Goal: Task Accomplishment & Management: Complete application form

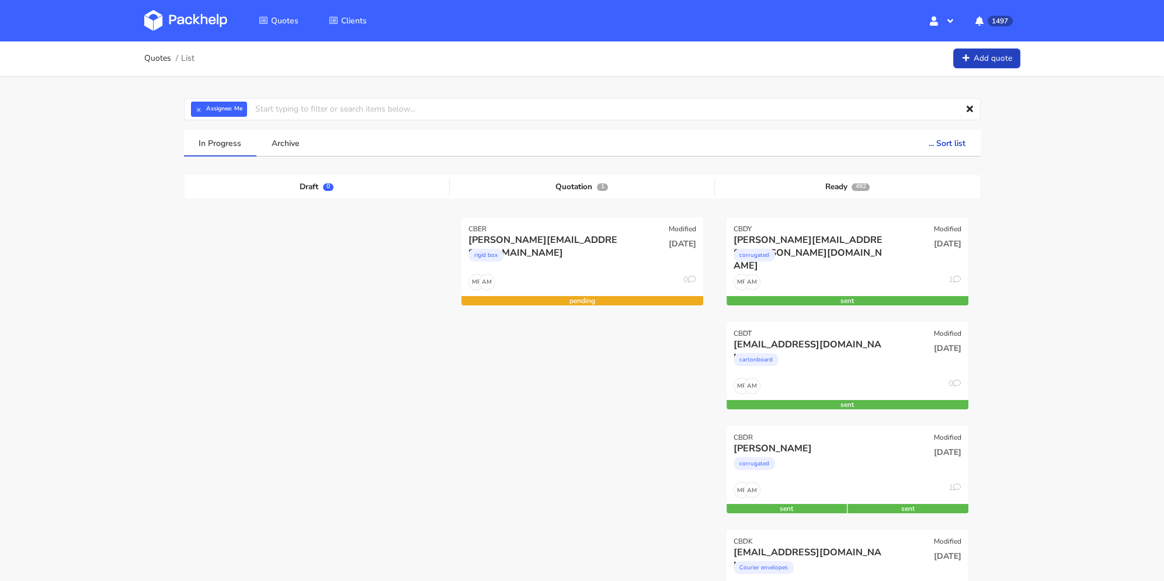
click at [981, 68] on link "Add quote" at bounding box center [986, 58] width 67 height 20
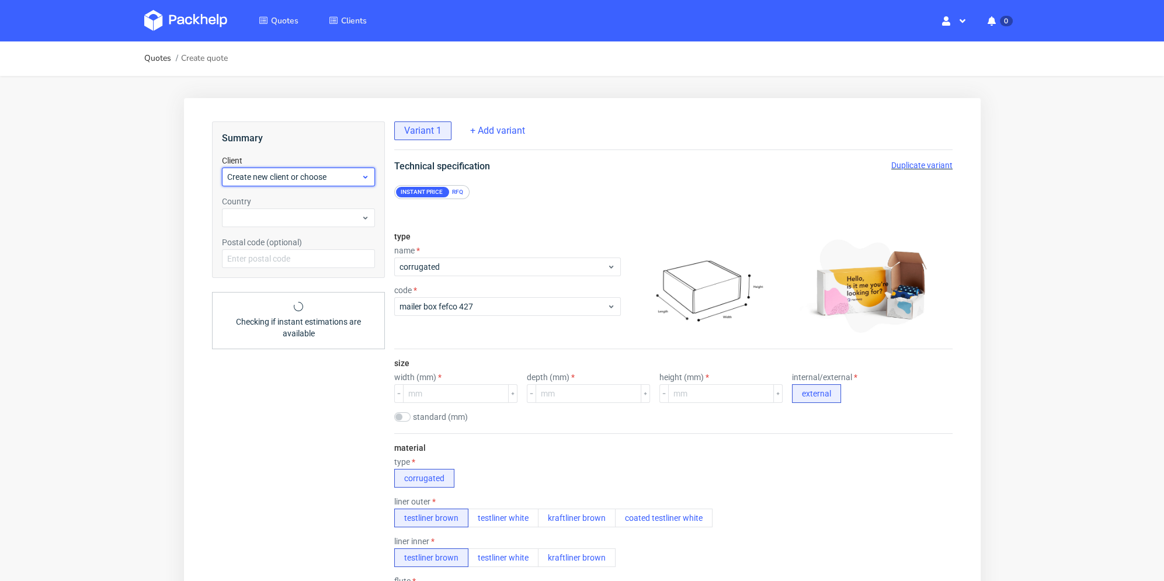
click at [298, 178] on span "Create new client or choose" at bounding box center [294, 177] width 134 height 12
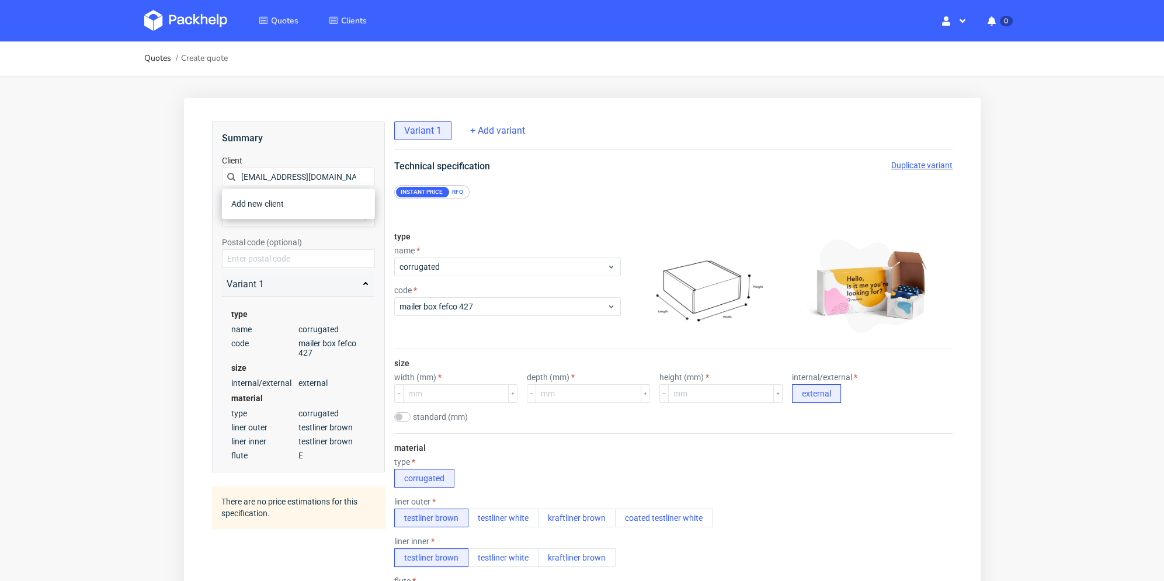
scroll to position [0, 47]
type input "alexandre@manufacturedesbebesfrancais.fr"
click at [280, 227] on div "alexandre@manufacturedesbebesfrancais.fr" at bounding box center [298, 224] width 144 height 21
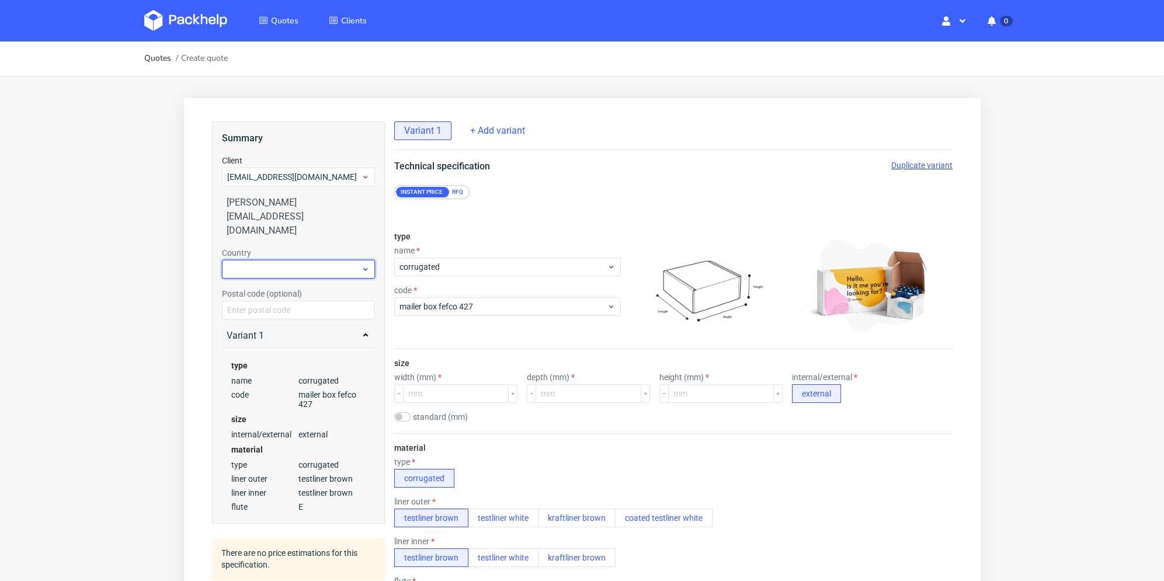
click at [279, 261] on div at bounding box center [297, 269] width 153 height 19
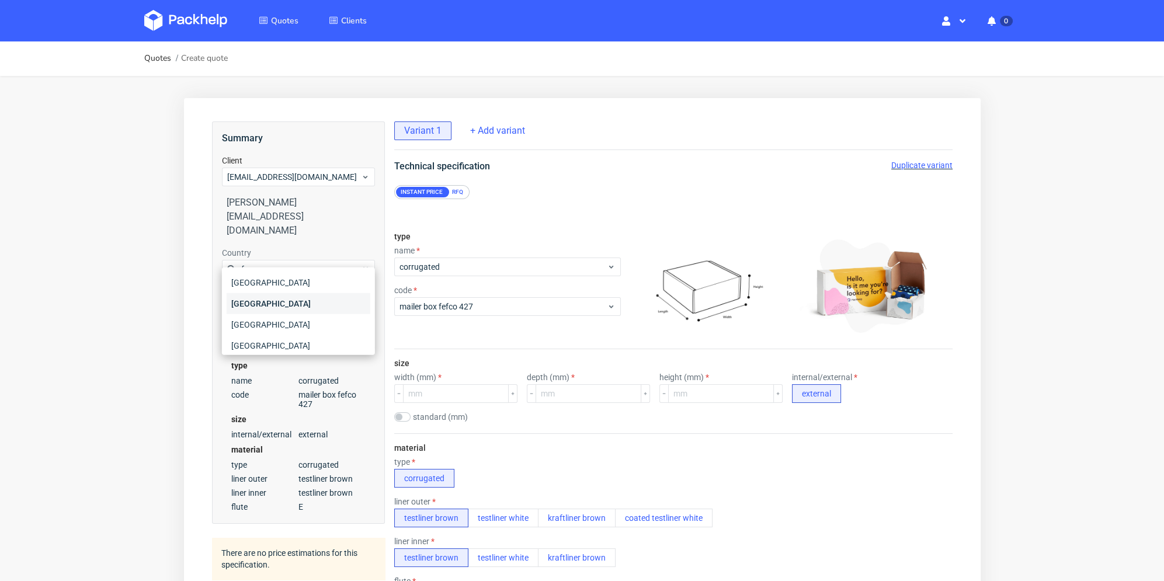
type input "fr"
click at [273, 306] on div "France" at bounding box center [298, 303] width 144 height 21
click at [409, 416] on div "standard (mm)" at bounding box center [440, 416] width 93 height 9
drag, startPoint x: 545, startPoint y: 452, endPoint x: 510, endPoint y: 439, distance: 37.5
click at [545, 452] on div "material type corrugated liner outer testliner brown testliner white kraftliner…" at bounding box center [673, 545] width 558 height 225
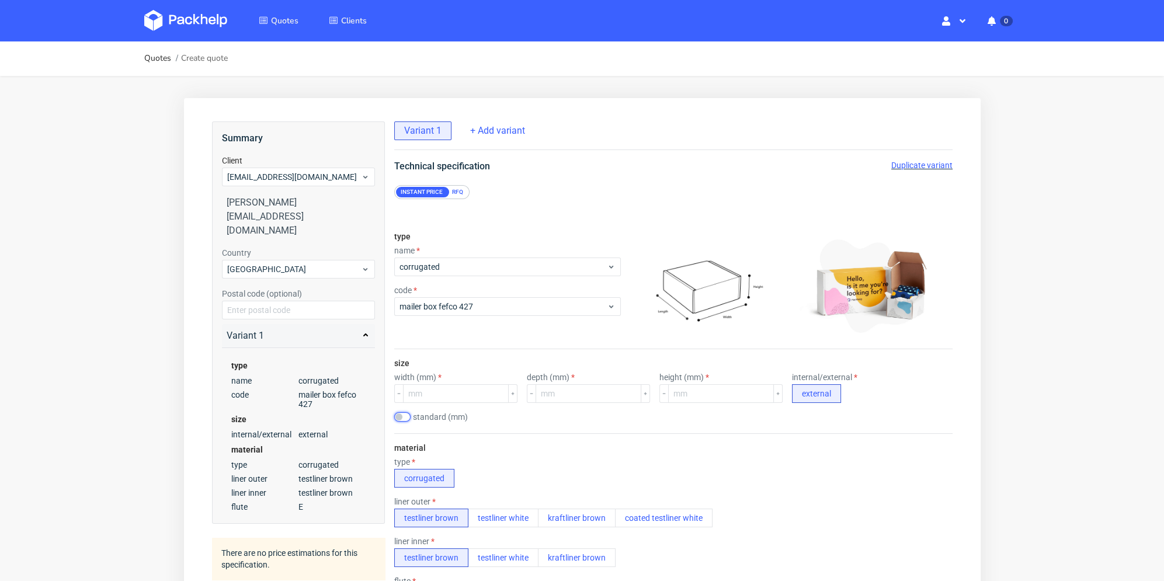
click at [407, 418] on input "checkbox" at bounding box center [402, 416] width 16 height 9
checkbox input "true"
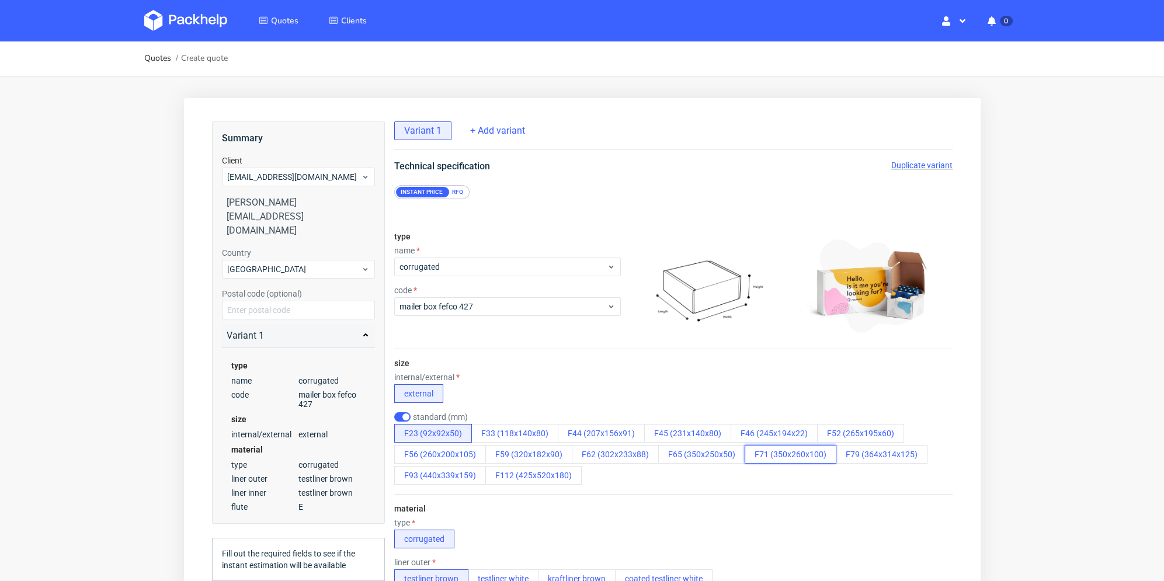
click at [772, 463] on button "F71 (350x260x100)" at bounding box center [790, 454] width 92 height 19
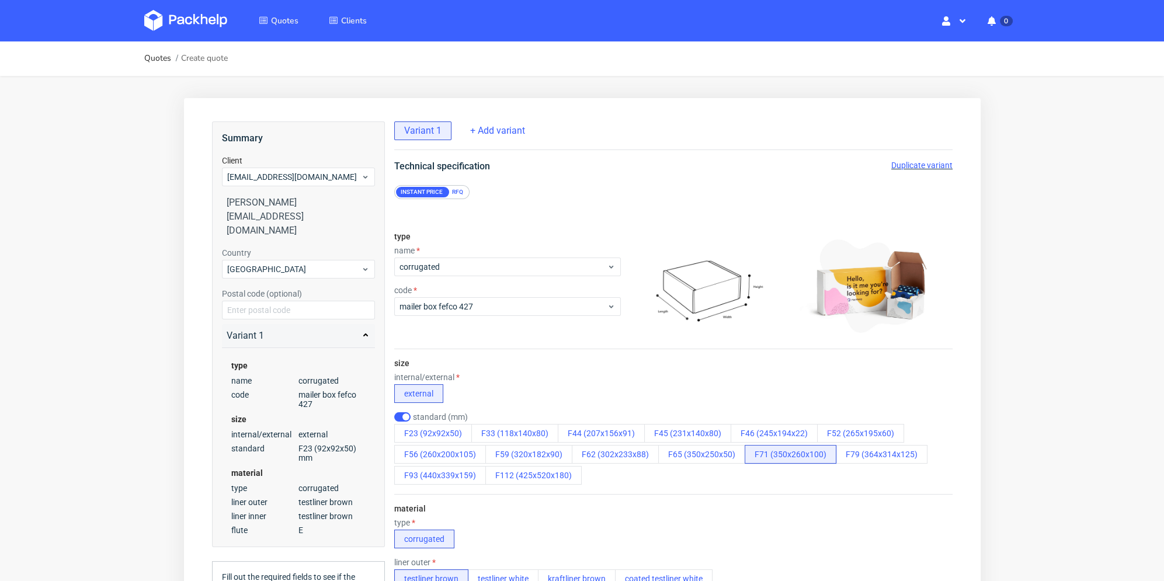
click at [785, 478] on div "F23 (92x92x50) F33 (118x140x80) F44 (207x156x91) F45 (231x140x80) F46 (245x194x…" at bounding box center [673, 454] width 558 height 61
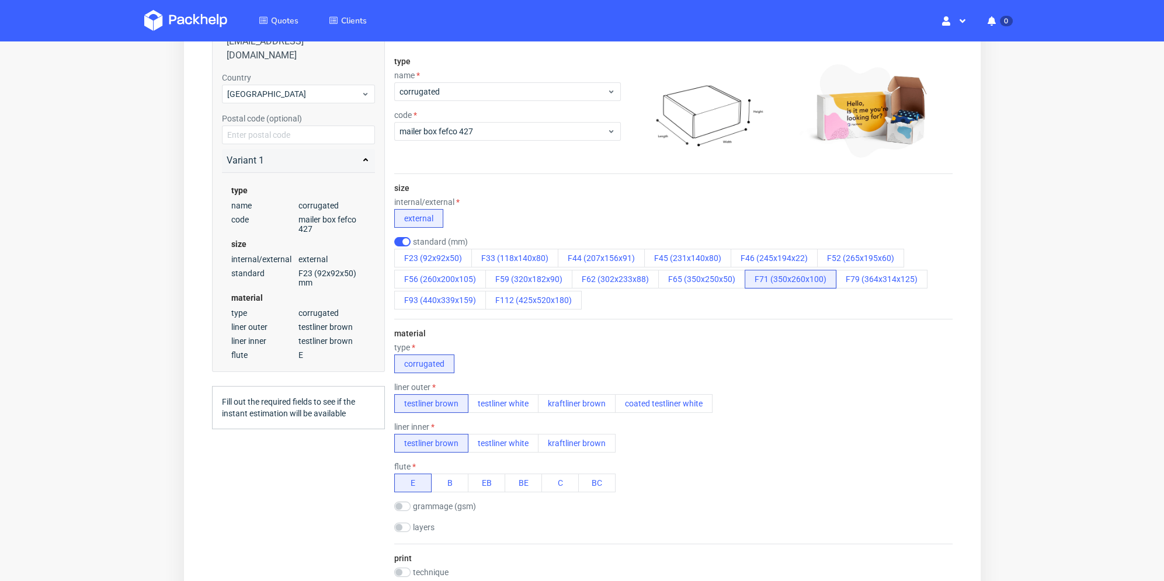
scroll to position [350, 0]
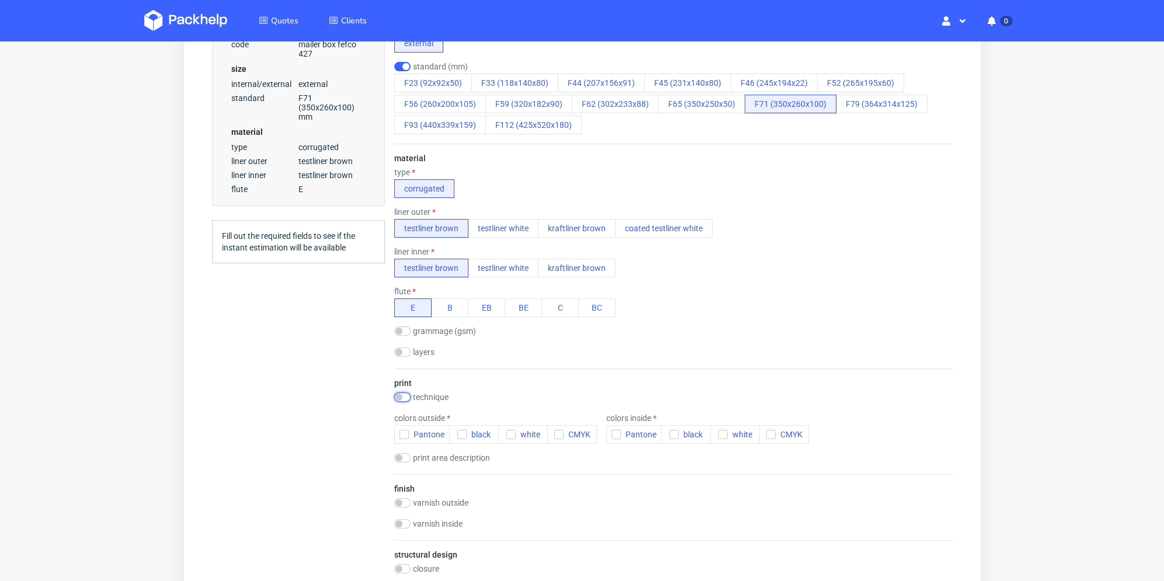
click at [402, 395] on input "checkbox" at bounding box center [402, 397] width 16 height 9
checkbox input "true"
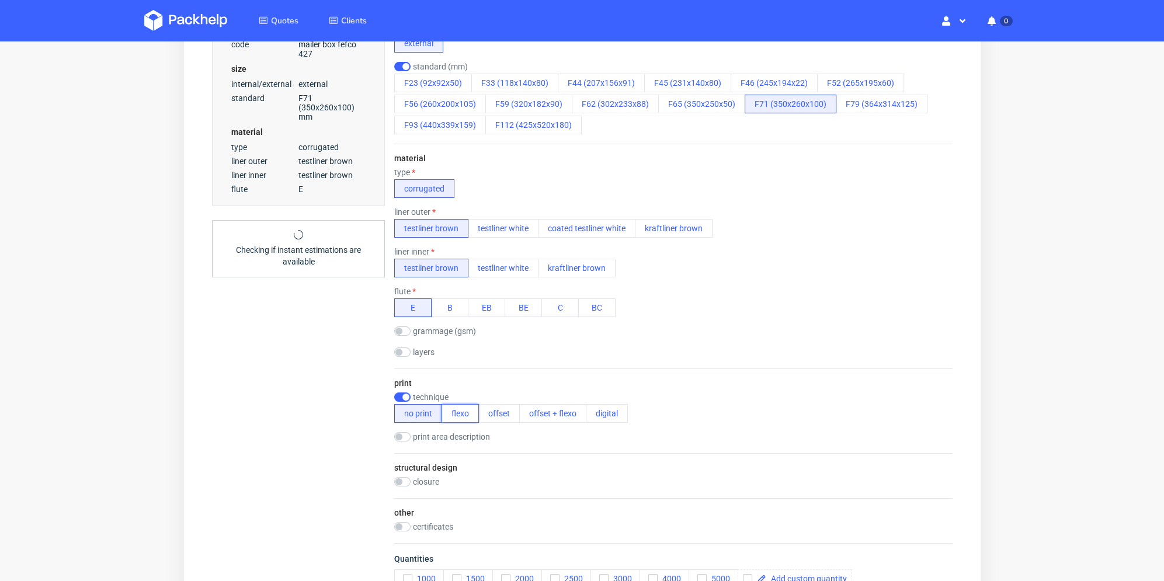
click at [468, 413] on button "flexo" at bounding box center [459, 413] width 37 height 19
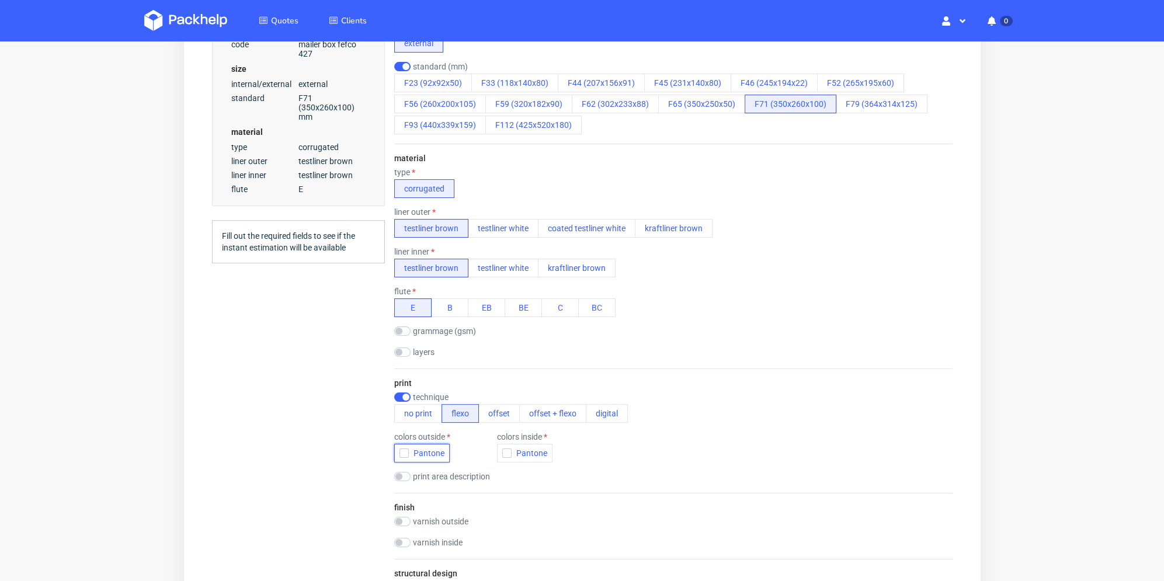
click at [401, 454] on icon "button" at bounding box center [404, 453] width 8 height 8
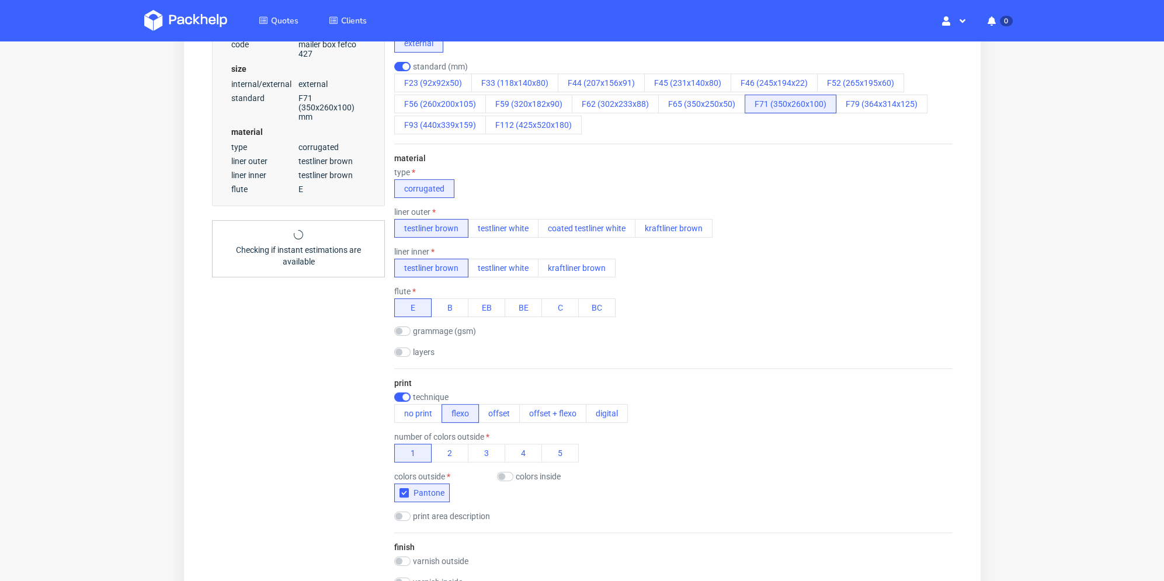
click at [381, 459] on form "type name corrugated code mailer box fefco 427 size internal/external external …" at bounding box center [672, 280] width 605 height 863
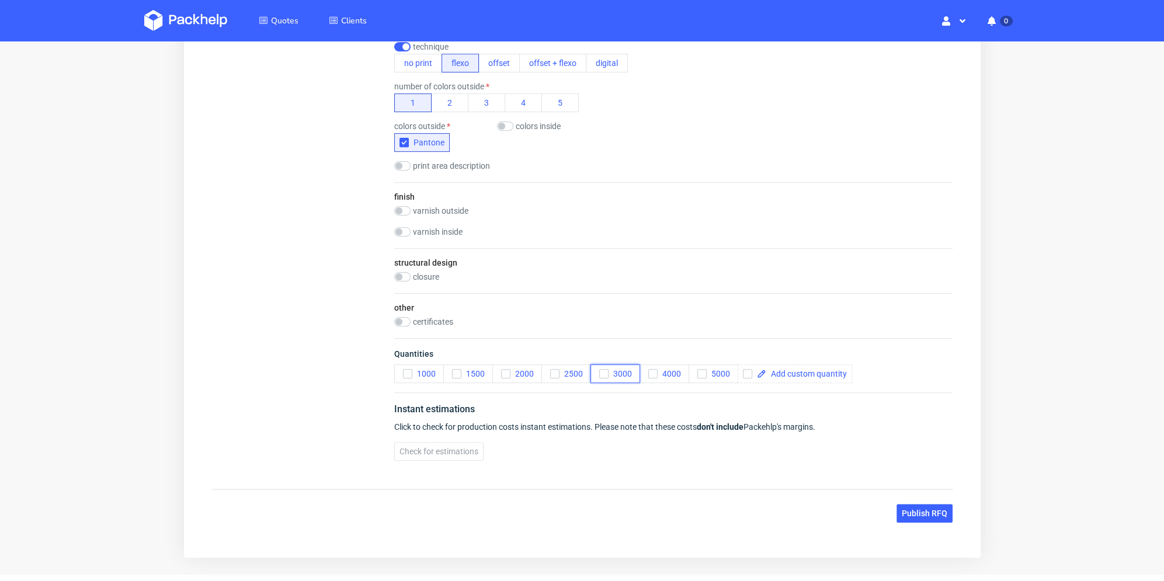
click at [599, 371] on icon "button" at bounding box center [603, 374] width 8 height 8
click at [428, 447] on span "Check for estimations" at bounding box center [438, 451] width 79 height 8
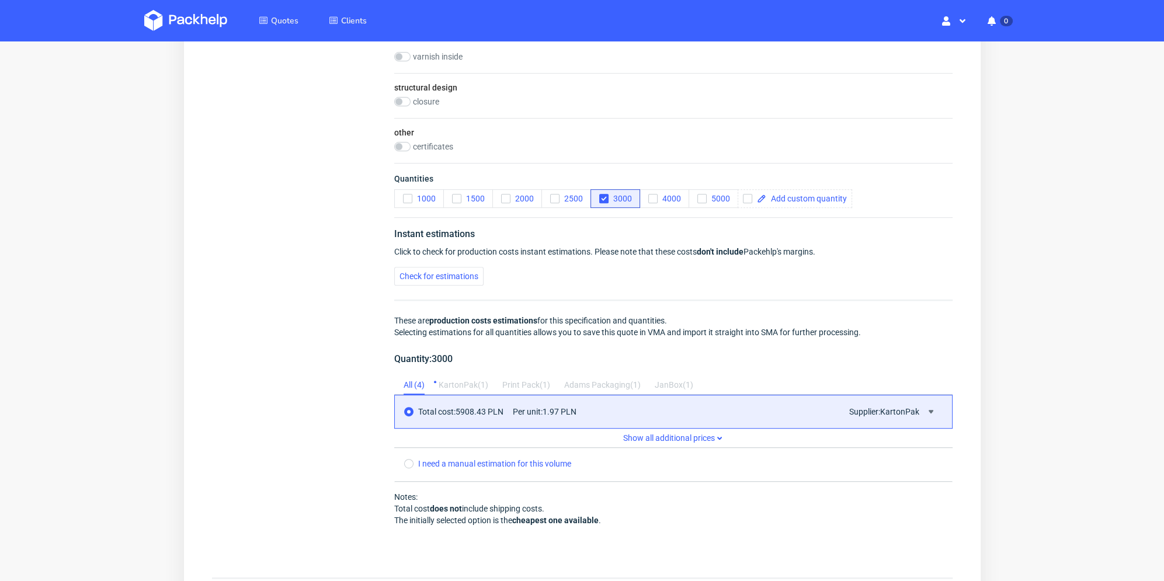
scroll to position [993, 0]
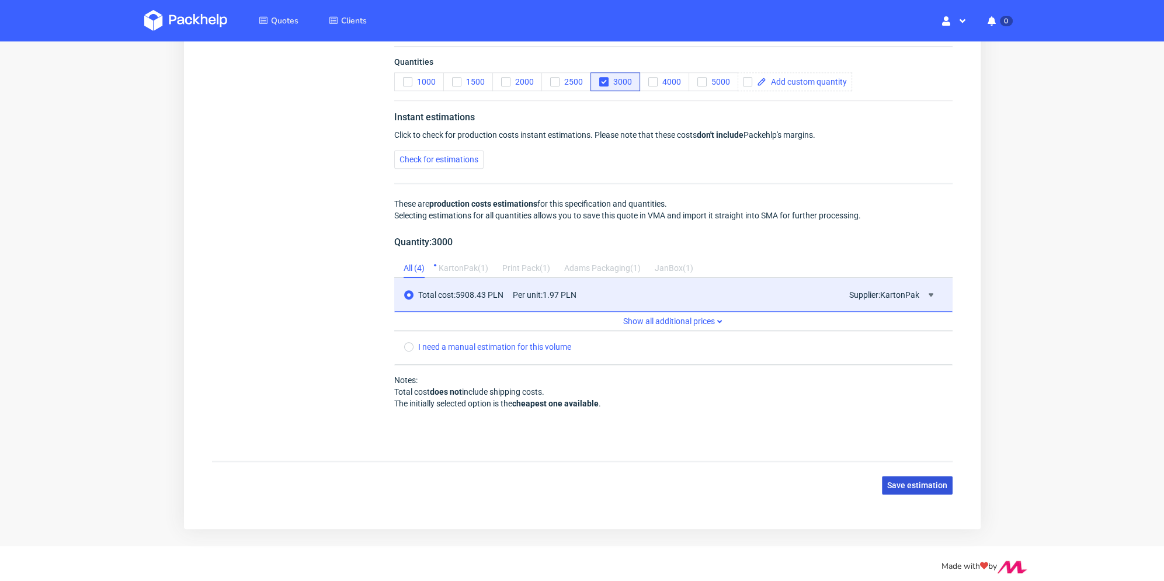
click at [918, 483] on span "Save estimation" at bounding box center [917, 485] width 60 height 8
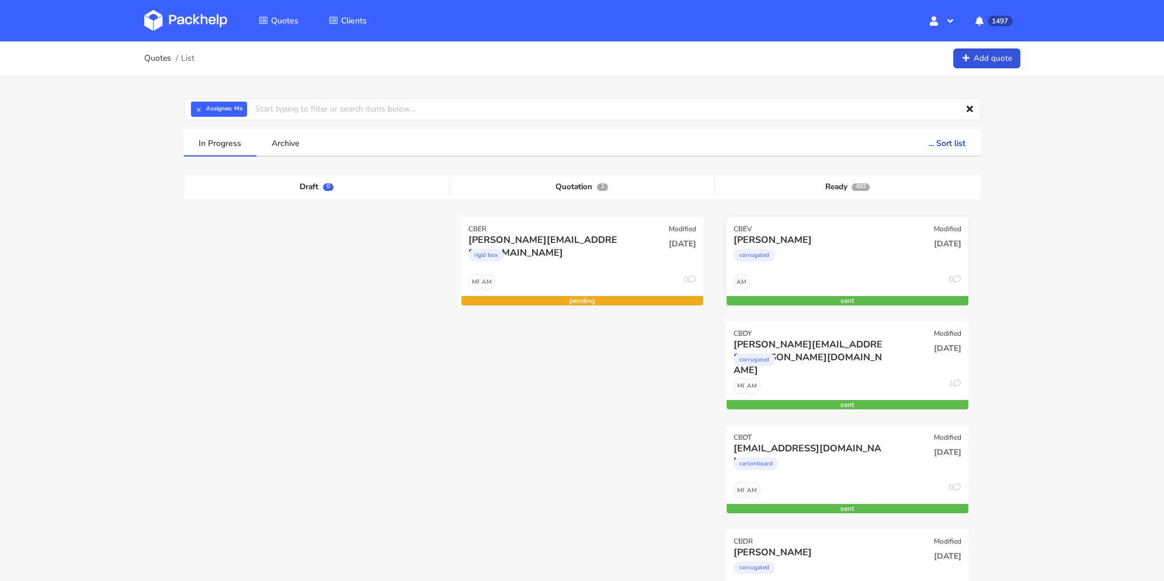
click at [891, 259] on div "[DATE]" at bounding box center [928, 254] width 81 height 40
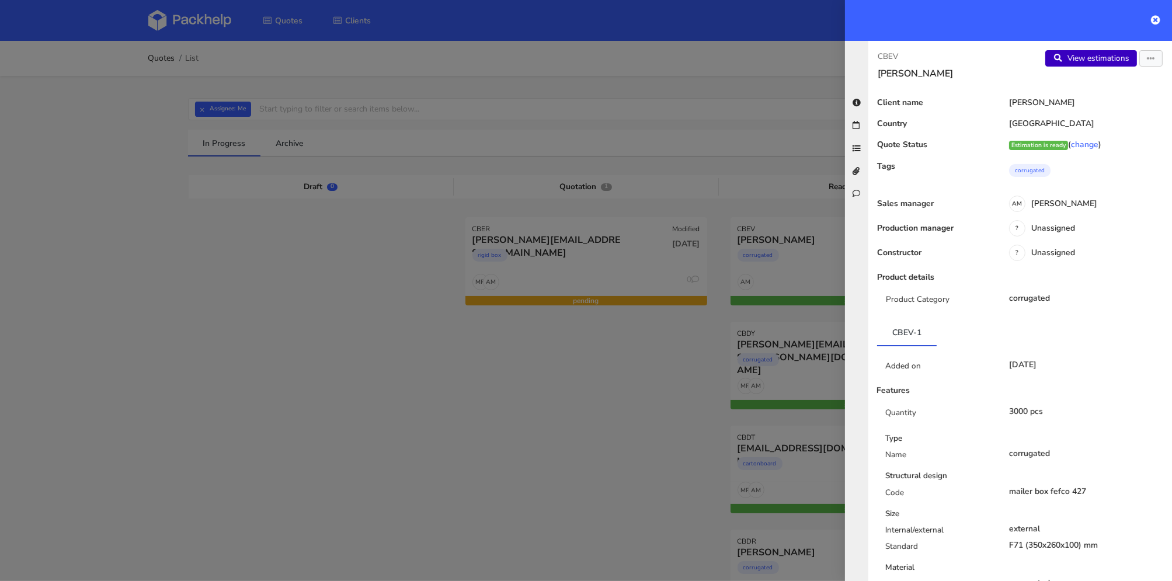
click at [1098, 57] on link "View estimations" at bounding box center [1092, 58] width 92 height 16
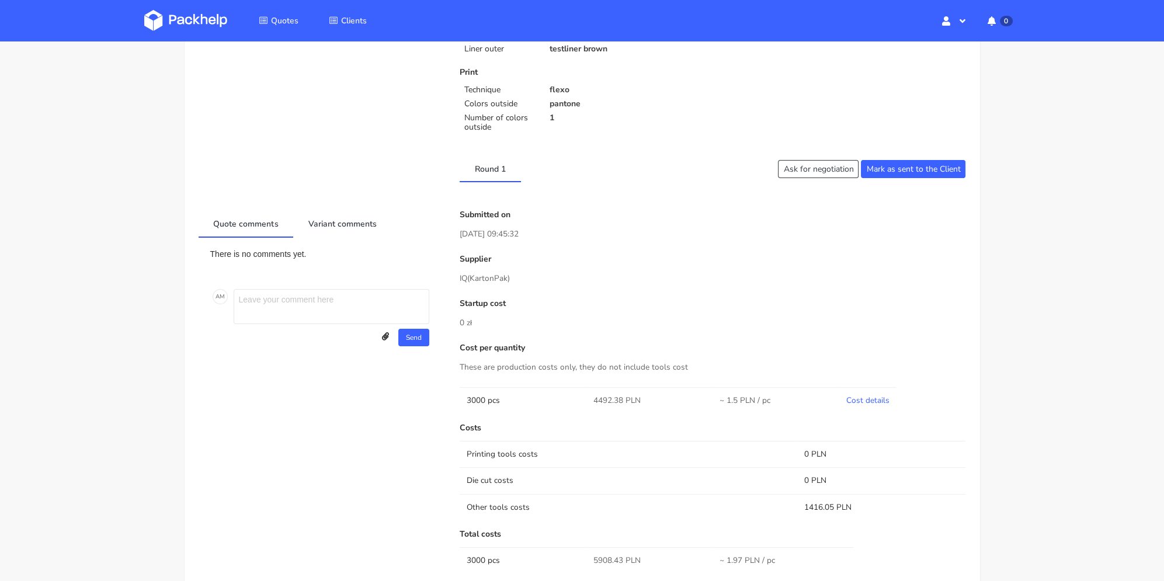
scroll to position [350, 0]
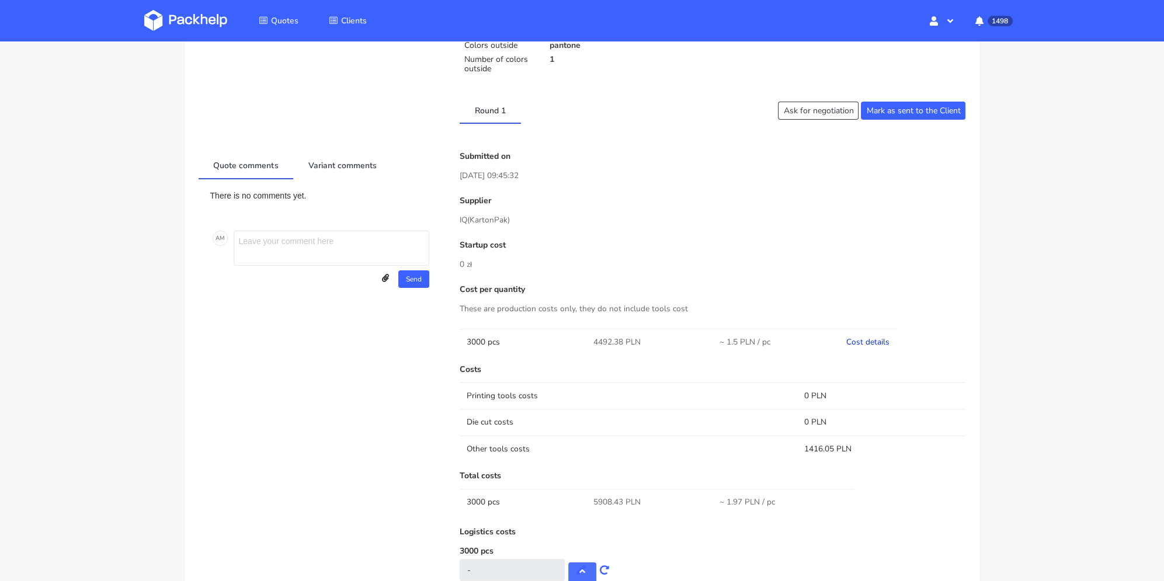
click at [878, 343] on link "Cost details" at bounding box center [867, 341] width 43 height 11
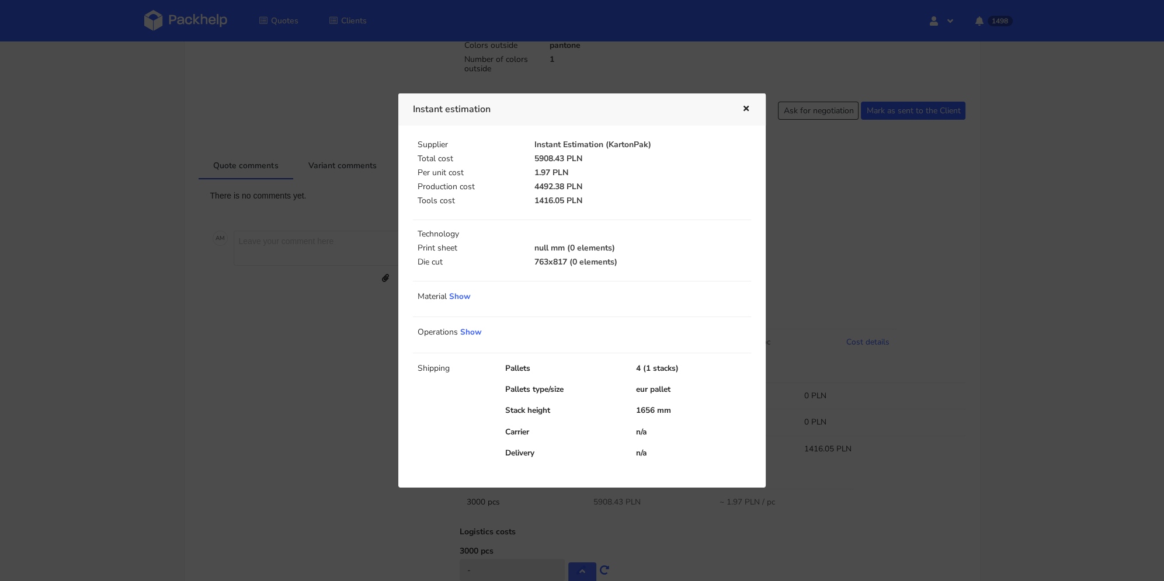
click at [750, 111] on icon "button" at bounding box center [746, 109] width 10 height 8
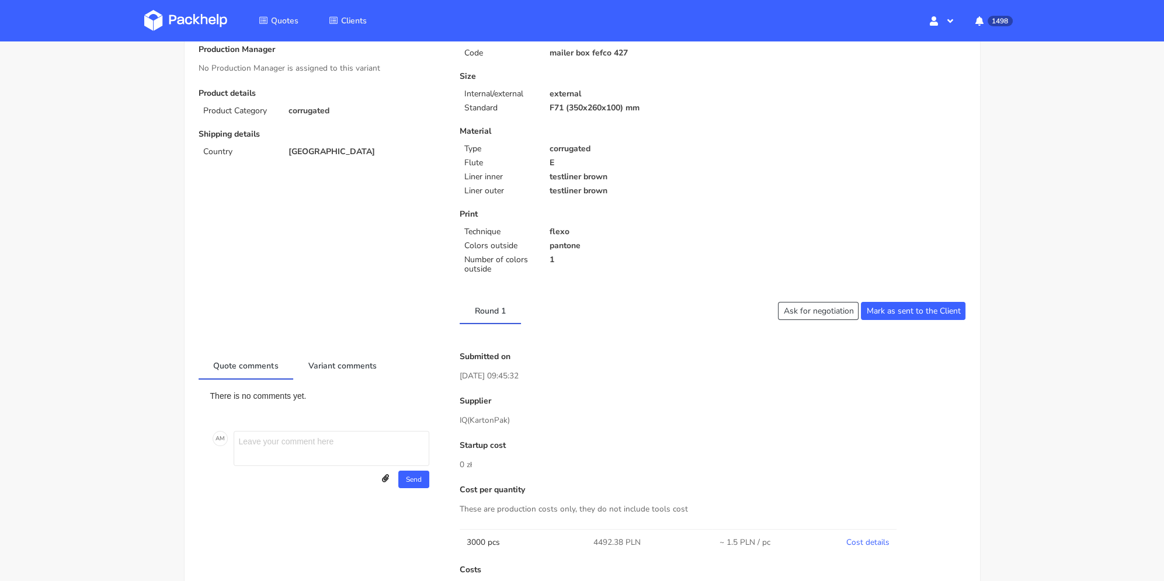
scroll to position [384, 0]
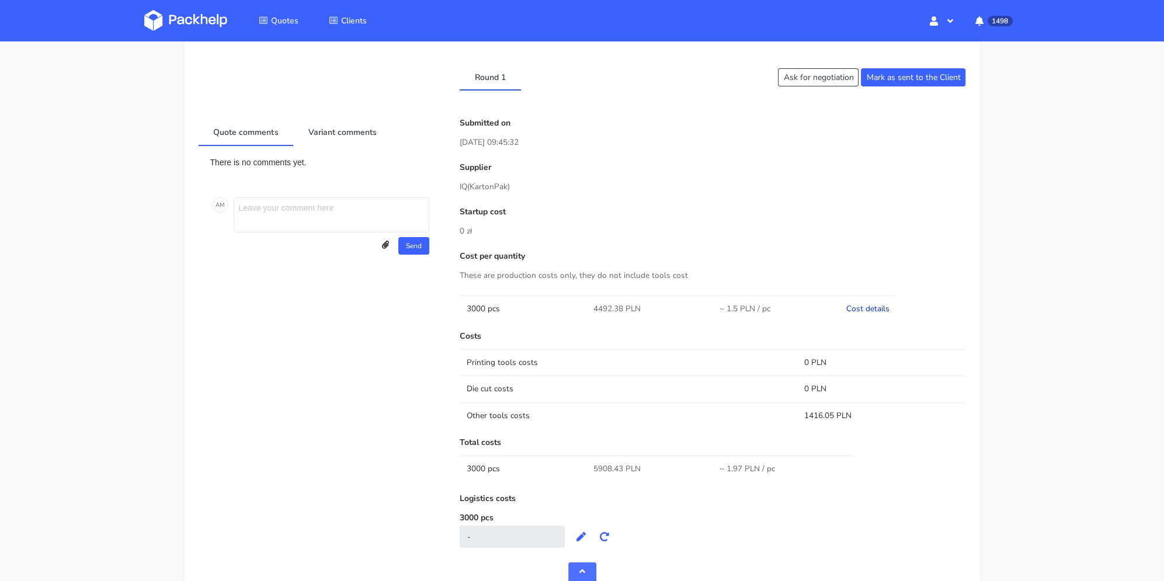
click at [870, 308] on link "Cost details" at bounding box center [867, 308] width 43 height 11
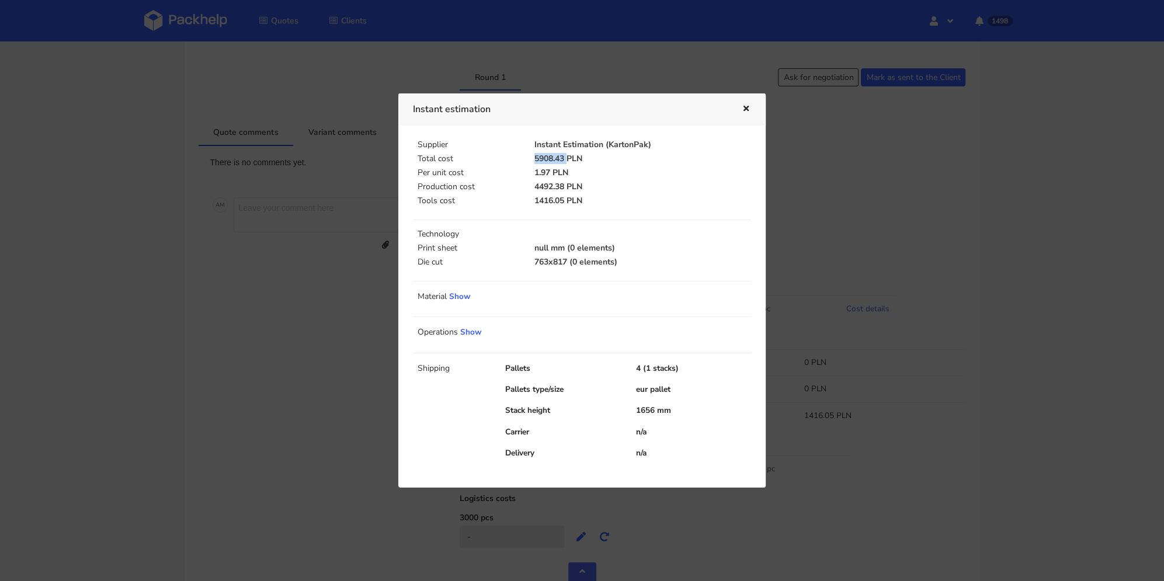
drag, startPoint x: 536, startPoint y: 158, endPoint x: 581, endPoint y: 2, distance: 162.9
click at [570, 154] on p "5908.43 PLN" at bounding box center [642, 158] width 217 height 9
copy p "5908.43"
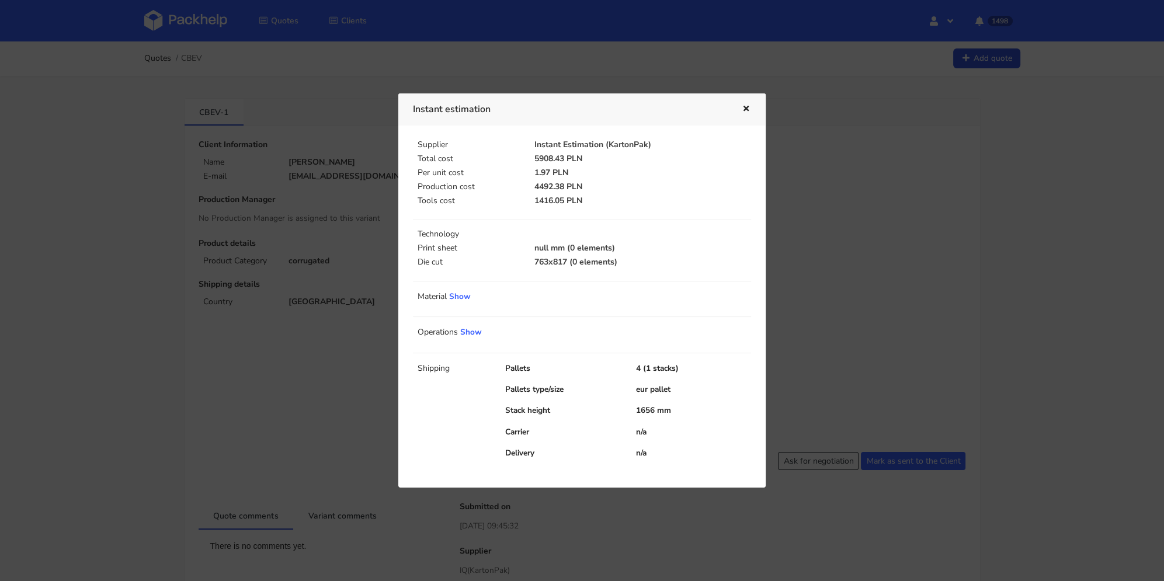
click at [281, 173] on div at bounding box center [582, 290] width 1164 height 581
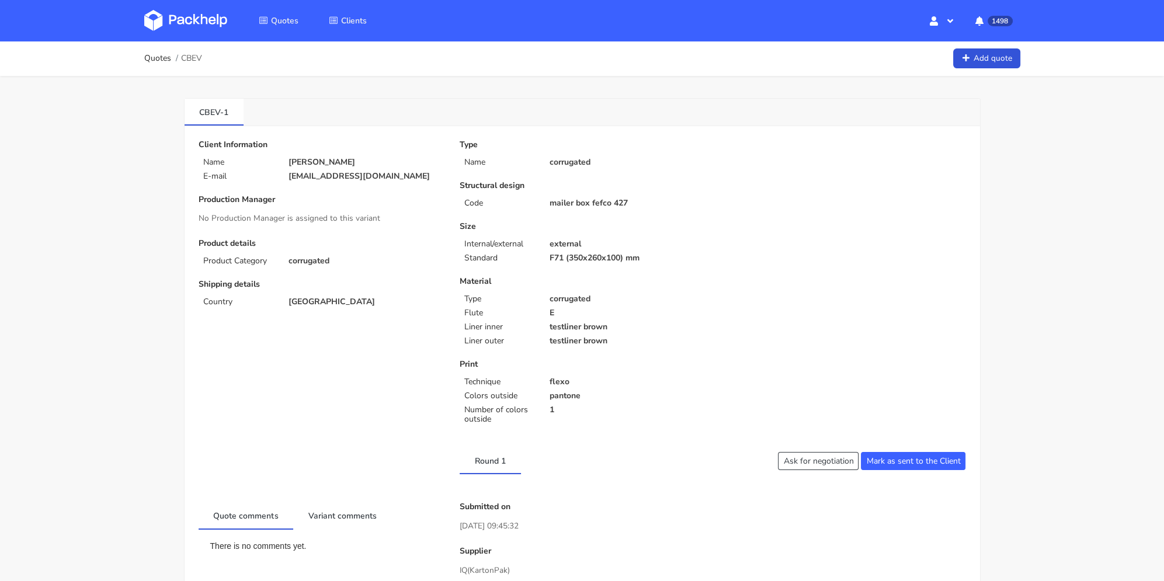
click at [295, 181] on p "alexandre@manufacturedesbebesfrancais.fr" at bounding box center [366, 176] width 155 height 9
drag, startPoint x: 305, startPoint y: 185, endPoint x: 291, endPoint y: 175, distance: 17.7
click at [291, 175] on p "alexandre@manufacturedesbebesfrancais.fr" at bounding box center [366, 176] width 155 height 9
drag, startPoint x: 289, startPoint y: 173, endPoint x: 307, endPoint y: 185, distance: 21.2
click at [307, 181] on p "alexandre@manufacturedesbebesfrancais.fr" at bounding box center [366, 176] width 155 height 9
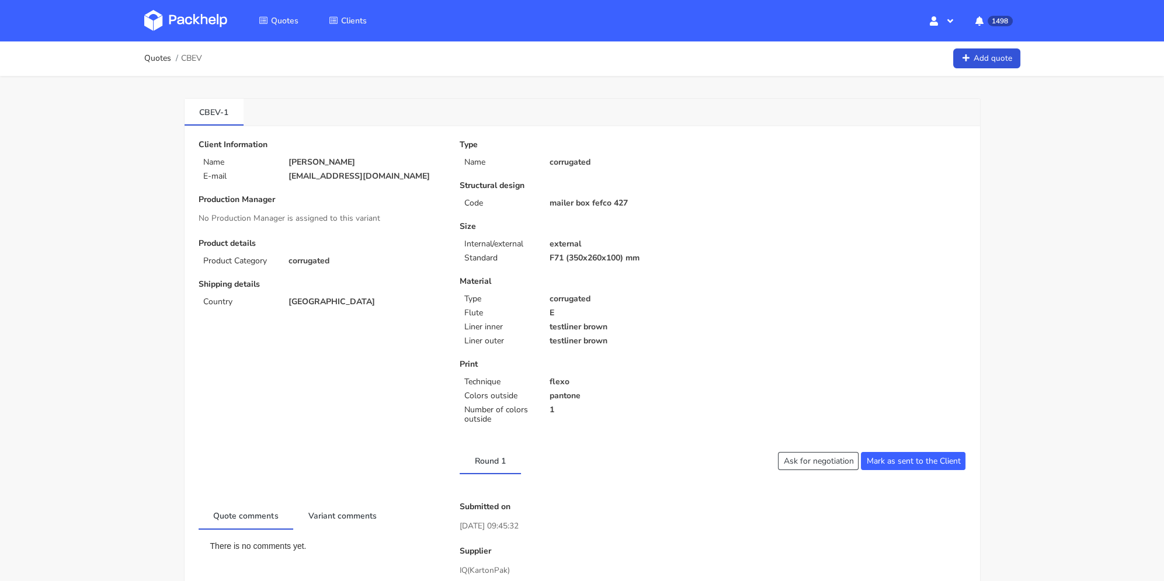
copy p "alexandre@manufacturedesbebesfrancais.fr"
click at [154, 58] on link "Quotes" at bounding box center [157, 58] width 27 height 9
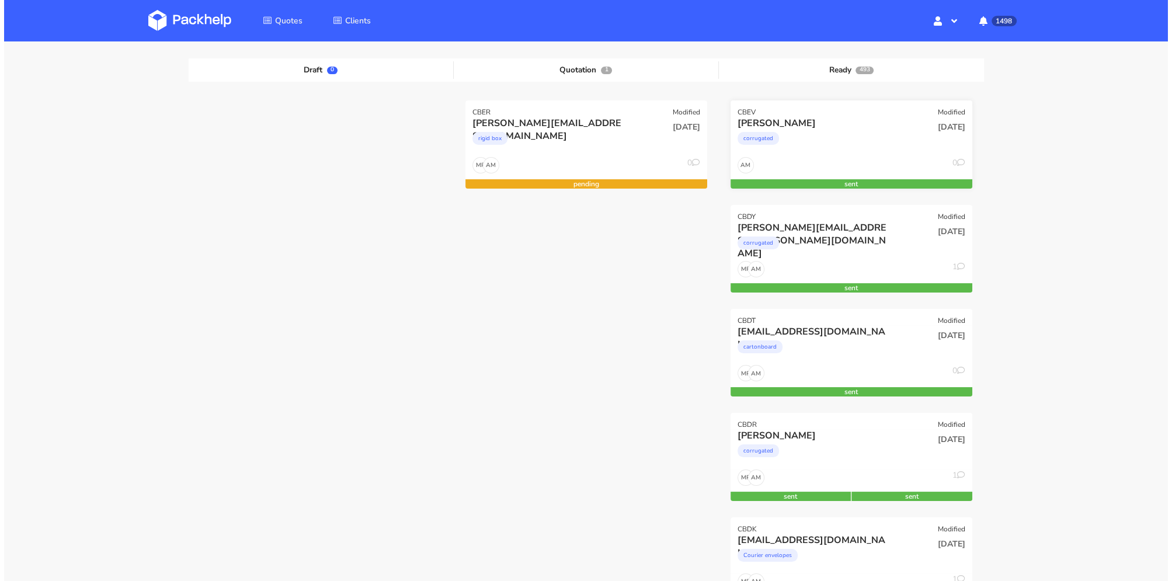
scroll to position [234, 0]
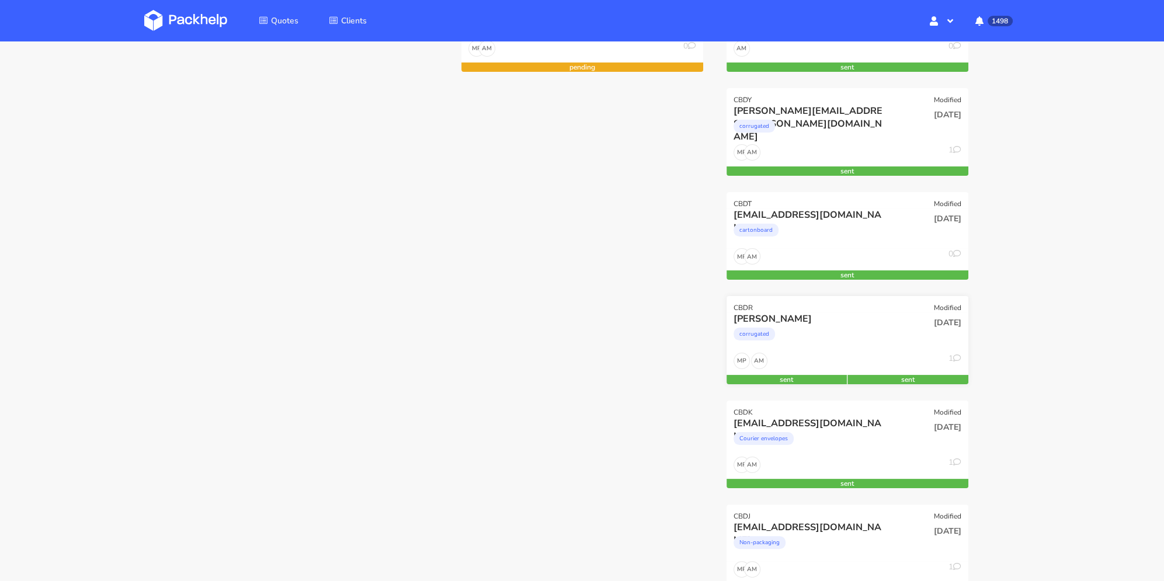
click at [825, 337] on div "corrugated" at bounding box center [811, 336] width 155 height 23
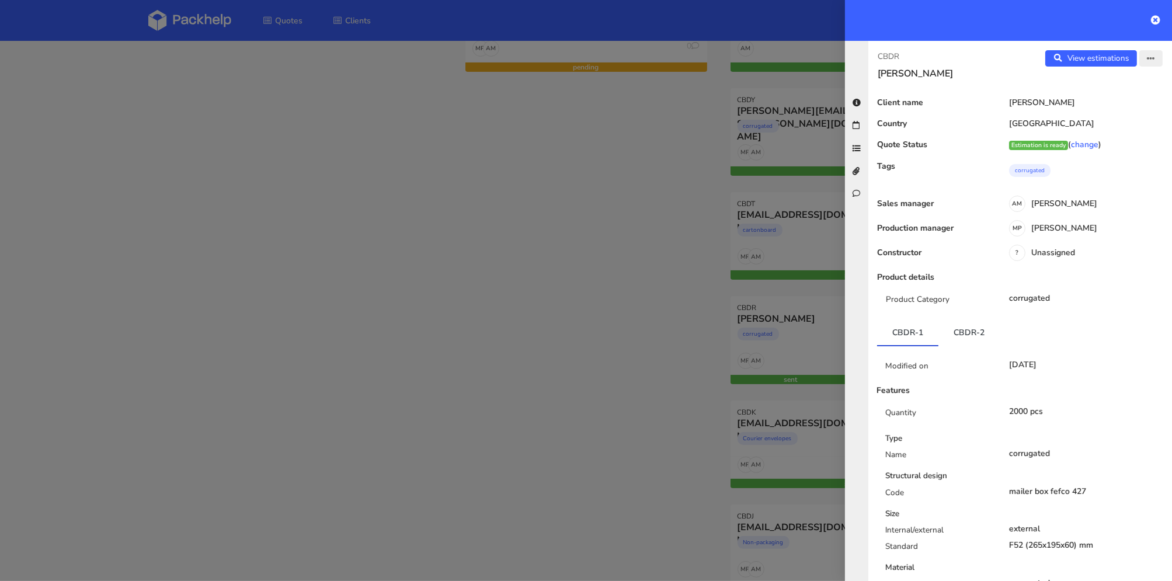
click at [1147, 60] on icon "button" at bounding box center [1151, 59] width 8 height 8
click at [1116, 95] on link "Edit quote" at bounding box center [1113, 103] width 103 height 19
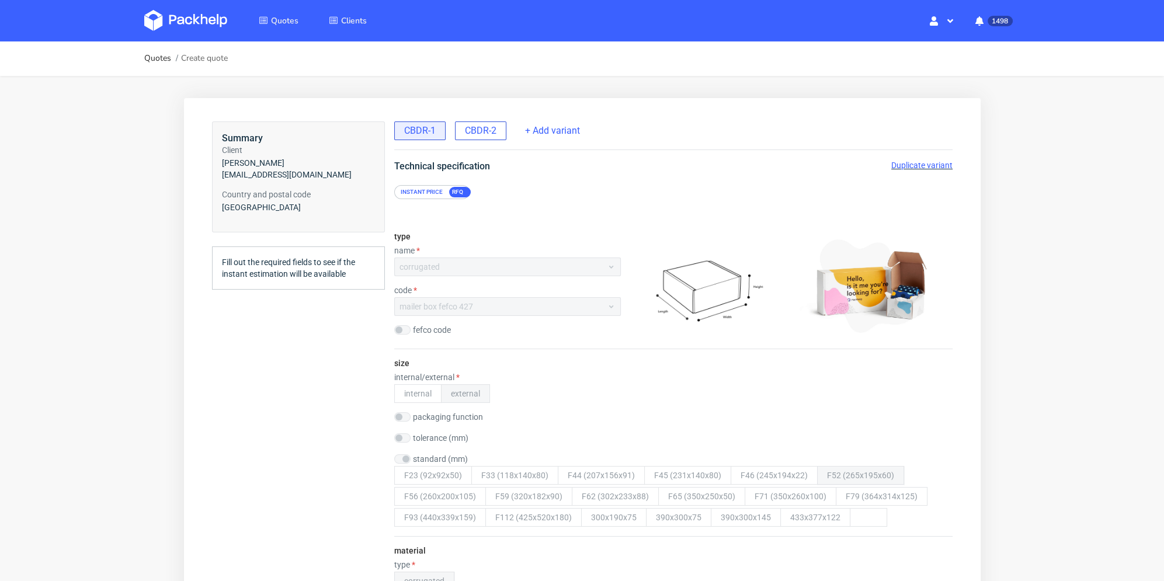
click at [489, 136] on span "CBDR-2" at bounding box center [480, 130] width 32 height 13
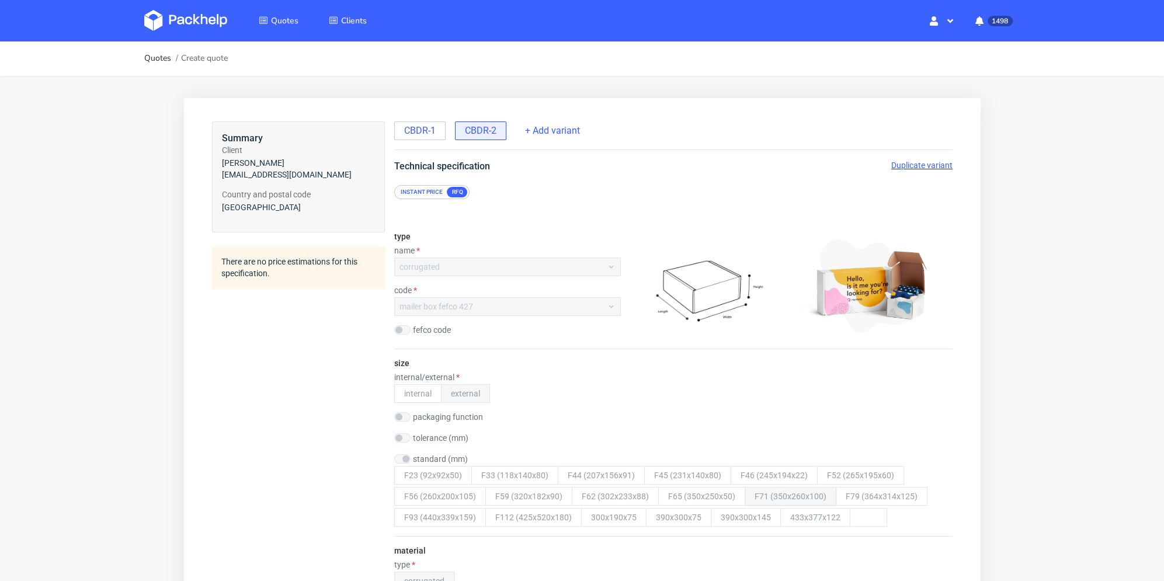
click at [912, 165] on span "Duplicate variant" at bounding box center [921, 165] width 61 height 9
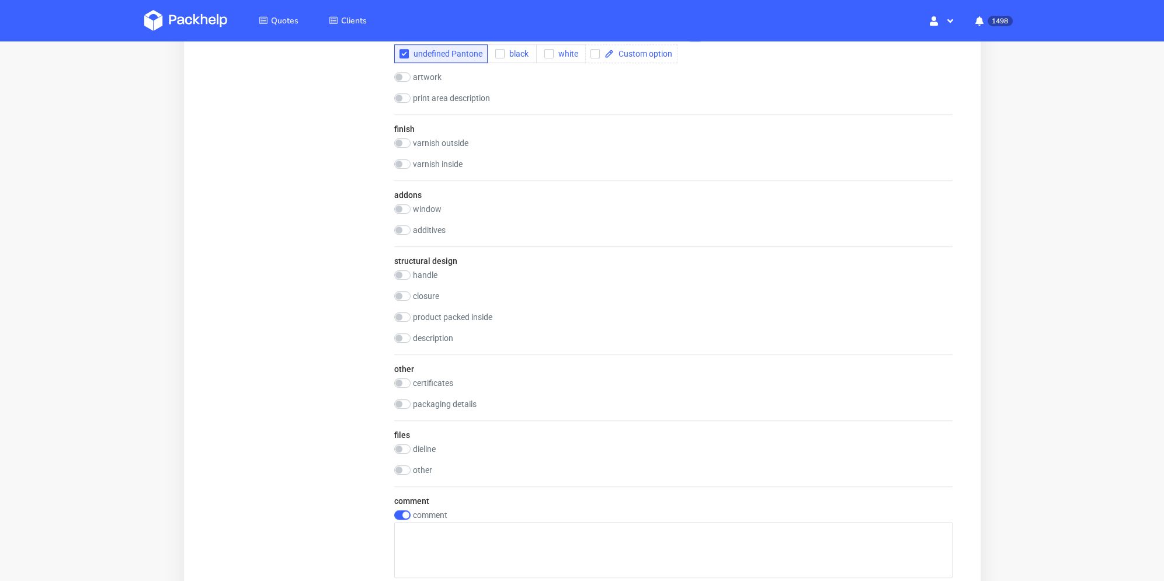
scroll to position [1223, 0]
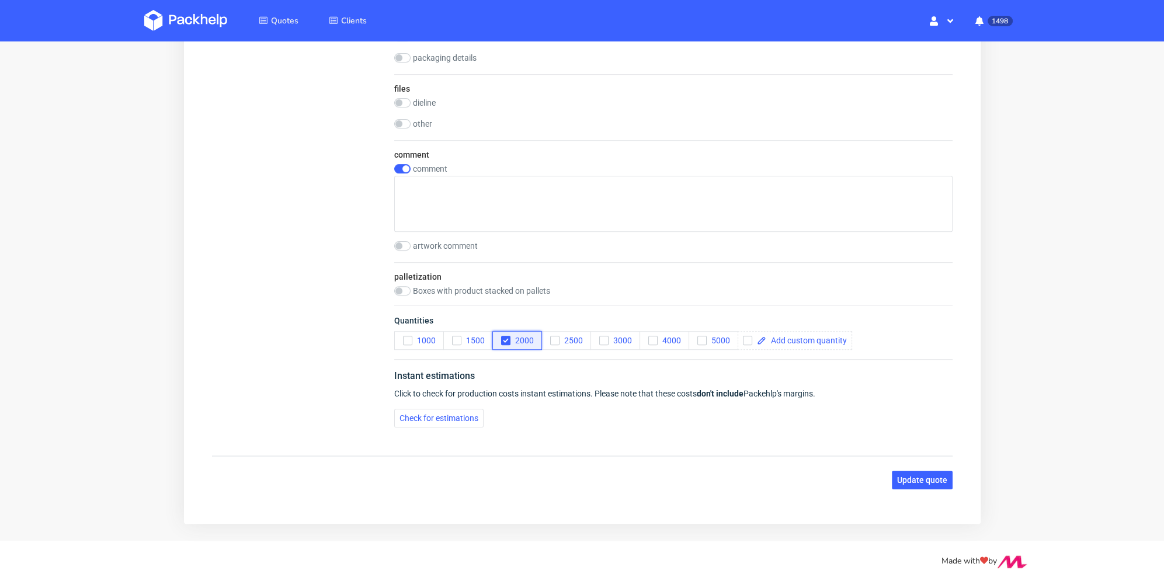
click at [508, 336] on icon "button" at bounding box center [505, 340] width 8 height 8
click at [603, 337] on icon "button" at bounding box center [603, 340] width 8 height 8
click at [904, 477] on span "Update quote" at bounding box center [922, 480] width 50 height 8
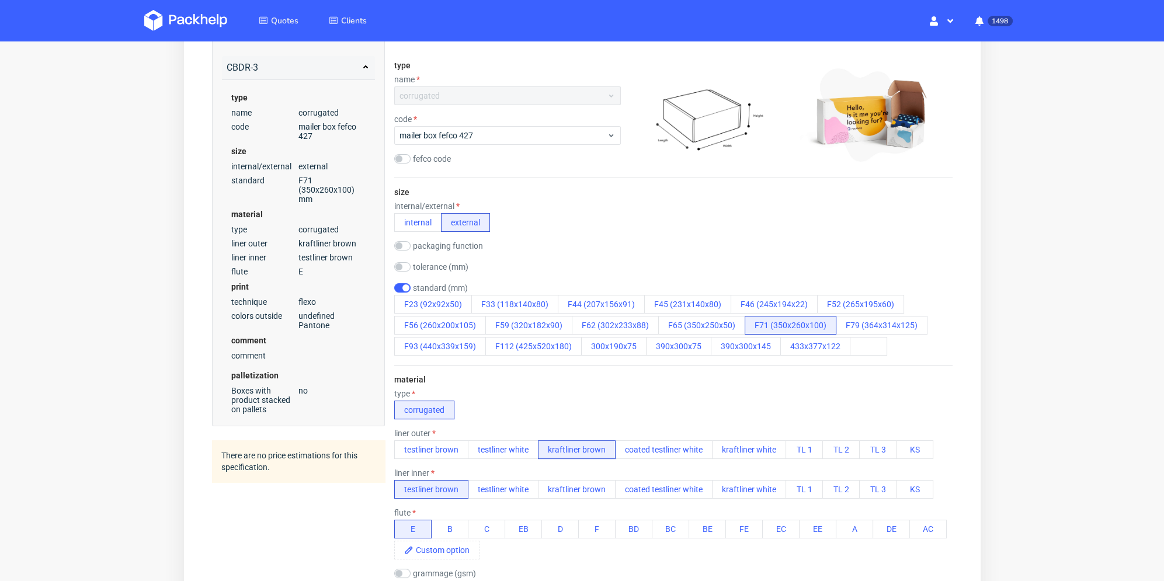
scroll to position [113, 0]
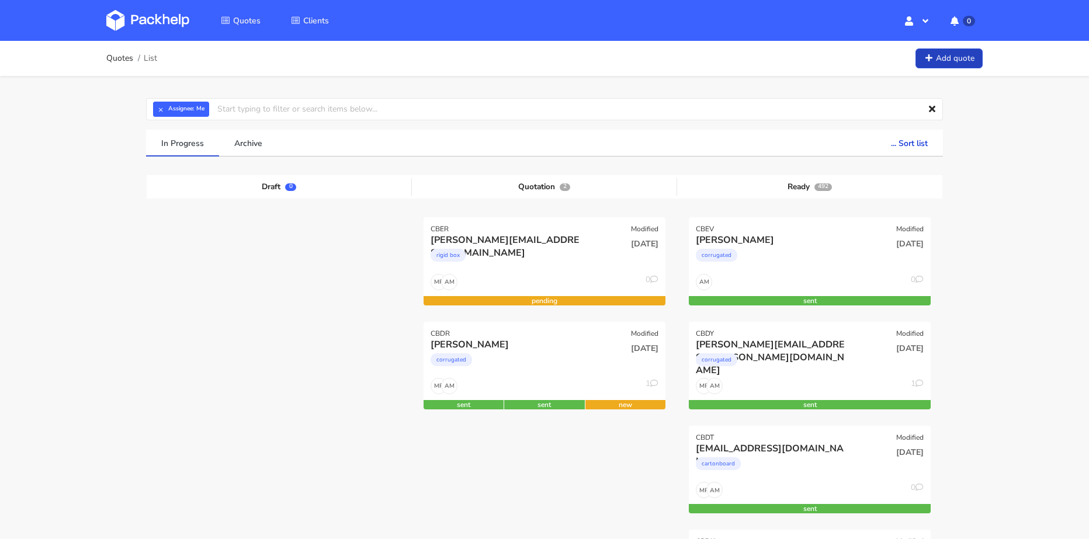
click at [959, 55] on link "Add quote" at bounding box center [948, 58] width 67 height 20
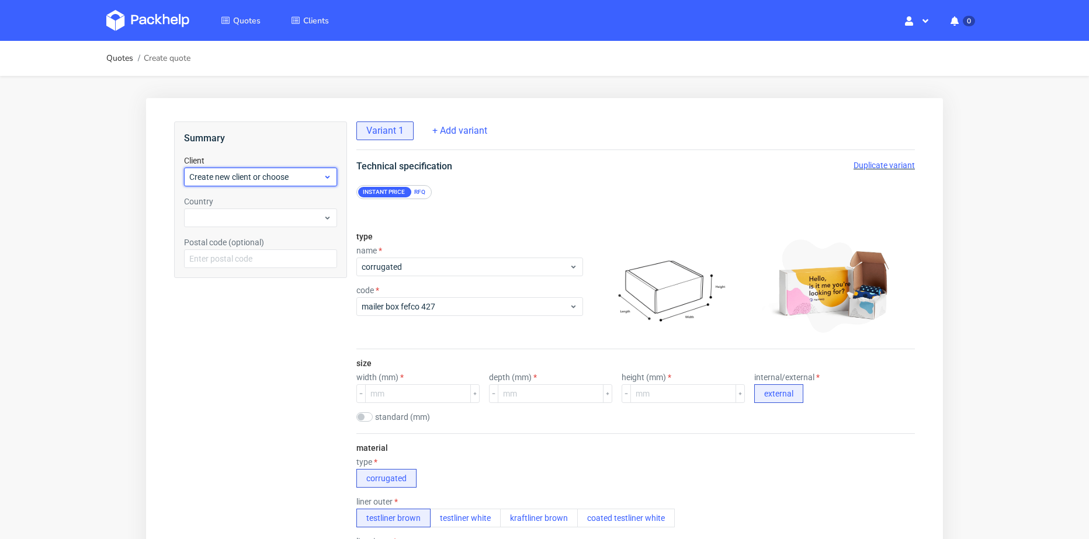
click at [236, 180] on span "Create new client or choose" at bounding box center [256, 177] width 134 height 12
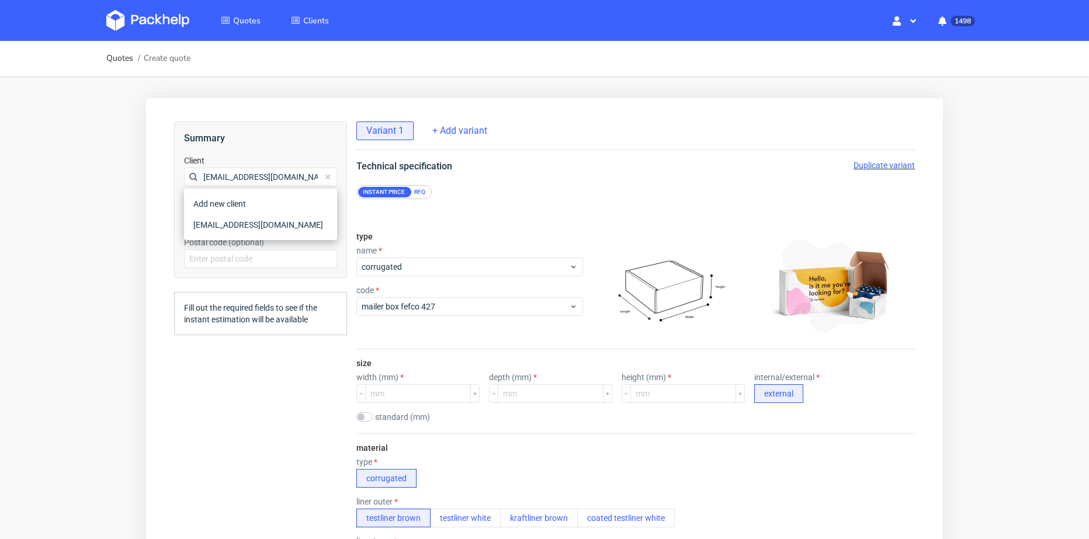
type input "contact@happydetox.co"
click at [235, 222] on div "contact@happydetox.co" at bounding box center [261, 224] width 144 height 21
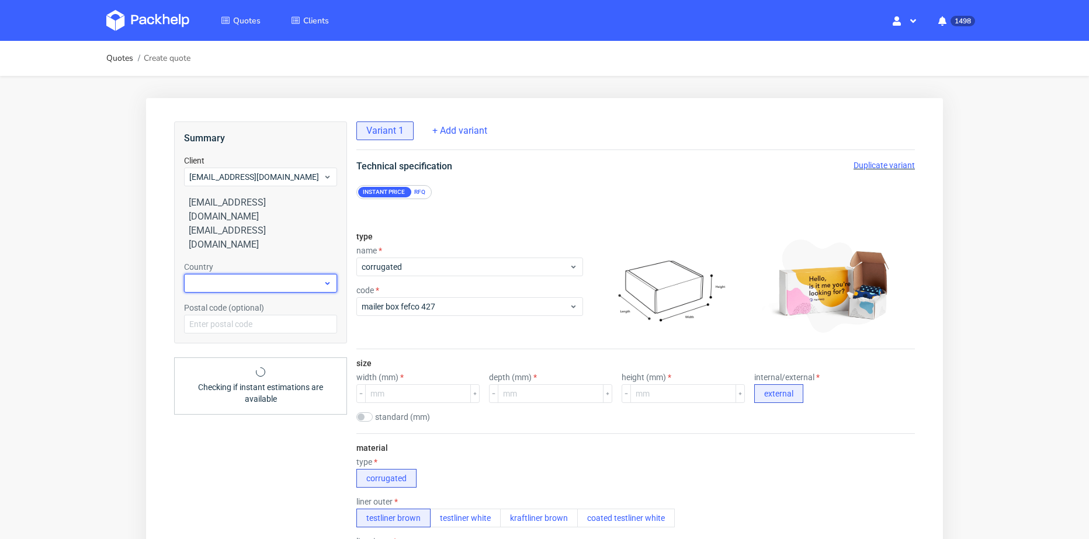
click at [228, 274] on div at bounding box center [260, 283] width 153 height 19
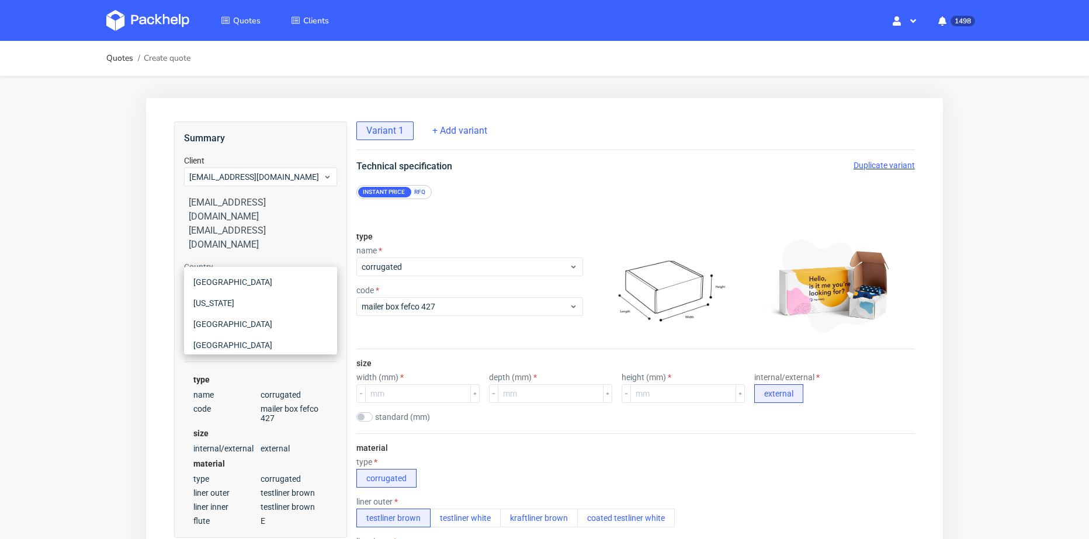
click at [226, 274] on input "r" at bounding box center [260, 283] width 153 height 19
click at [220, 274] on div at bounding box center [260, 283] width 153 height 19
type input "fr"
click at [226, 305] on div "France" at bounding box center [261, 303] width 144 height 21
click at [416, 189] on div "RFQ" at bounding box center [419, 192] width 20 height 11
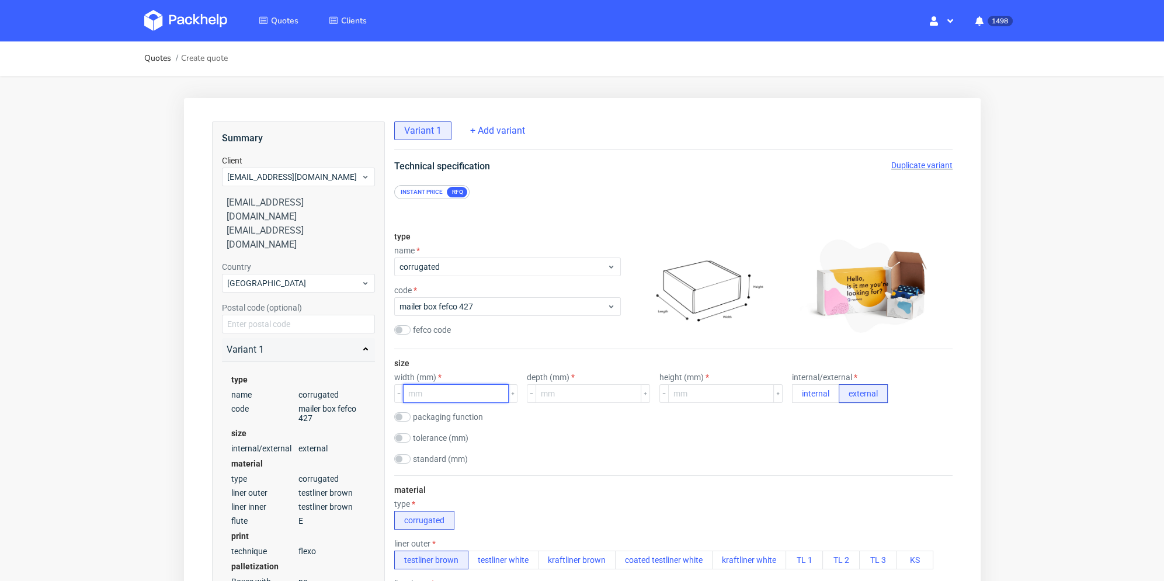
click at [447, 392] on input "number" at bounding box center [455, 393] width 106 height 19
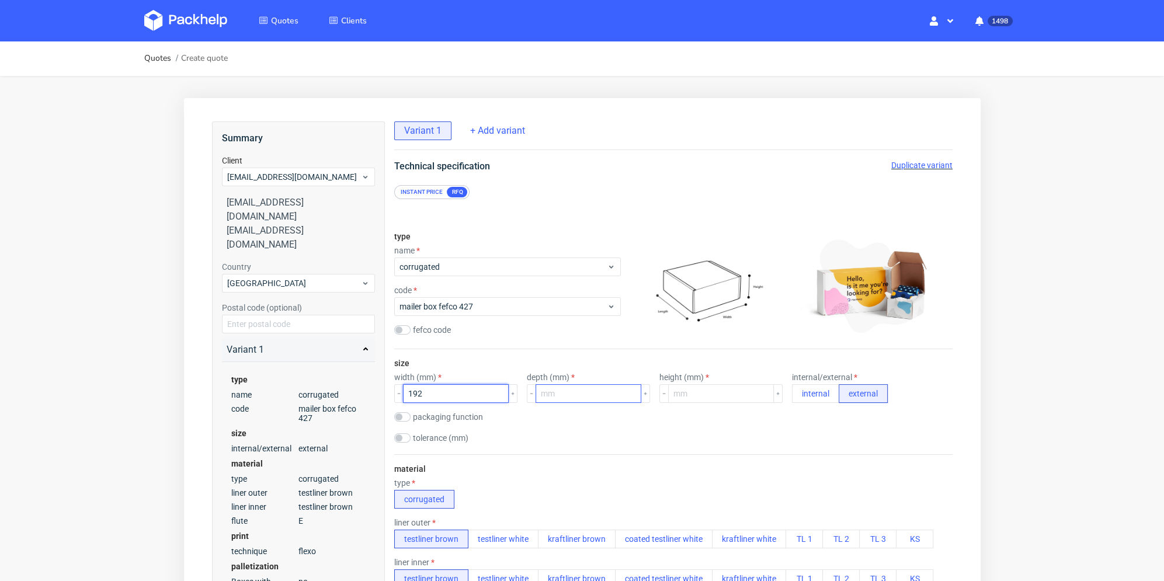
type input "192"
click at [555, 393] on input "number" at bounding box center [588, 393] width 106 height 19
type input "242"
click at [692, 394] on input "number" at bounding box center [721, 393] width 106 height 19
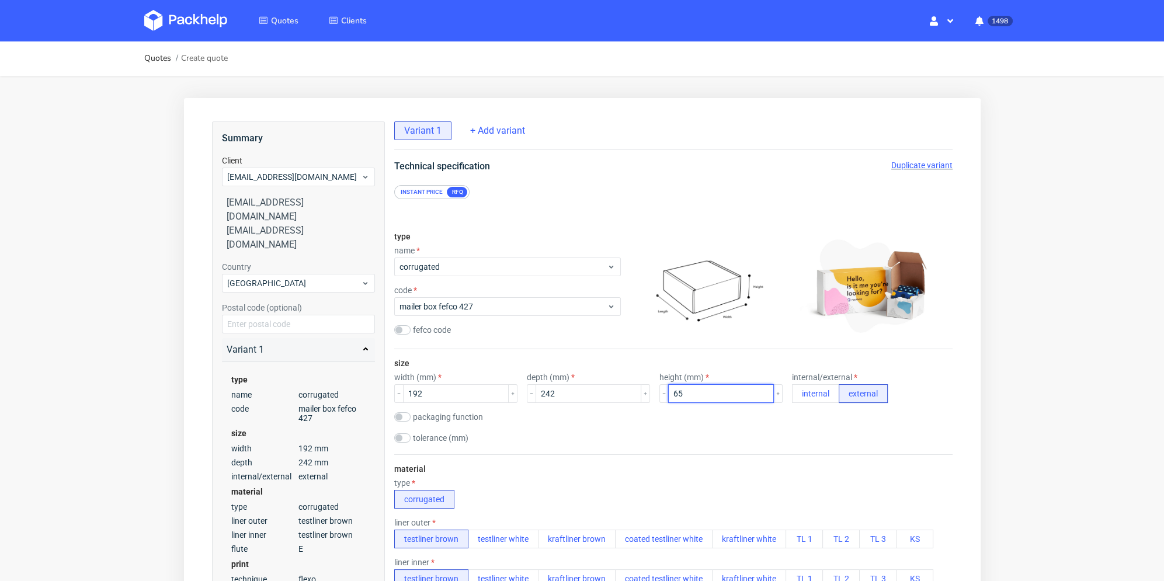
type input "65"
click at [748, 433] on div "tolerance (mm)" at bounding box center [673, 439] width 558 height 12
click at [804, 396] on button "internal" at bounding box center [814, 393] width 47 height 19
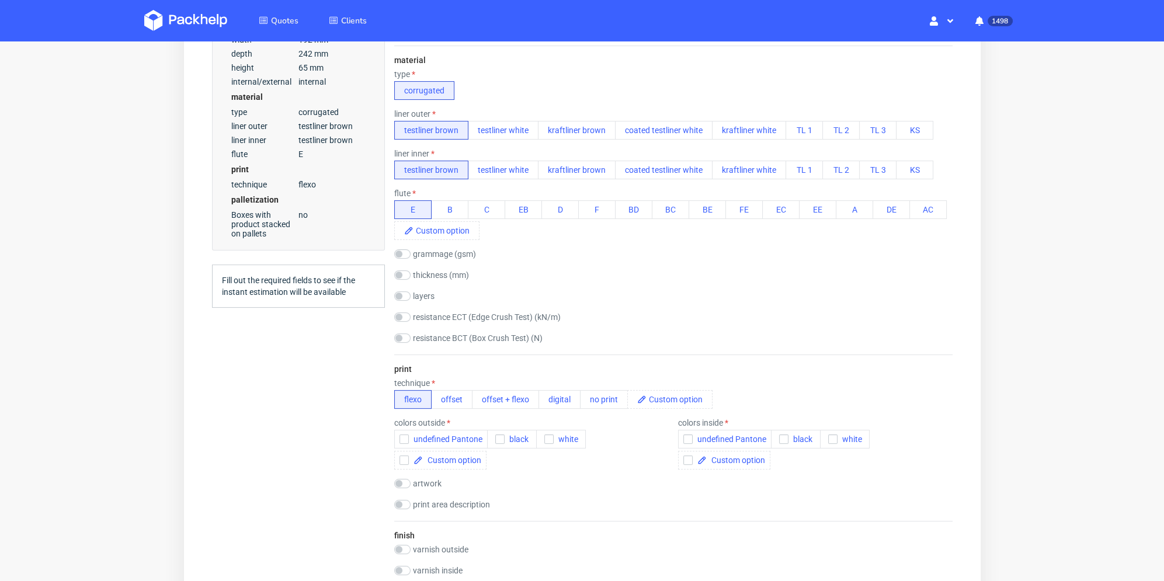
scroll to position [467, 0]
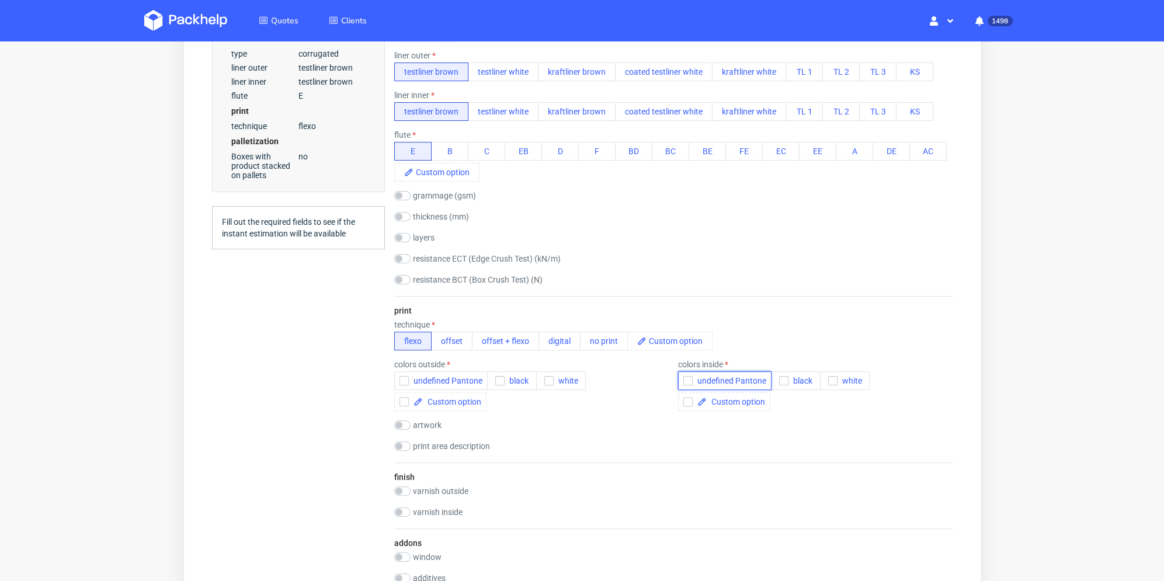
click at [683, 380] on icon "button" at bounding box center [687, 381] width 8 height 8
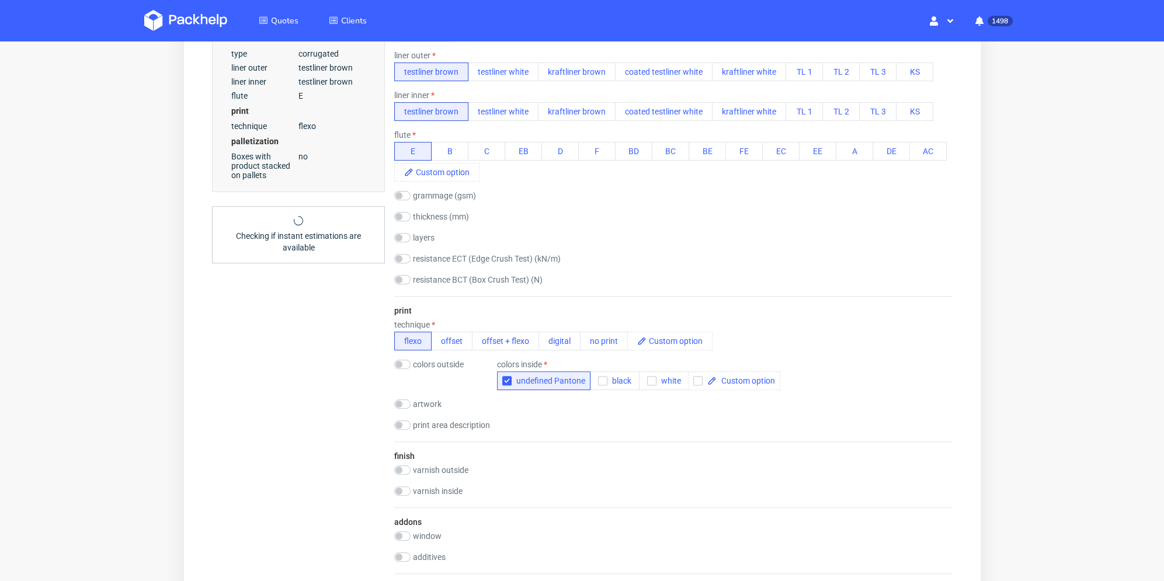
click at [297, 393] on div "Summary Client contact@happydetox.co contact@happydetox.co contact@happydetox.c…" at bounding box center [297, 354] width 173 height 1400
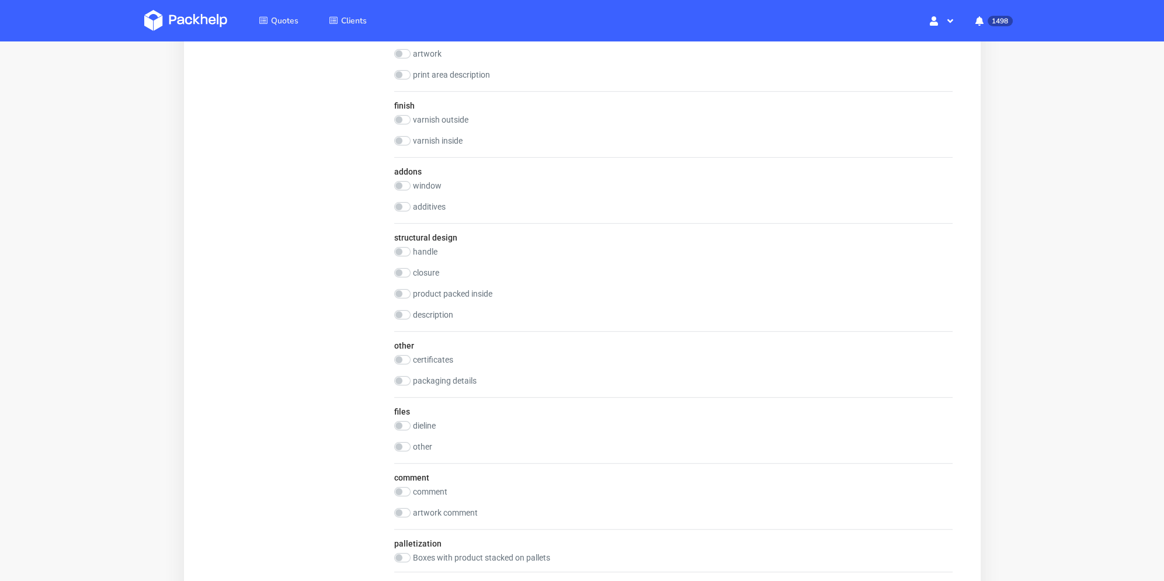
scroll to position [993, 0]
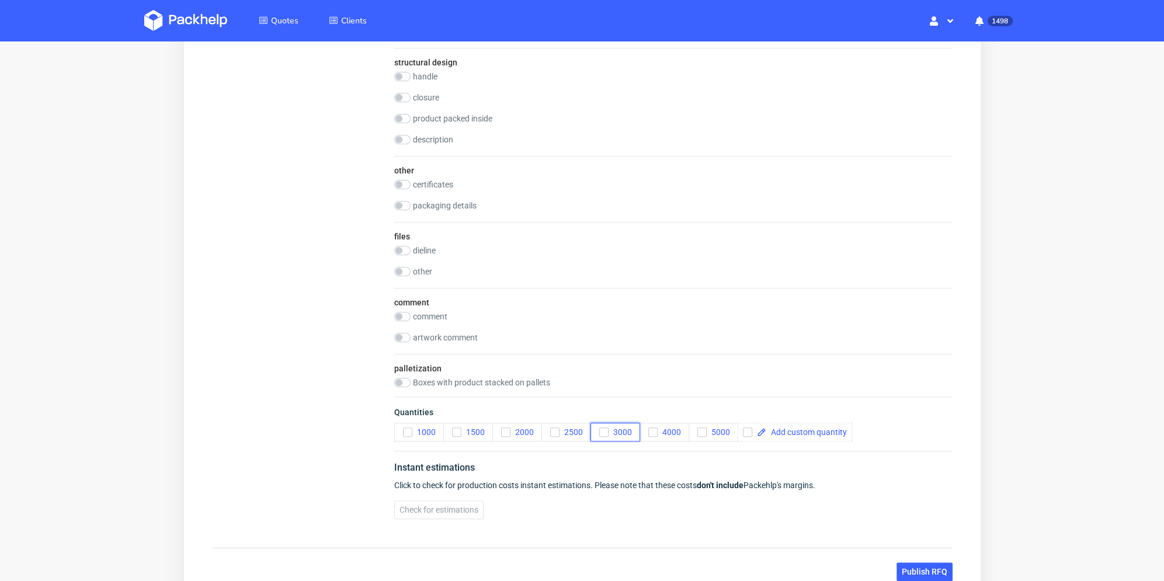
click at [605, 433] on icon "button" at bounding box center [603, 432] width 8 height 8
drag, startPoint x: 327, startPoint y: 396, endPoint x: 398, endPoint y: 311, distance: 110.8
click at [400, 250] on input "checkbox" at bounding box center [402, 250] width 16 height 9
checkbox input "true"
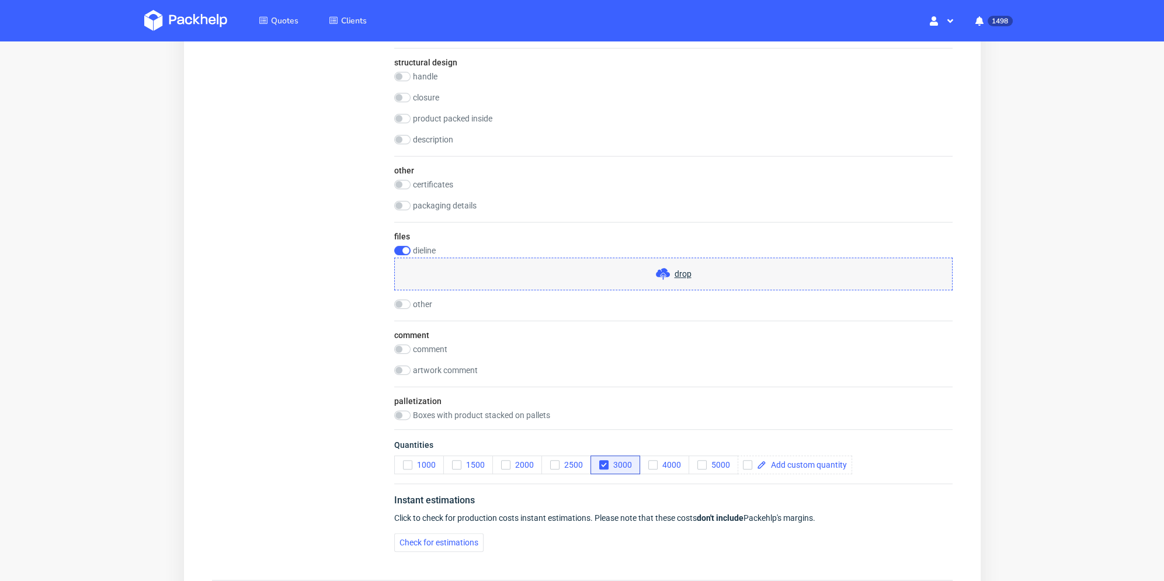
click at [503, 269] on div "drop" at bounding box center [673, 274] width 558 height 33
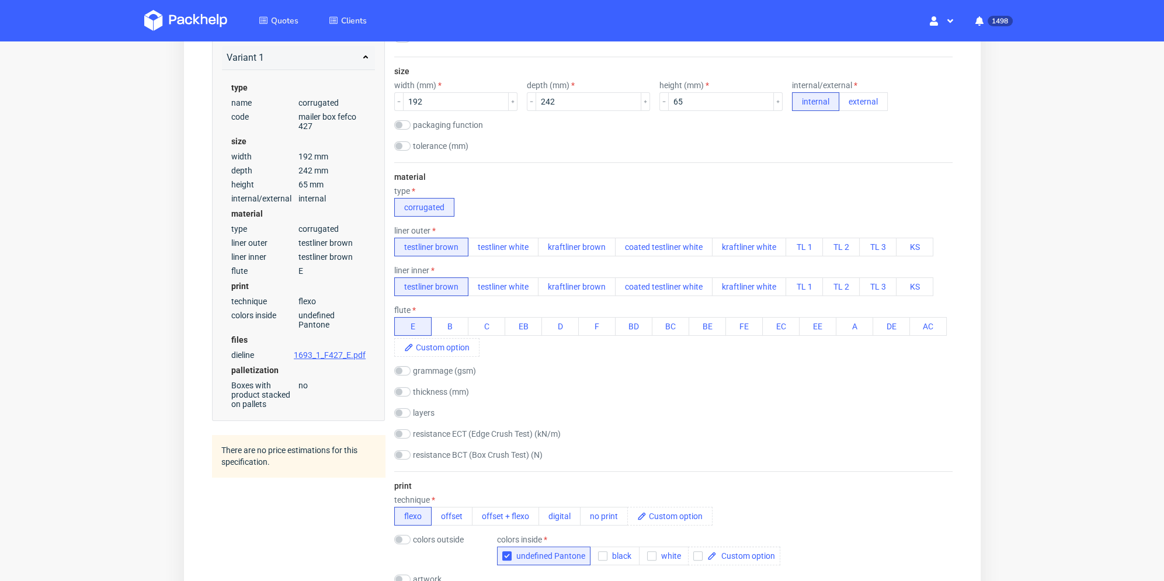
scroll to position [58, 0]
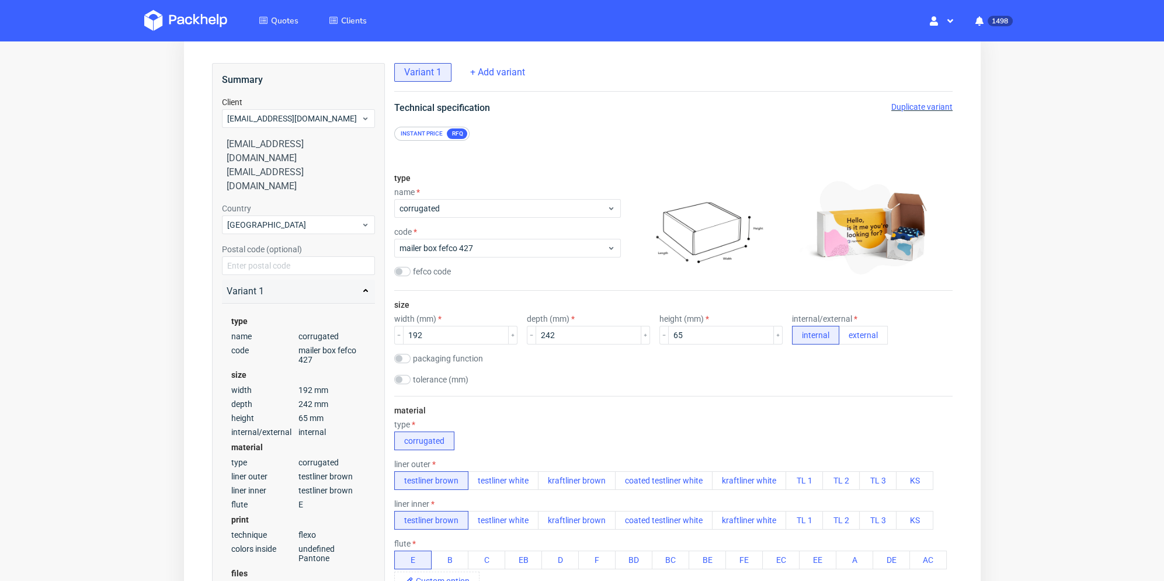
click at [915, 105] on span "Duplicate variant" at bounding box center [921, 106] width 61 height 9
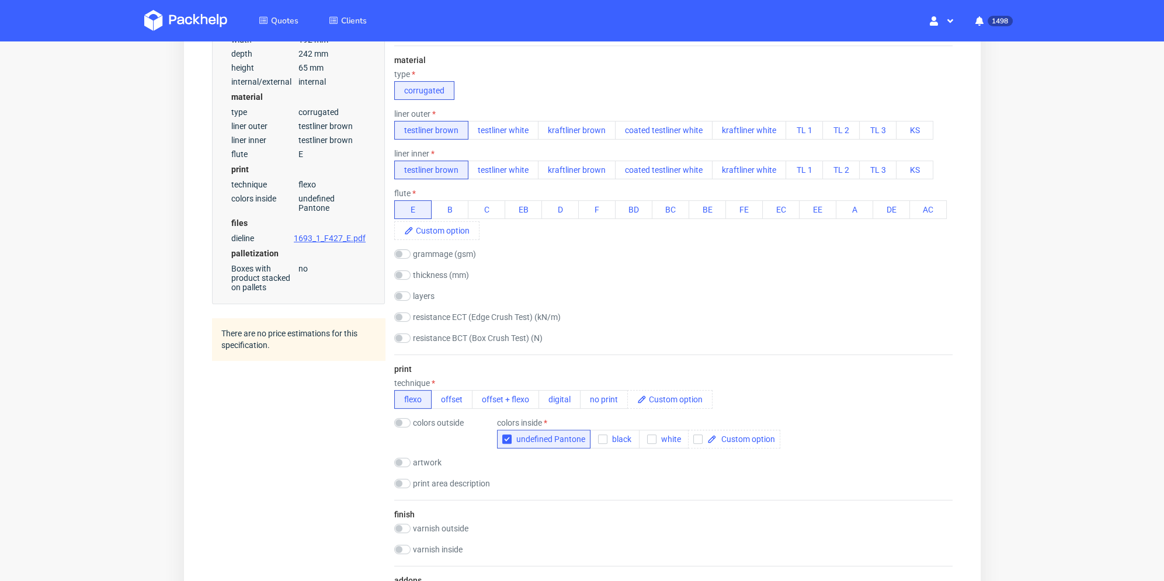
scroll to position [467, 0]
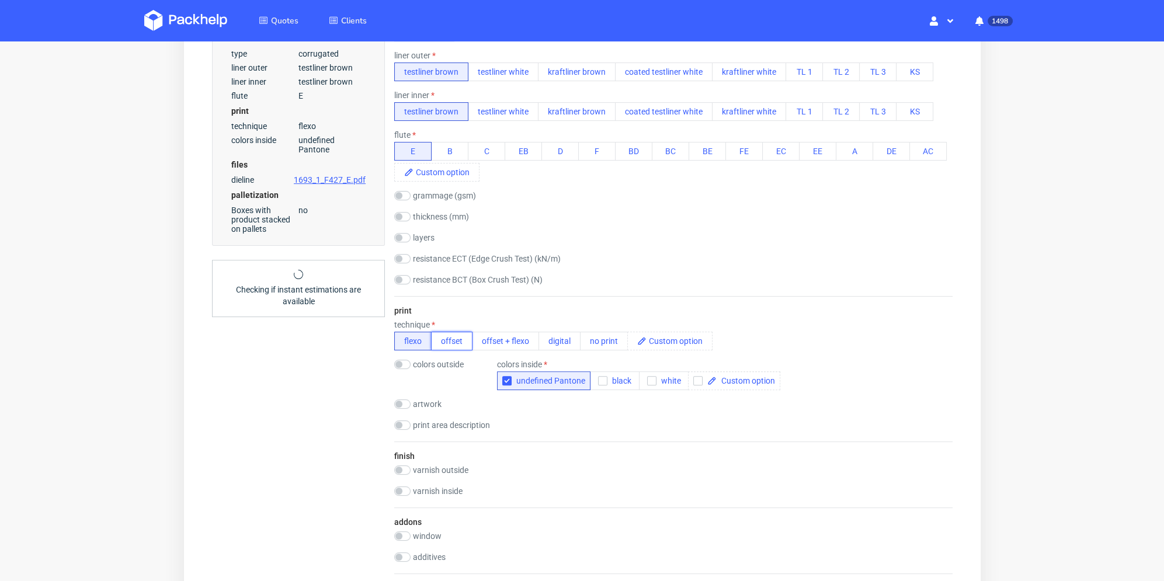
click at [447, 338] on button "offset" at bounding box center [450, 341] width 41 height 19
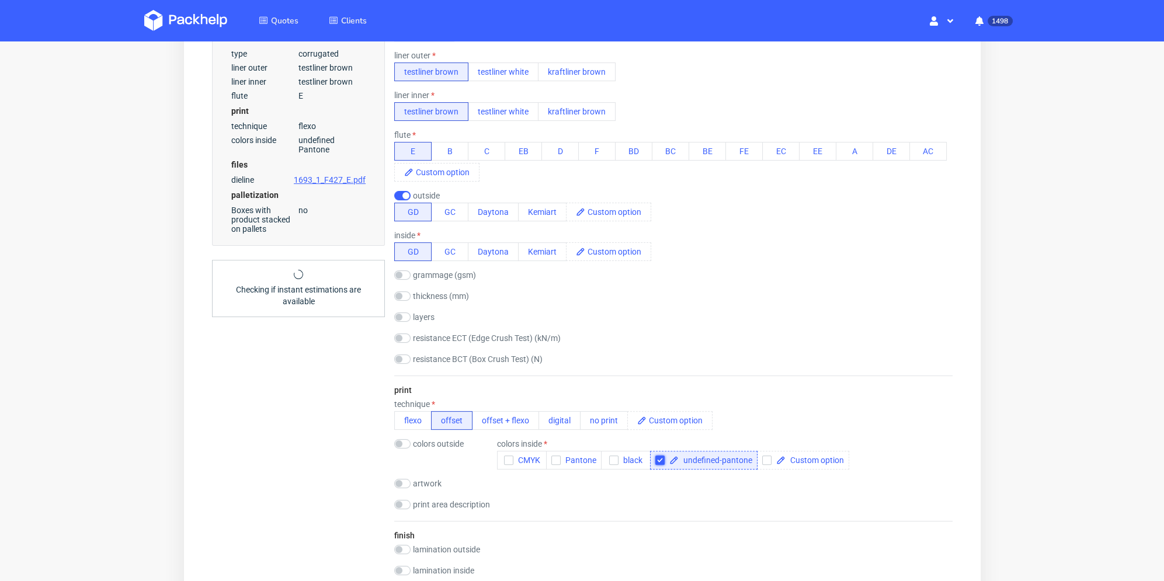
click at [655, 460] on input "checkbox" at bounding box center [659, 460] width 9 height 9
checkbox input "false"
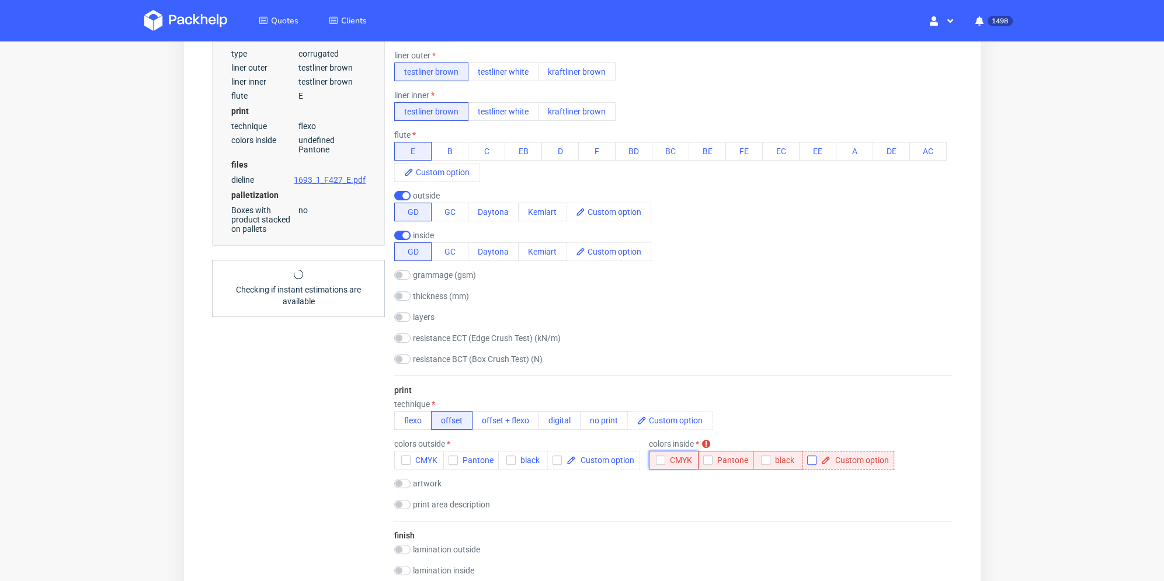
click at [652, 461] on button "CMYK" at bounding box center [673, 460] width 50 height 19
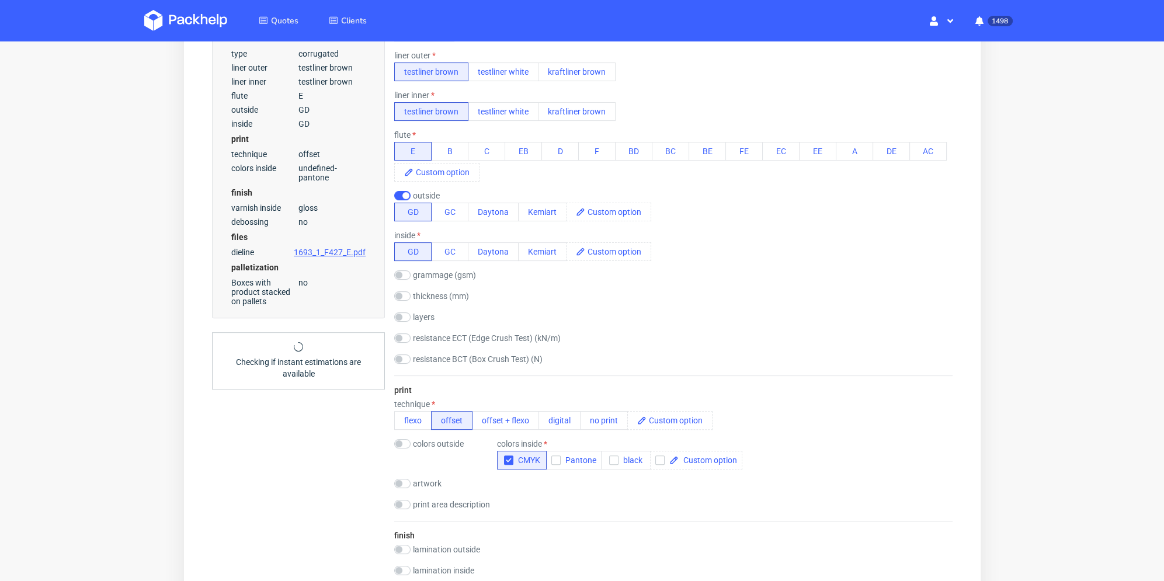
drag, startPoint x: 311, startPoint y: 439, endPoint x: 356, endPoint y: 417, distance: 49.9
click at [311, 438] on div "Summary Client contact@happydetox.co contact@happydetox.co contact@happydetox.c…" at bounding box center [297, 534] width 173 height 1760
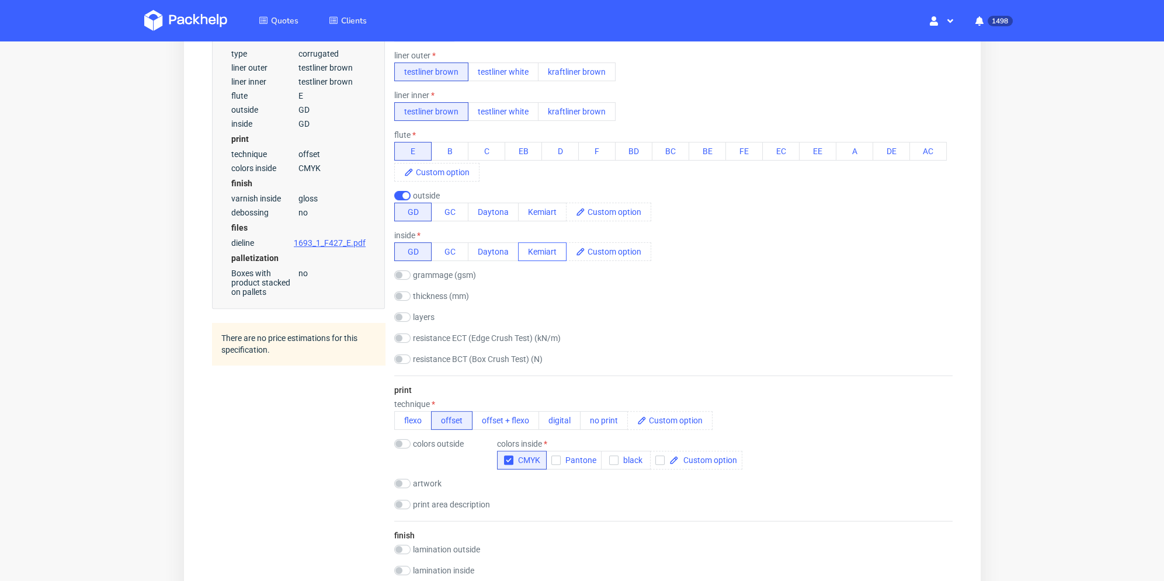
scroll to position [409, 0]
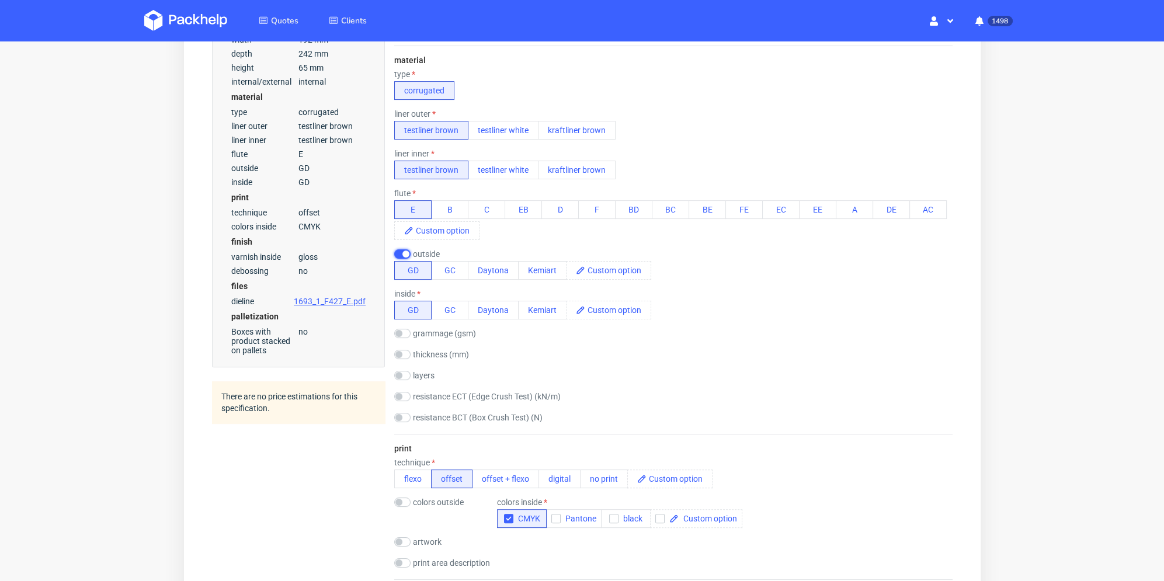
click at [402, 254] on input "checkbox" at bounding box center [402, 253] width 16 height 9
checkbox input "false"
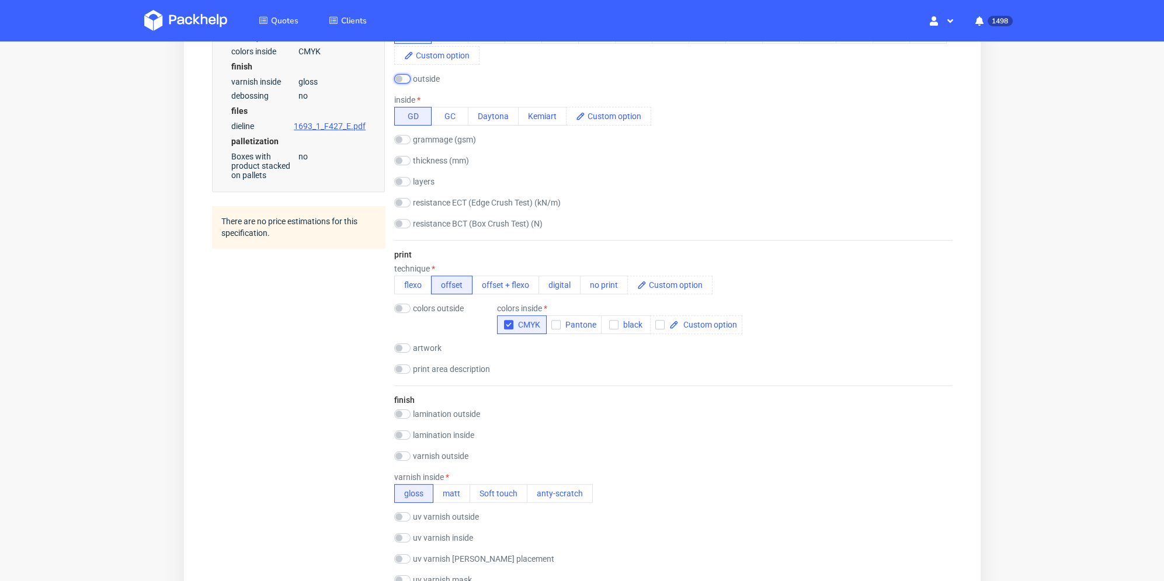
scroll to position [759, 0]
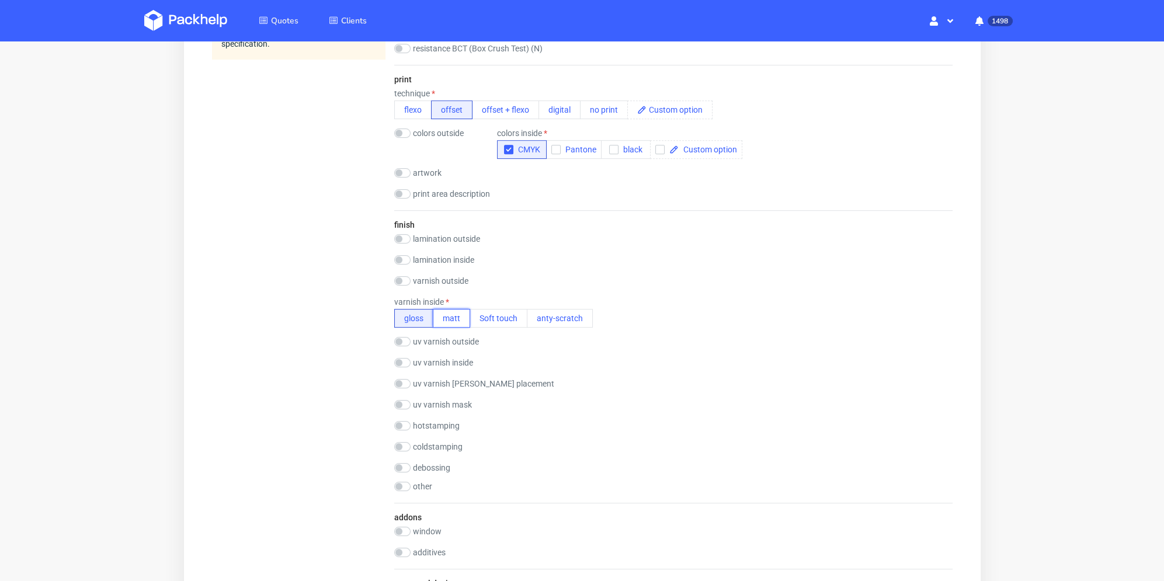
click at [440, 318] on button "matt" at bounding box center [450, 318] width 37 height 19
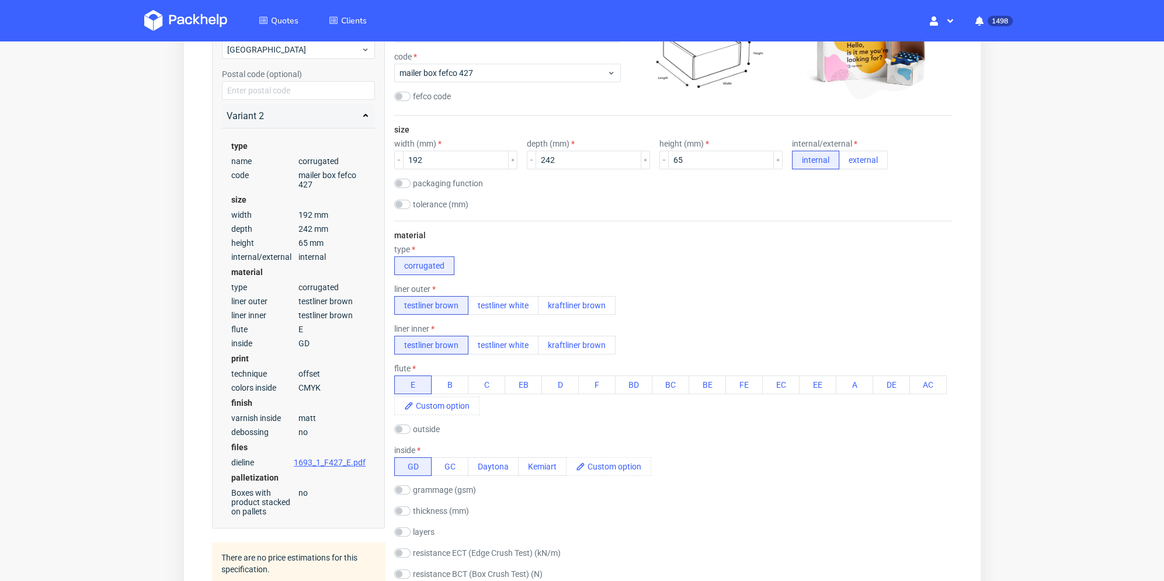
scroll to position [0, 0]
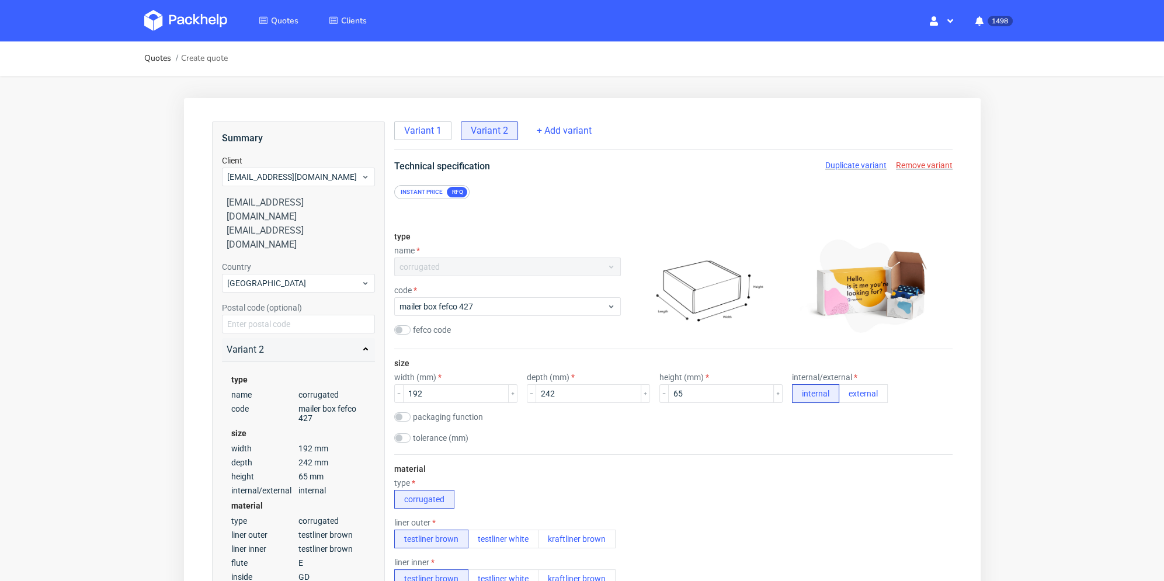
click at [856, 165] on span "Duplicate variant" at bounding box center [855, 165] width 61 height 9
click at [938, 167] on span "Remove variant" at bounding box center [923, 165] width 57 height 9
click at [577, 131] on span "+ Add variant" at bounding box center [563, 130] width 55 height 13
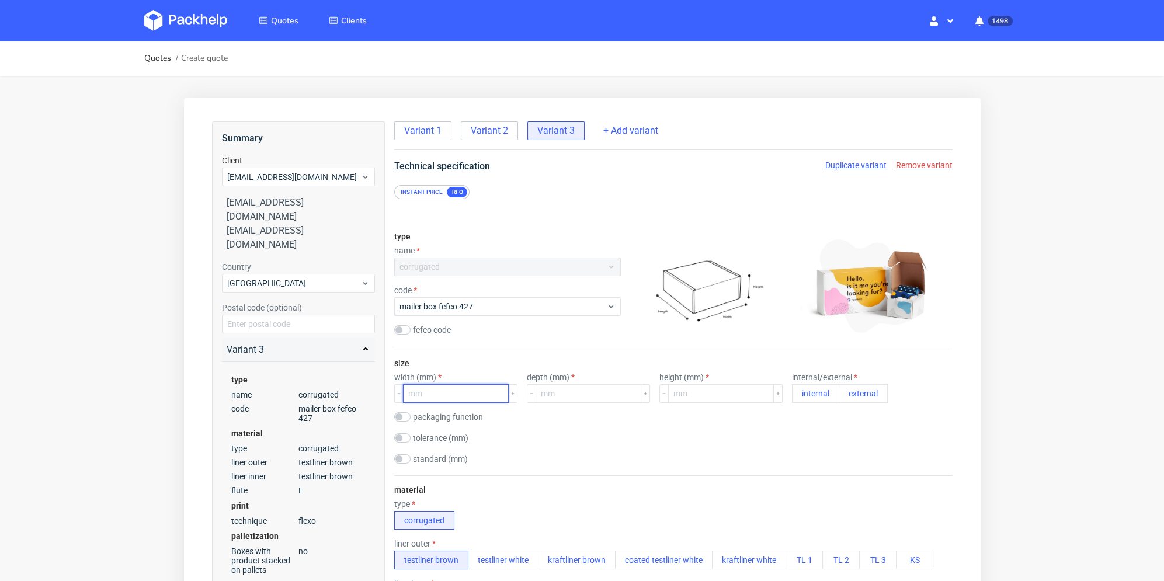
click at [454, 390] on input "number" at bounding box center [455, 393] width 106 height 19
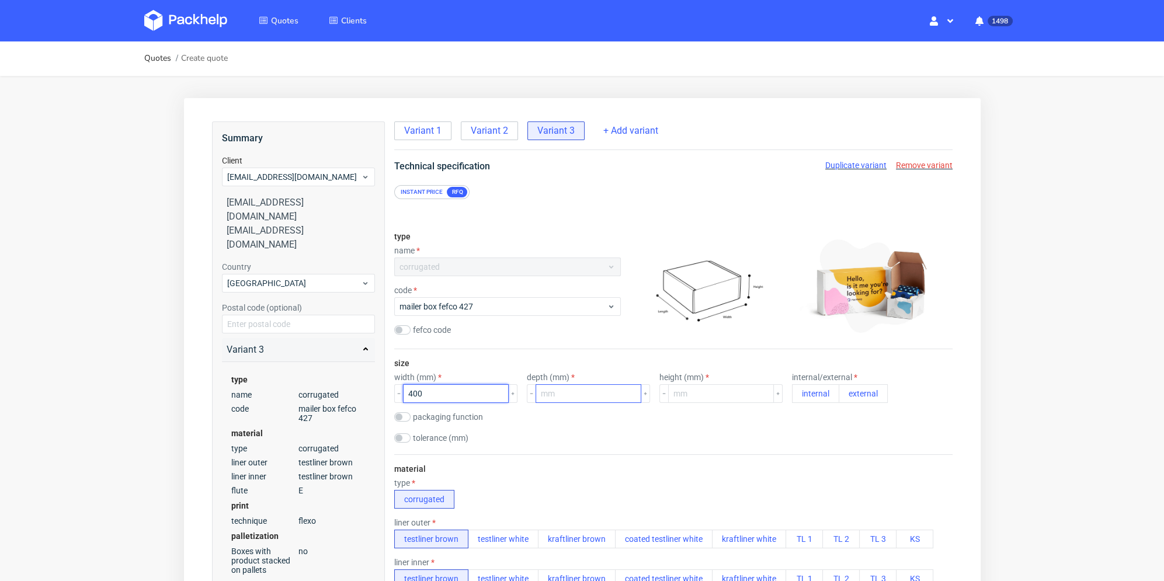
type input "400"
click at [570, 400] on input "number" at bounding box center [588, 393] width 106 height 19
type input "290"
click at [697, 397] on input "number" at bounding box center [721, 393] width 106 height 19
type input "70"
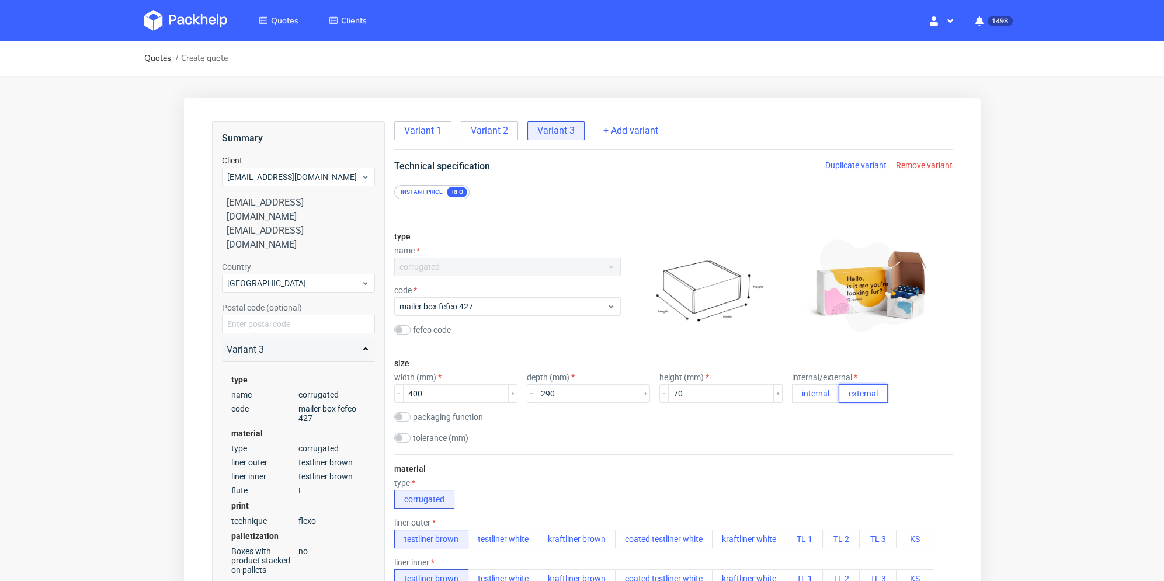
click at [845, 387] on button "external" at bounding box center [862, 393] width 49 height 19
click at [808, 416] on div "packaging function product packaging shipping packaging" at bounding box center [673, 418] width 558 height 12
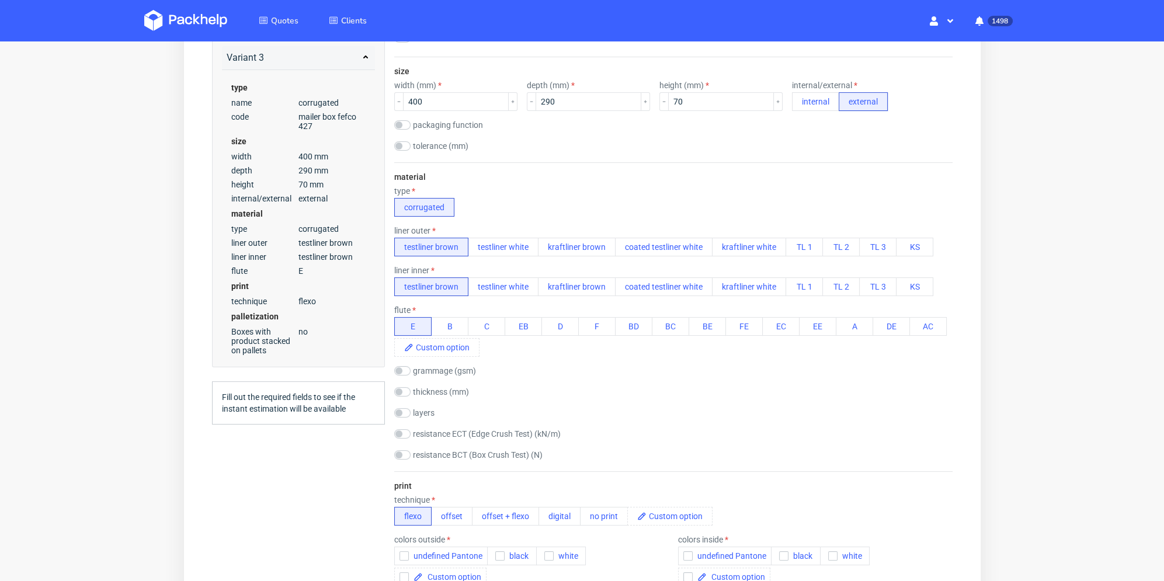
scroll to position [117, 0]
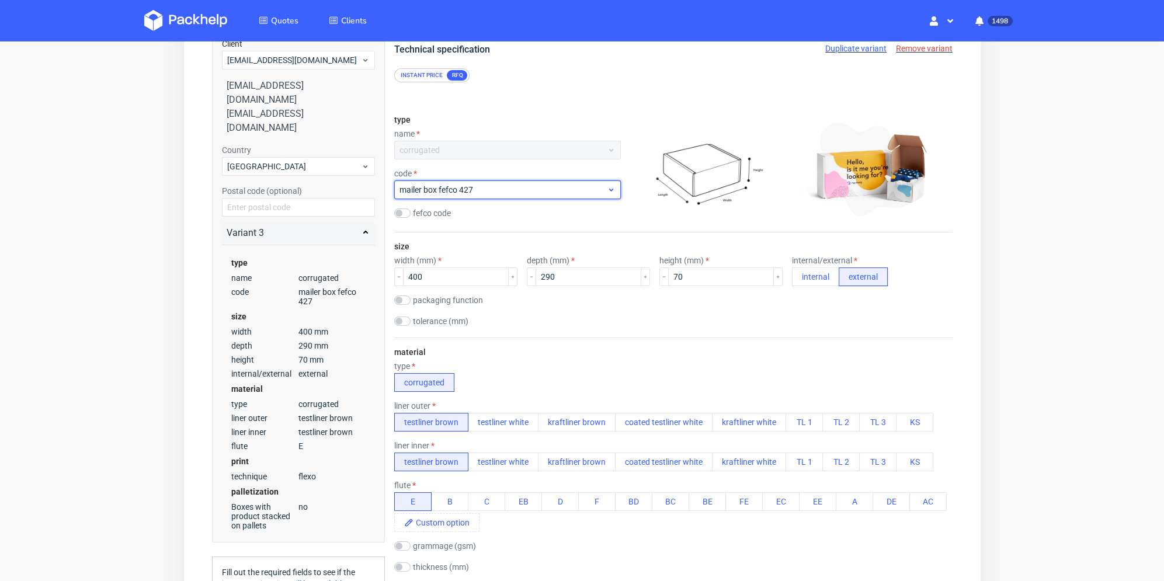
click at [512, 189] on span "mailer box fefco 427" at bounding box center [502, 190] width 207 height 12
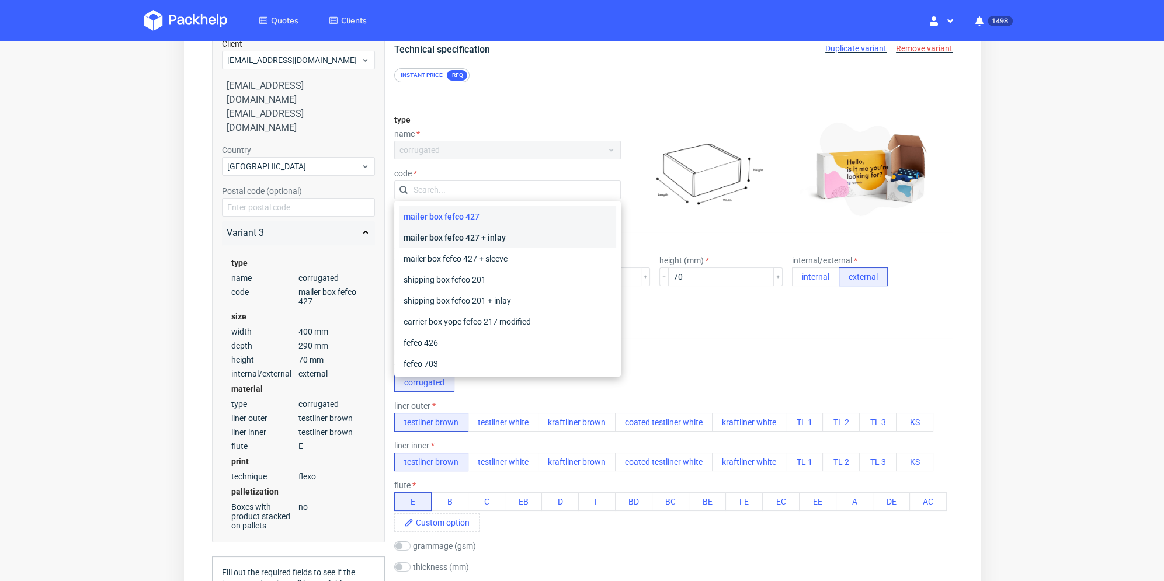
click at [524, 242] on div "mailer box fefco 427 + inlay" at bounding box center [506, 237] width 217 height 21
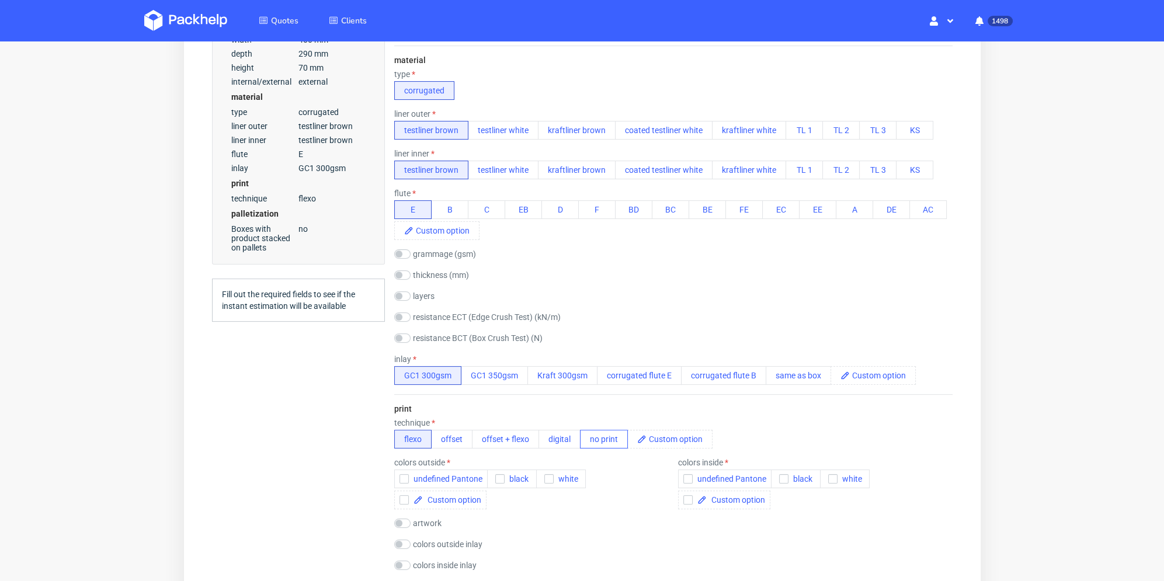
scroll to position [467, 0]
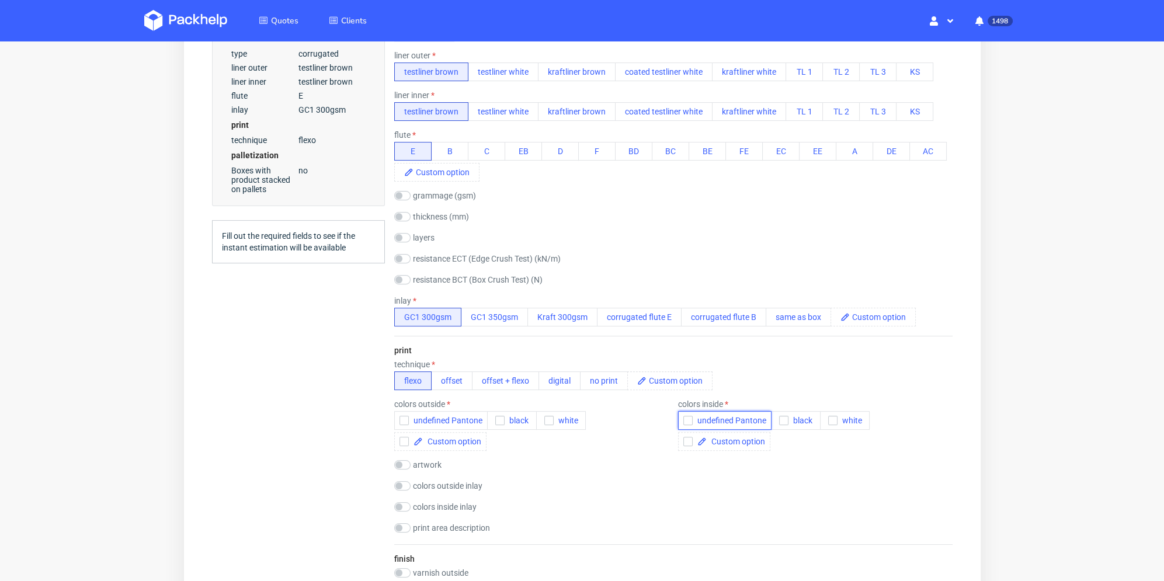
click at [683, 418] on icon "button" at bounding box center [687, 420] width 8 height 8
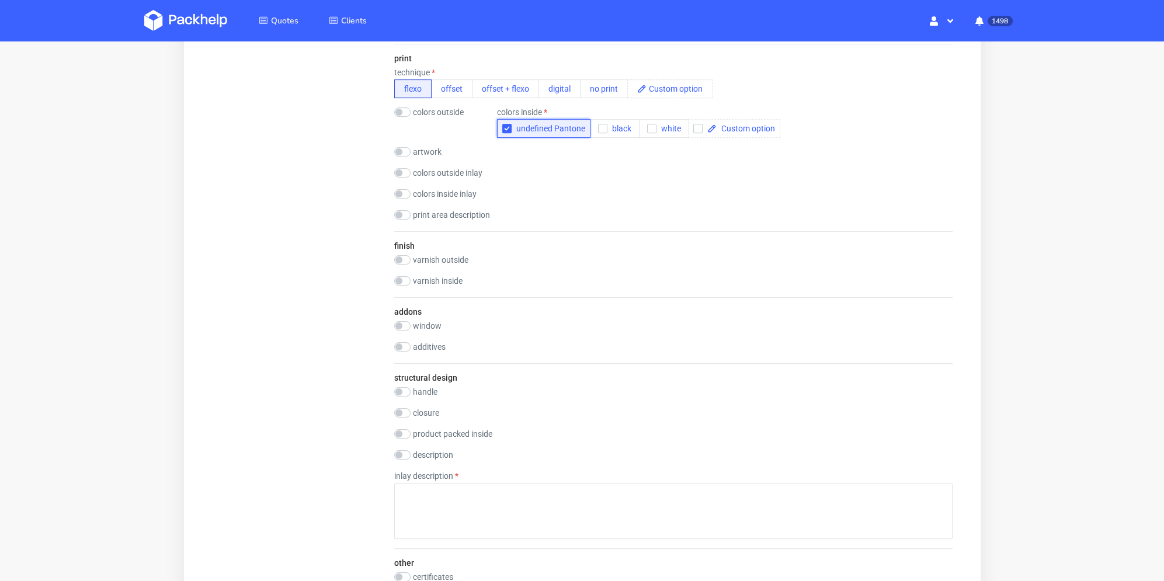
scroll to position [818, 0]
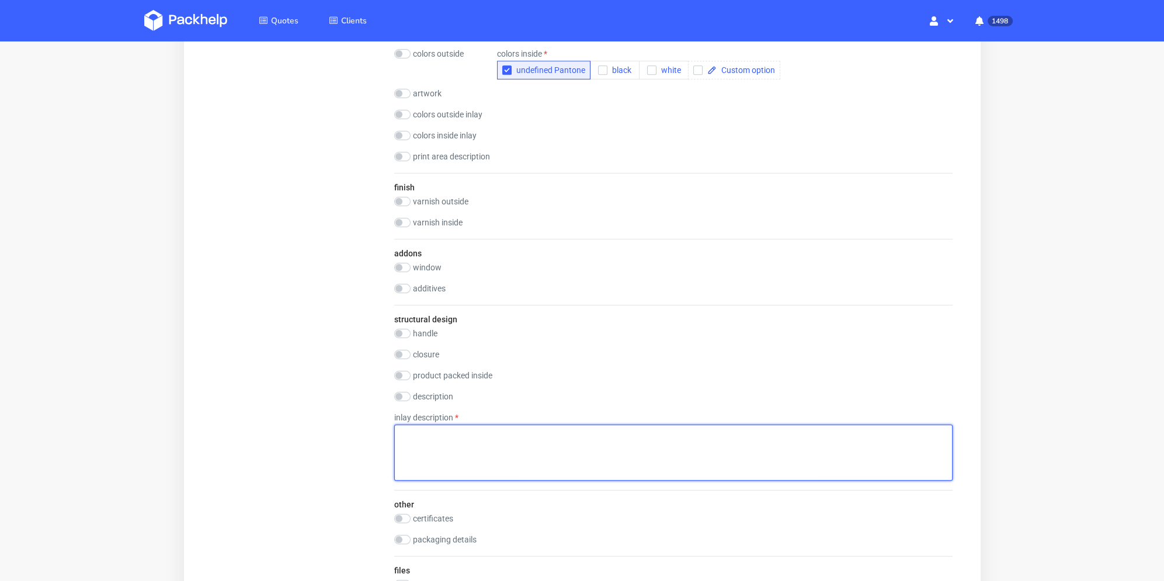
click at [570, 433] on textarea at bounding box center [673, 453] width 558 height 56
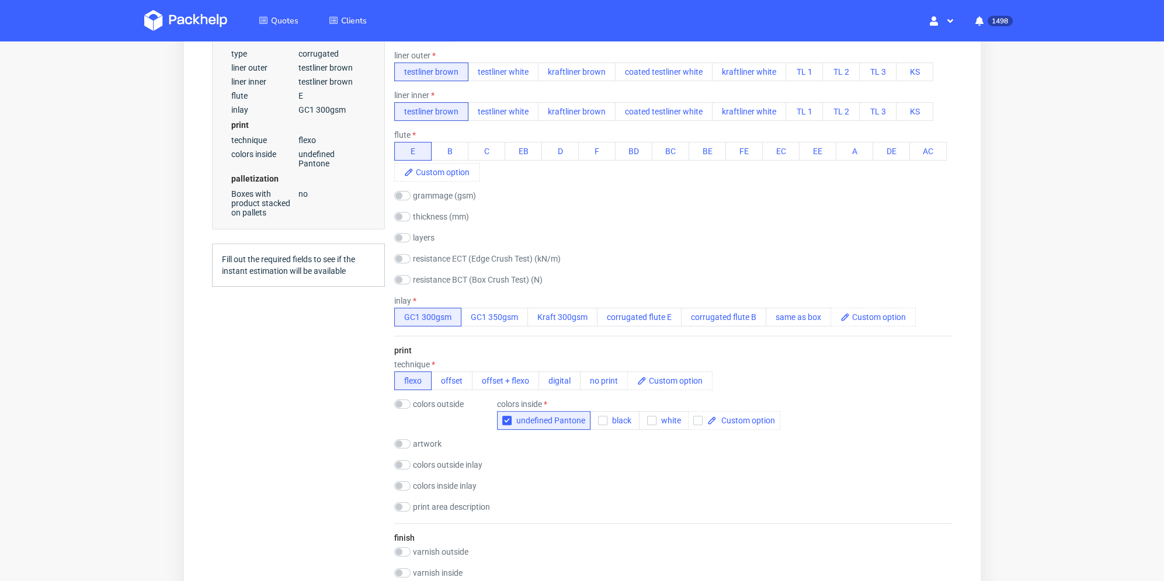
scroll to position [409, 0]
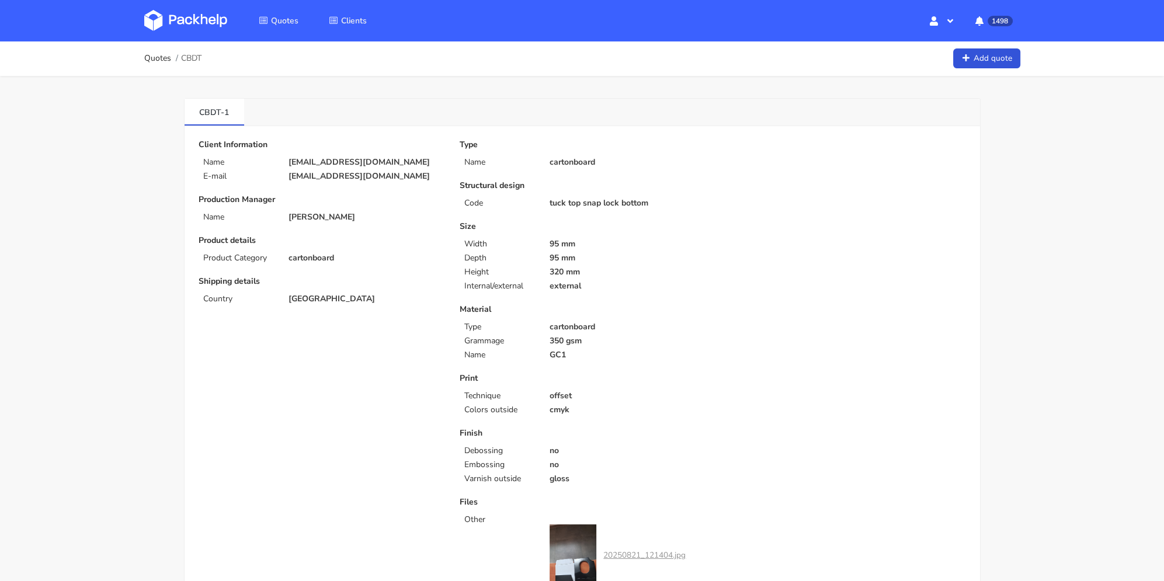
scroll to position [58, 0]
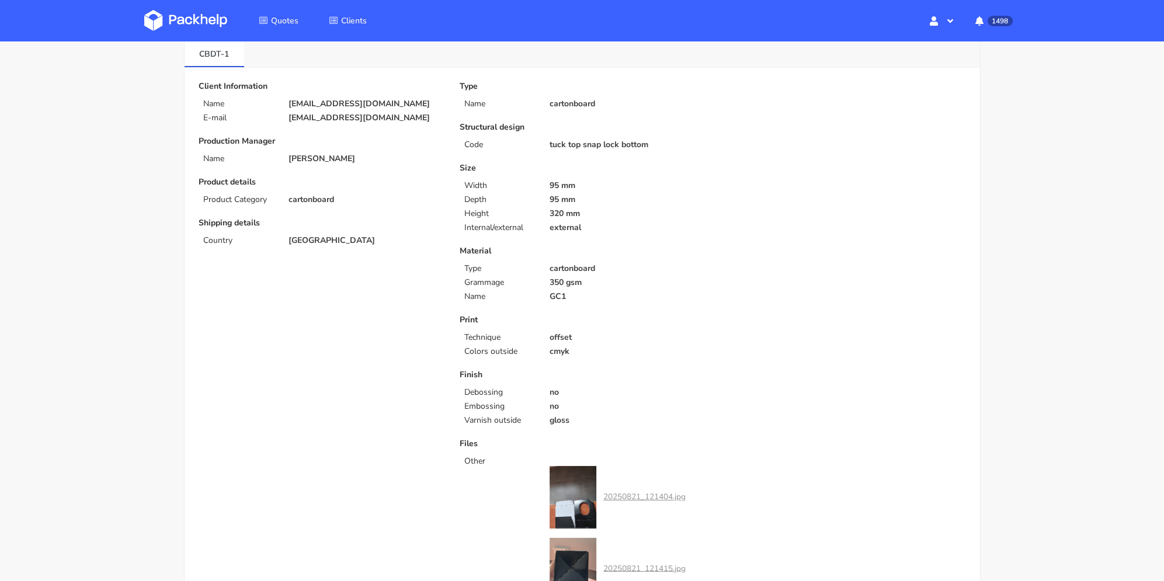
click at [570, 276] on div "Material Type cartonboard Grammage 350 gsm Name GC1" at bounding box center [582, 273] width 245 height 55
click at [586, 339] on p "offset" at bounding box center [627, 337] width 155 height 9
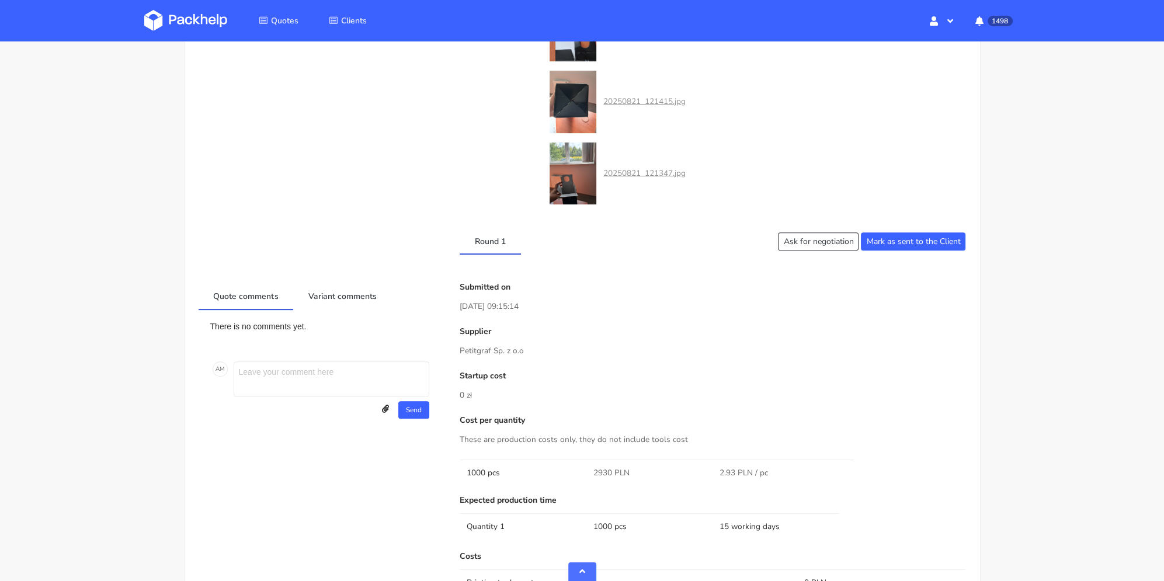
scroll to position [409, 0]
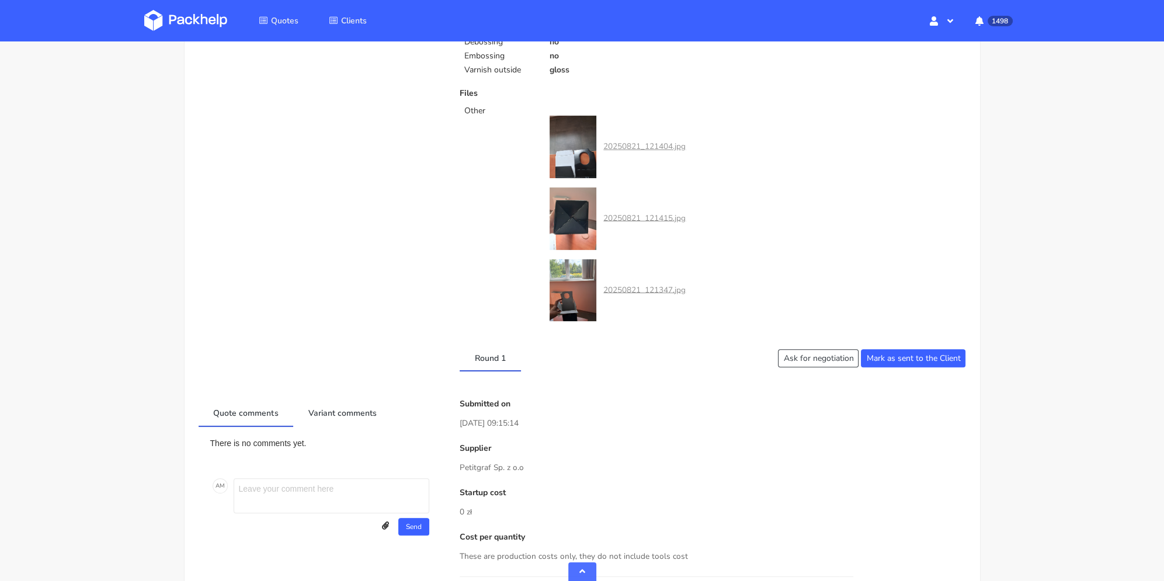
click at [657, 140] on div "20250821_121404.jpg" at bounding box center [618, 147] width 136 height 63
click at [635, 141] on link "20250821_121404.jpg" at bounding box center [644, 146] width 82 height 11
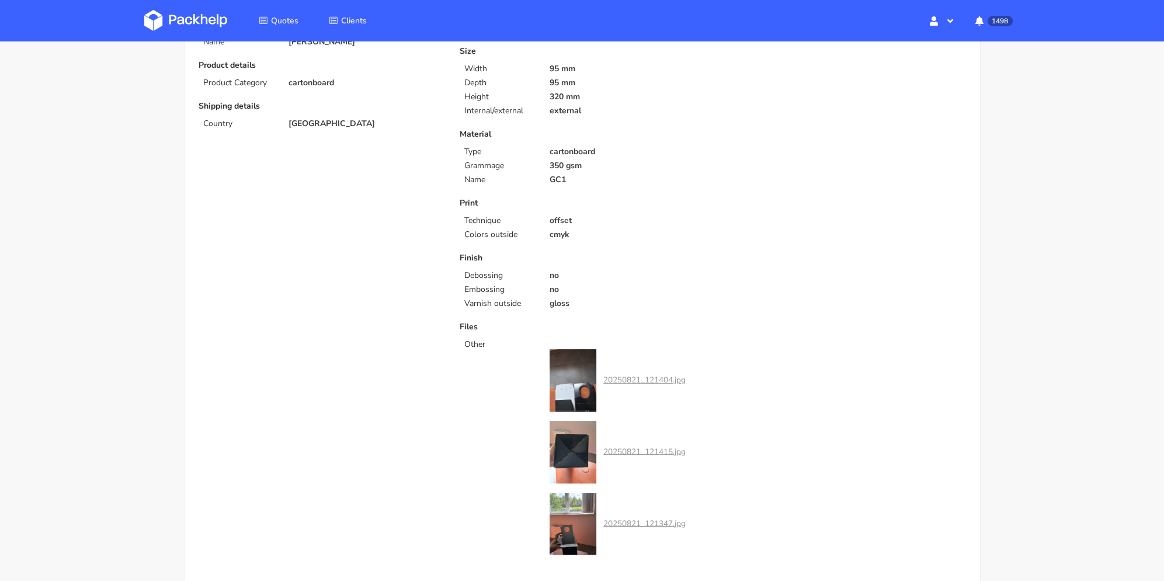
scroll to position [0, 0]
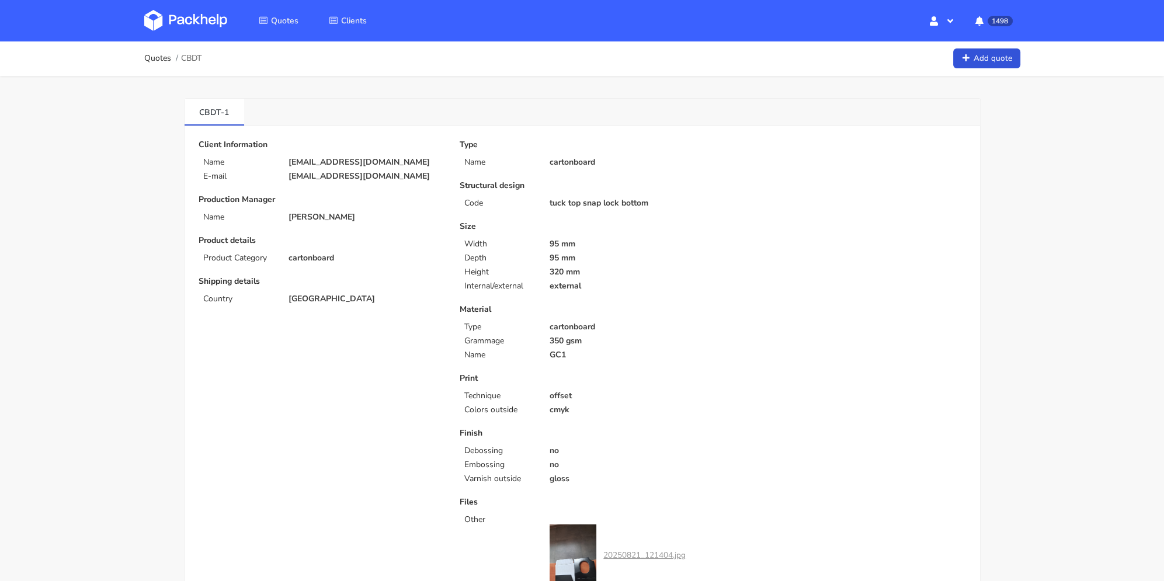
click at [675, 287] on p "external" at bounding box center [627, 286] width 155 height 9
drag, startPoint x: 612, startPoint y: 259, endPoint x: 603, endPoint y: 261, distance: 8.4
click at [609, 259] on p "95 mm" at bounding box center [627, 258] width 155 height 9
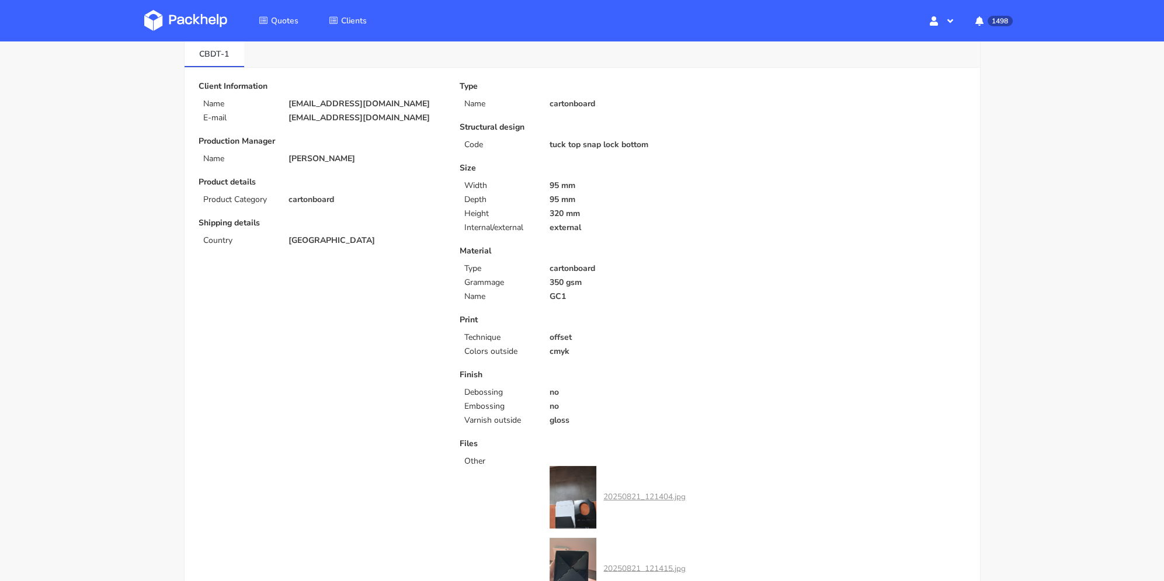
click at [554, 312] on div "Type Name cartonboard Structural design Code tuck top snap lock bottom Size Wid…" at bounding box center [582, 379] width 261 height 595
click at [560, 338] on p "offset" at bounding box center [627, 337] width 155 height 9
click at [546, 335] on div "offset" at bounding box center [626, 337] width 171 height 9
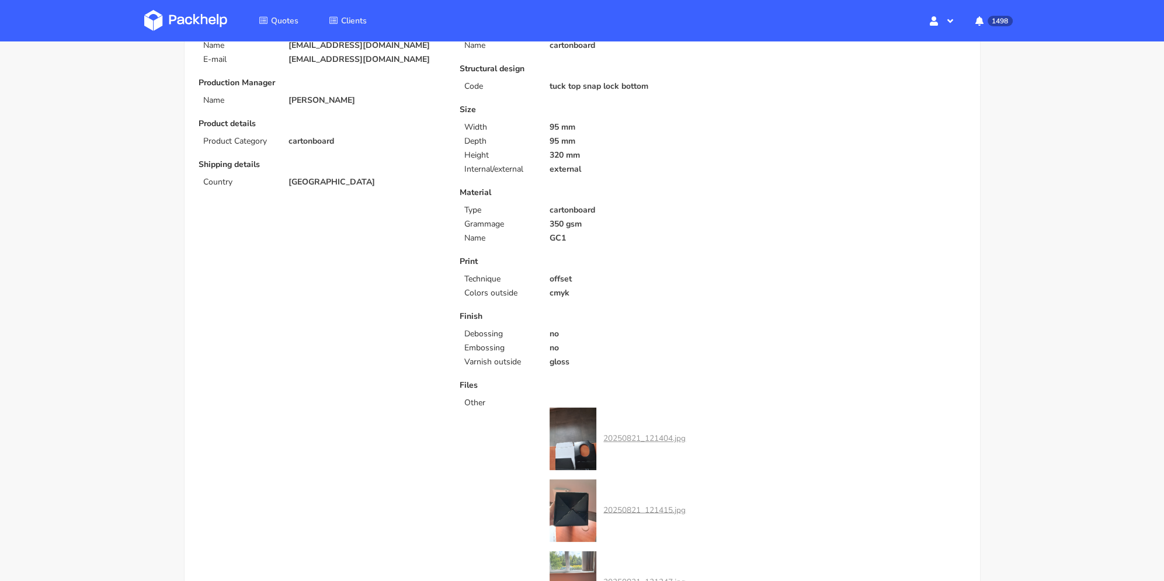
scroll to position [0, 0]
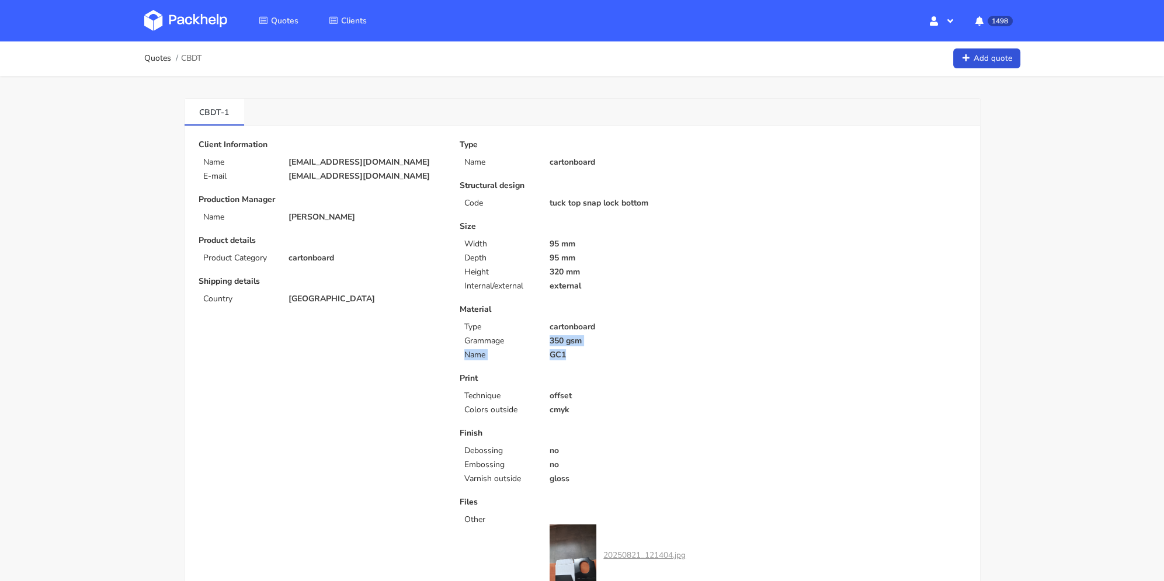
drag, startPoint x: 575, startPoint y: 356, endPoint x: 532, endPoint y: 342, distance: 44.9
click at [533, 342] on div "Material Type cartonboard Grammage 350 gsm Name GC1" at bounding box center [582, 332] width 245 height 55
click at [532, 342] on p "Grammage" at bounding box center [499, 340] width 71 height 9
drag, startPoint x: 395, startPoint y: 180, endPoint x: 288, endPoint y: 179, distance: 106.9
click at [289, 179] on p "[EMAIL_ADDRESS][DOMAIN_NAME]" at bounding box center [366, 176] width 155 height 9
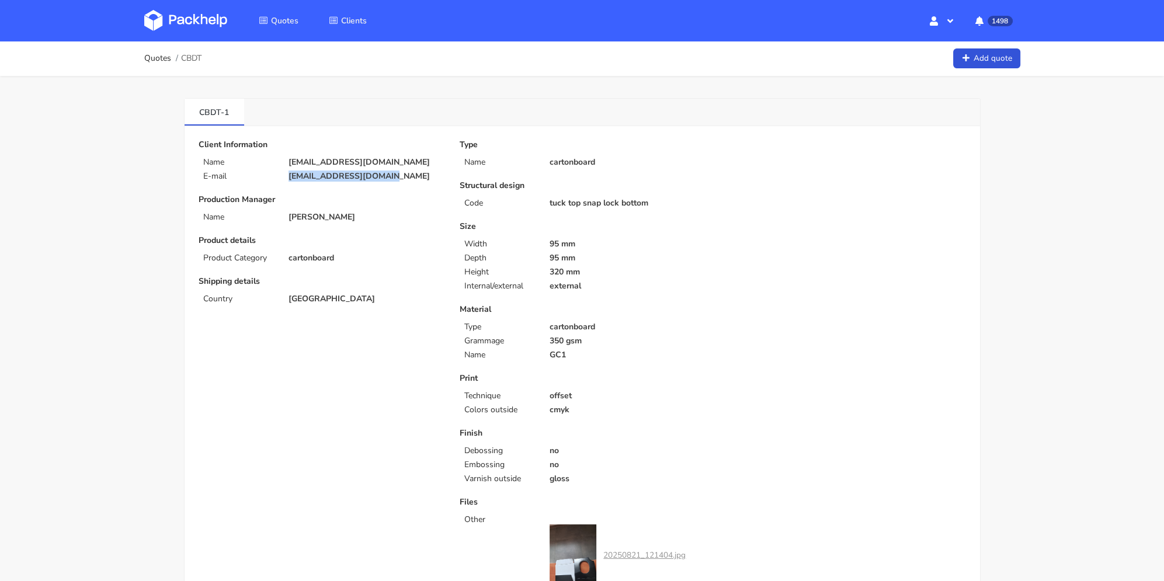
copy p "[EMAIL_ADDRESS][DOMAIN_NAME]"
drag, startPoint x: 196, startPoint y: 114, endPoint x: 219, endPoint y: 115, distance: 22.8
click at [219, 115] on link "CBDT-1" at bounding box center [215, 112] width 60 height 26
copy link "CBDT"
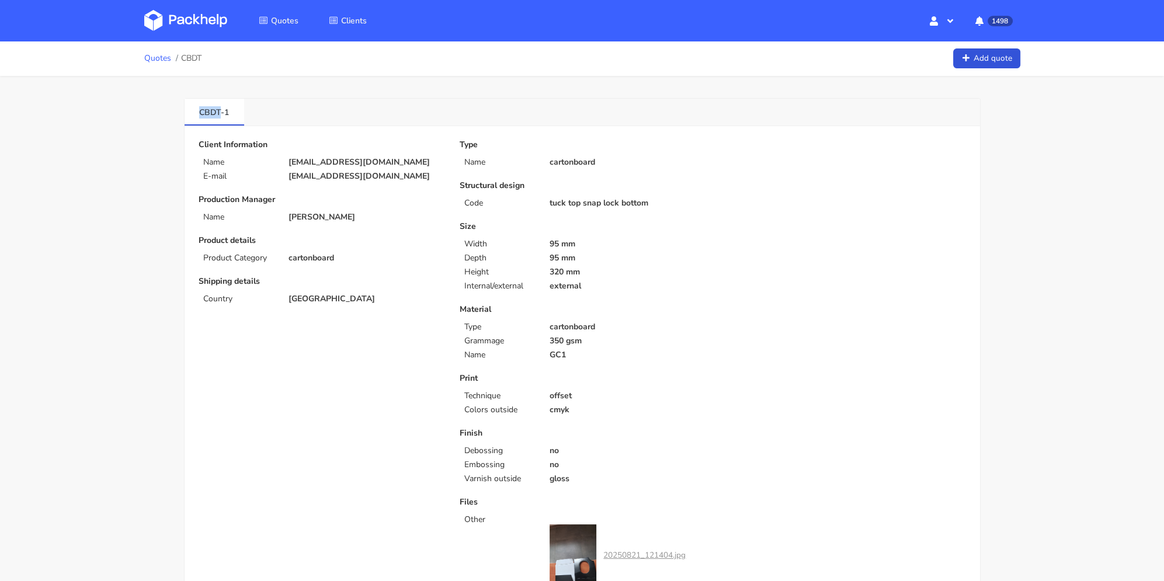
click at [158, 54] on link "Quotes" at bounding box center [157, 58] width 27 height 9
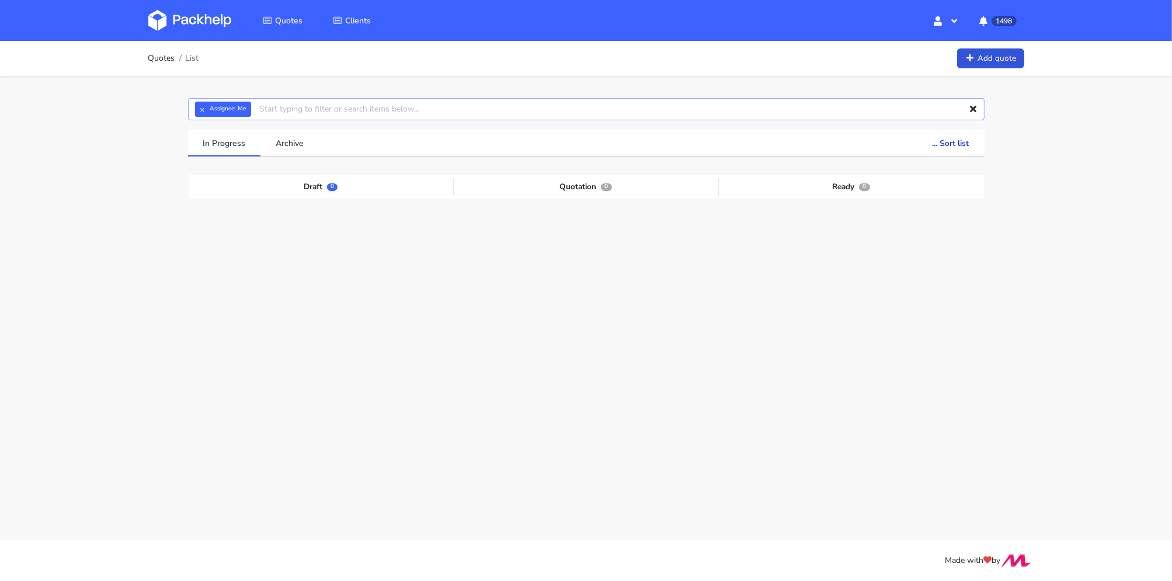
click at [373, 114] on input "text" at bounding box center [586, 109] width 797 height 22
paste input "CBDT"
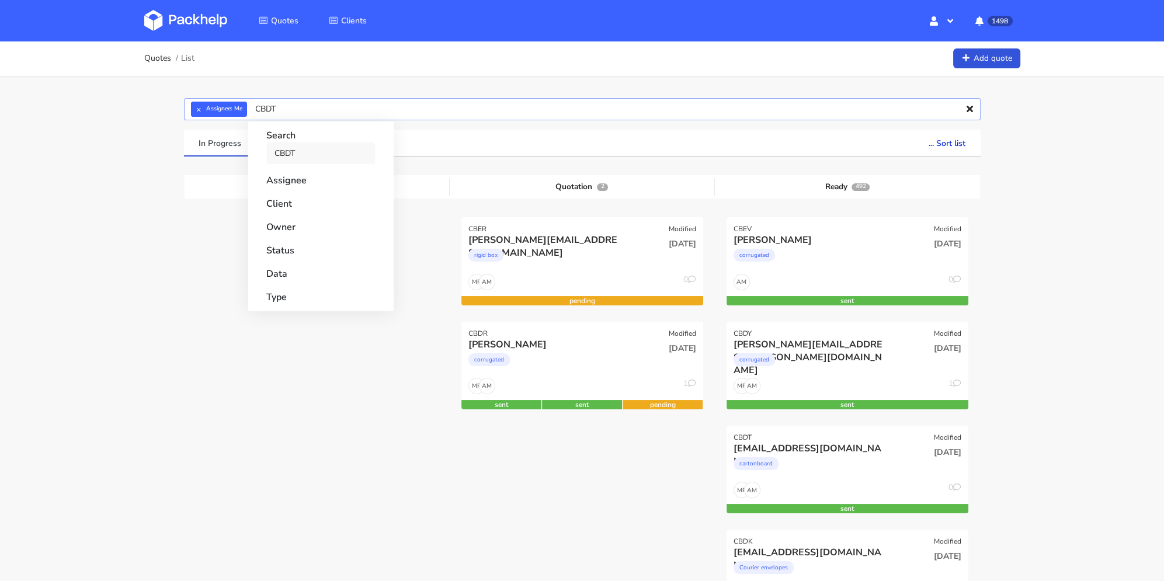
type input "CBDT"
click at [305, 144] on link "CBDT" at bounding box center [320, 154] width 109 height 22
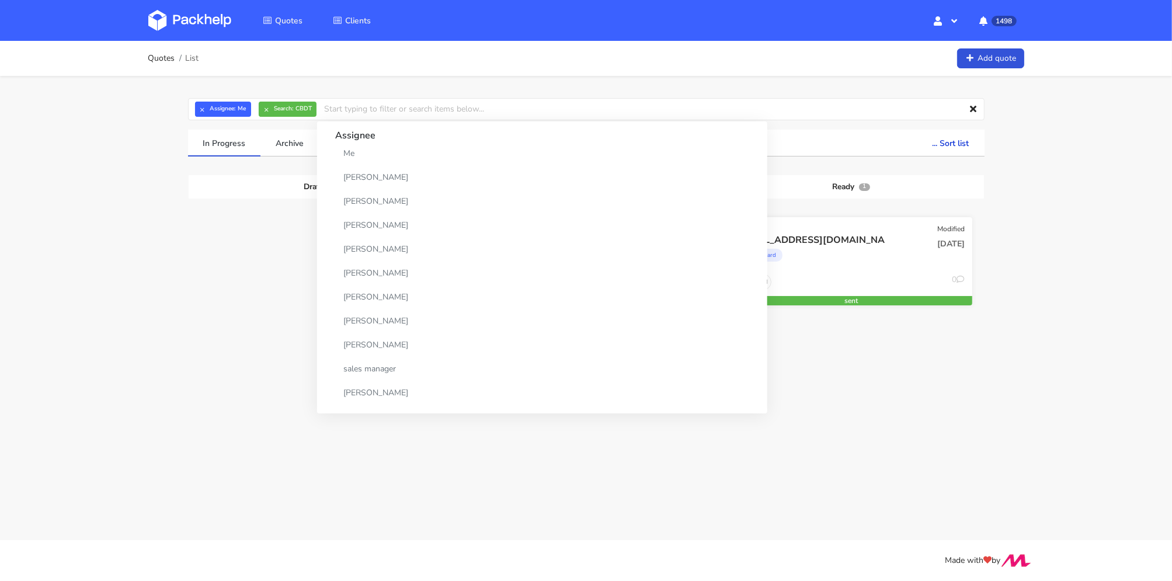
click at [906, 236] on div "[DATE]" at bounding box center [932, 254] width 81 height 40
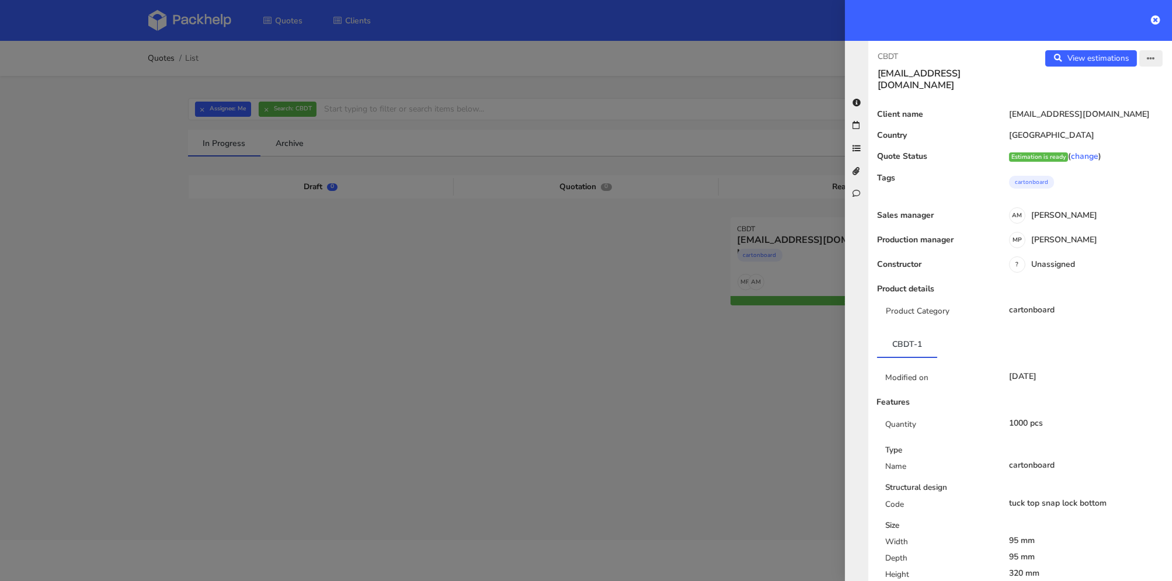
click at [1147, 59] on icon "button" at bounding box center [1151, 59] width 8 height 8
click at [1098, 102] on link "Edit quote" at bounding box center [1113, 103] width 103 height 19
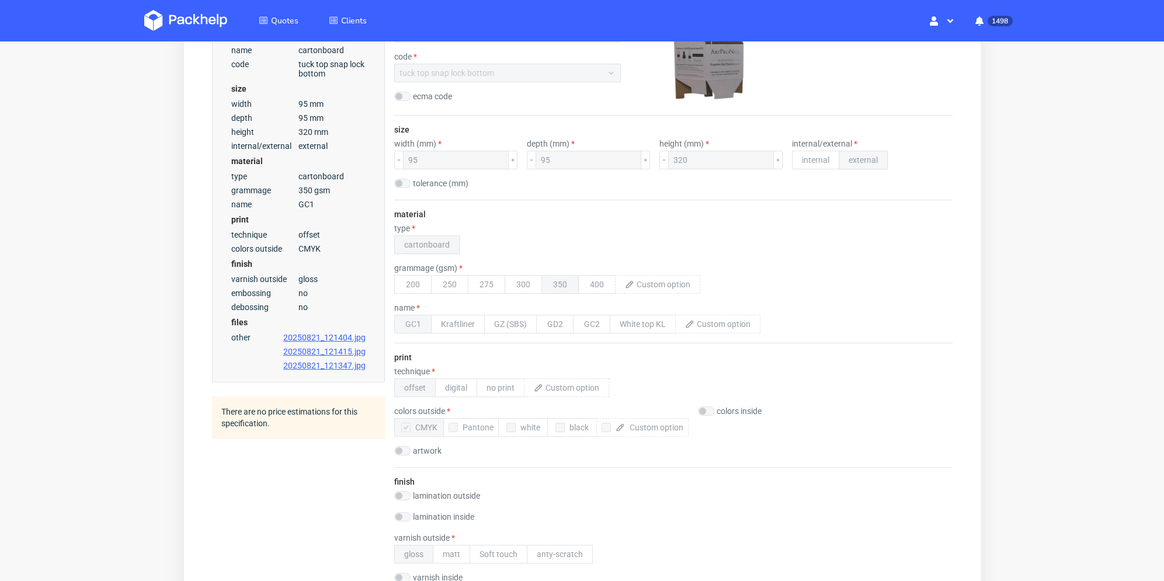
drag, startPoint x: 197, startPoint y: -121, endPoint x: 805, endPoint y: 254, distance: 714.7
click at [817, 255] on div "material type cartonboard grammage (gsm) 200 250 275 300 350 400 name GC1 Kraft…" at bounding box center [673, 271] width 558 height 143
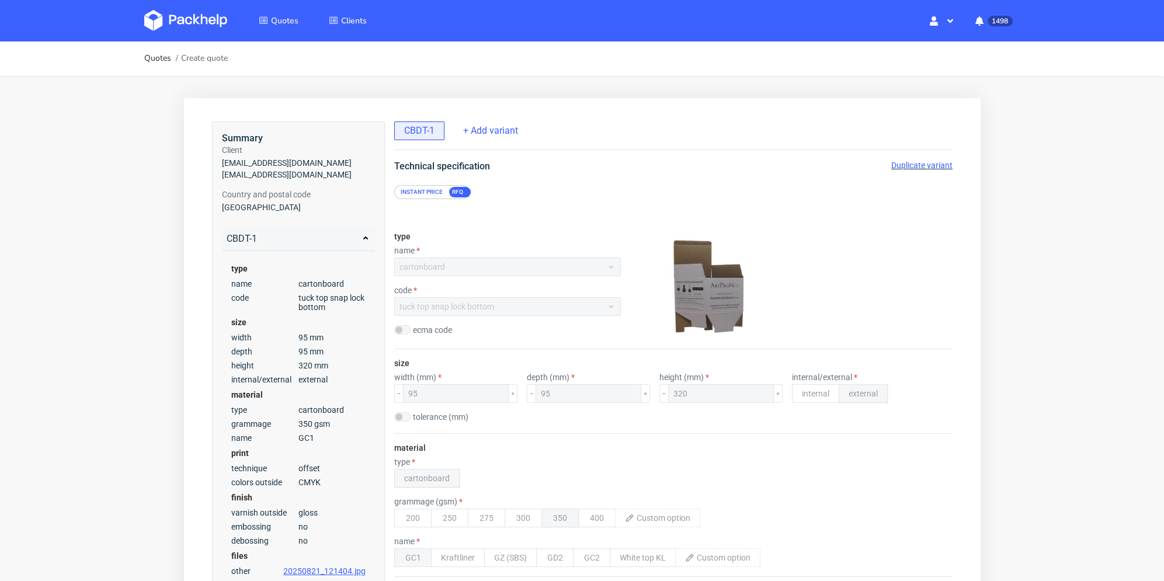
click at [921, 166] on span "Duplicate variant" at bounding box center [921, 165] width 61 height 9
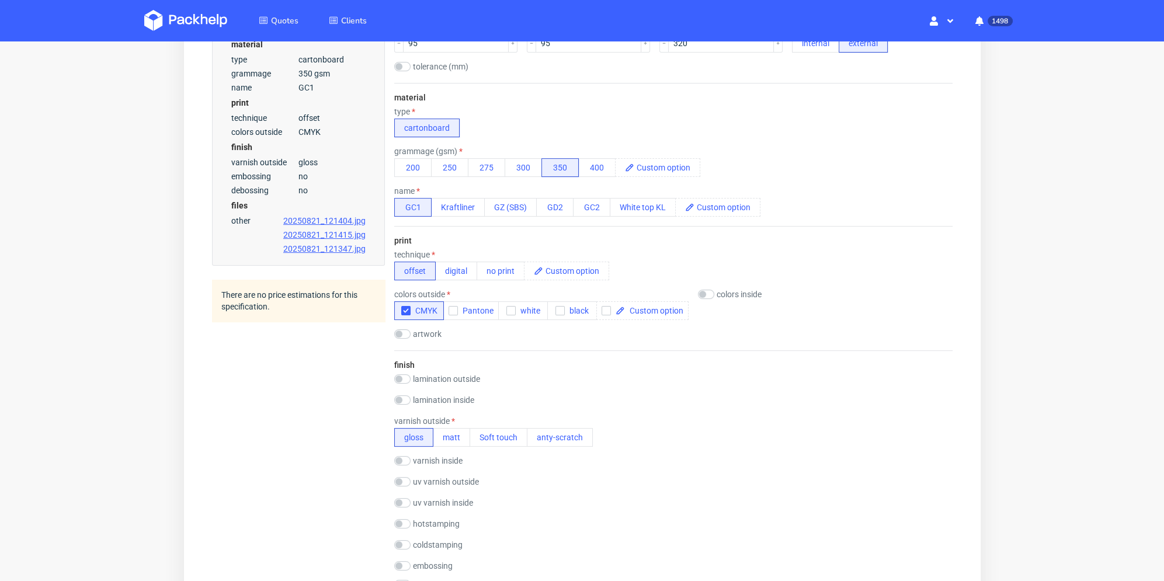
scroll to position [409, 0]
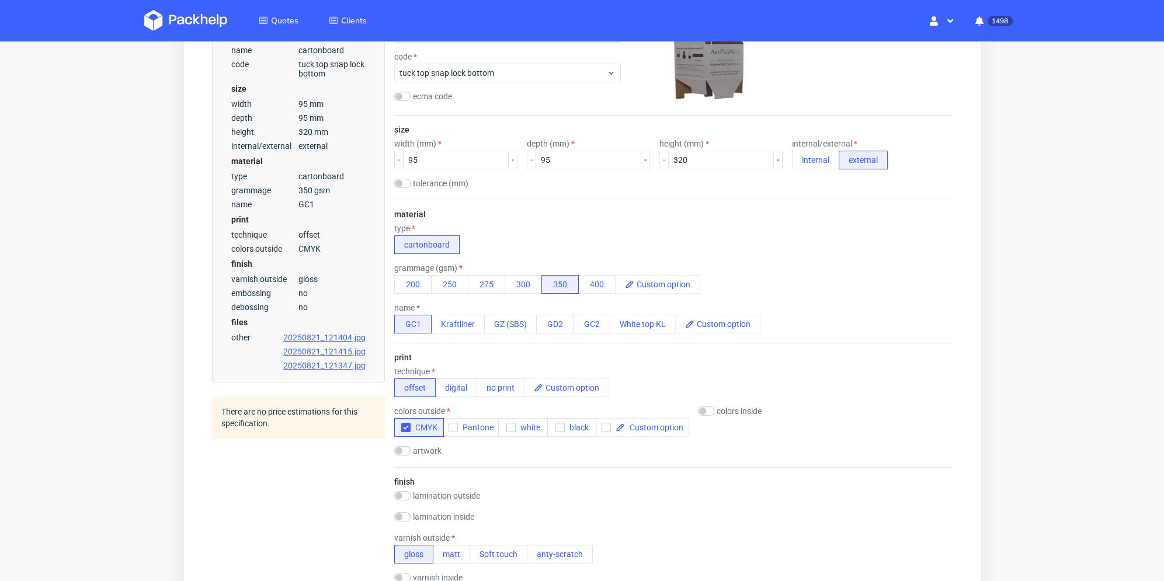
click at [551, 240] on div "type cartonboard" at bounding box center [673, 239] width 558 height 30
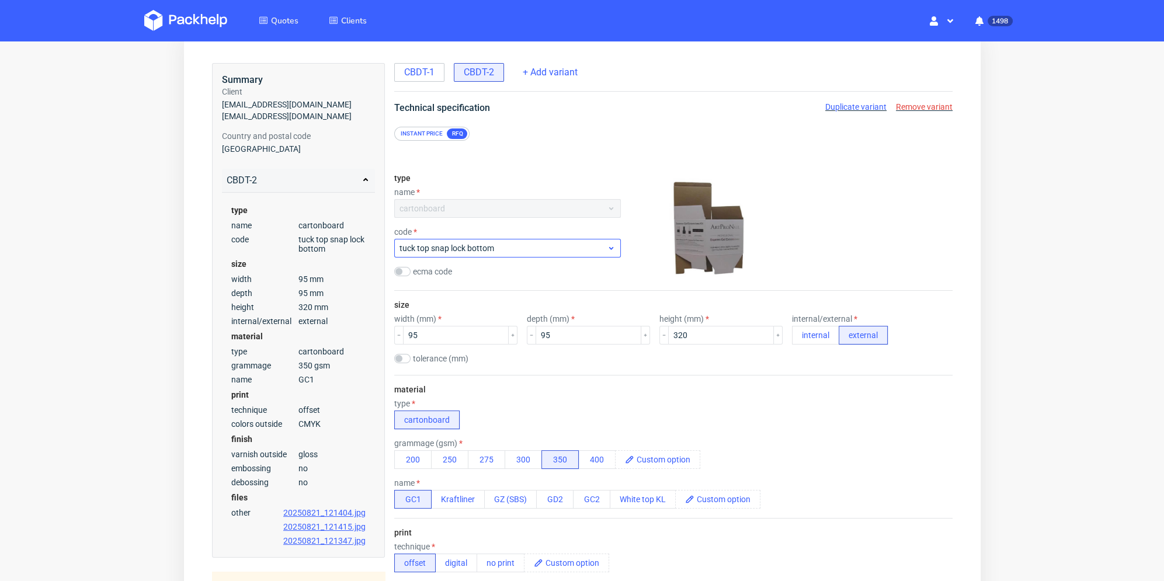
scroll to position [0, 0]
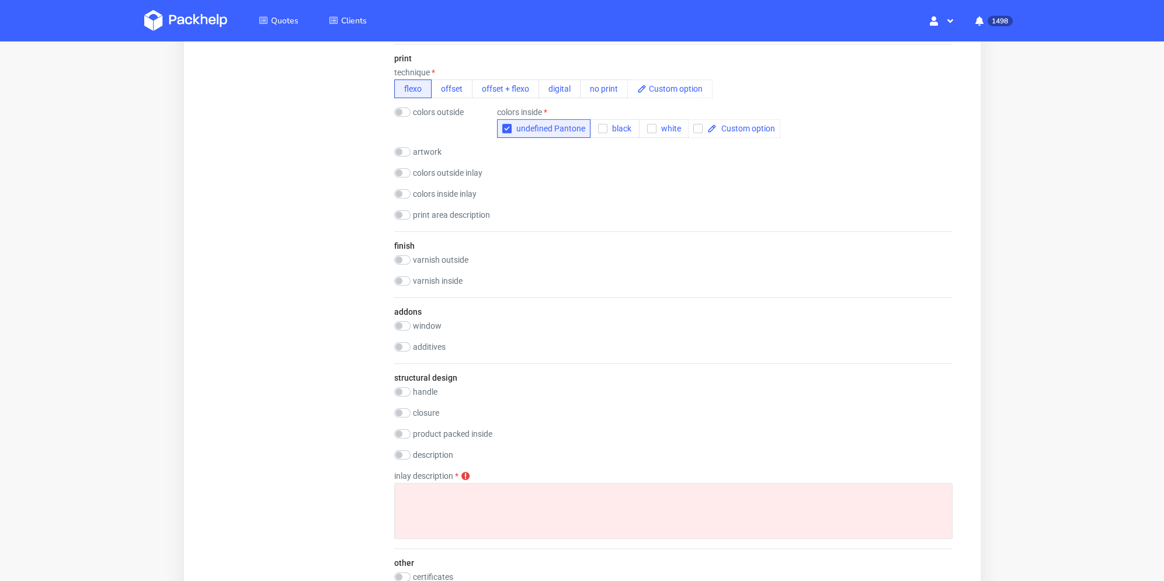
scroll to position [818, 0]
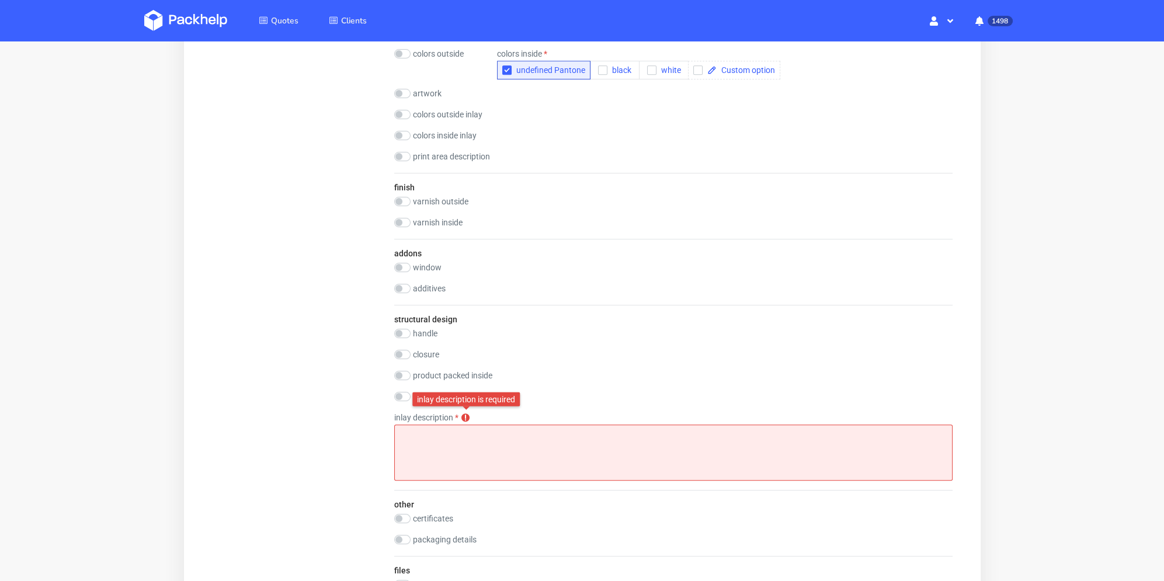
click at [466, 443] on textarea at bounding box center [673, 453] width 558 height 56
drag, startPoint x: 456, startPoint y: 434, endPoint x: 428, endPoint y: 437, distance: 28.2
click at [428, 437] on textarea "Flute E White" at bounding box center [673, 453] width 558 height 56
type textarea "Flute E Testliner White lub zadrukowana wkładka w kolorze białym/kremowym"
click at [340, 424] on div "Summary Client [EMAIL_ADDRESS][DOMAIN_NAME] [EMAIL_ADDRESS][DOMAIN_NAME] [EMAIL…" at bounding box center [297, 83] width 173 height 1559
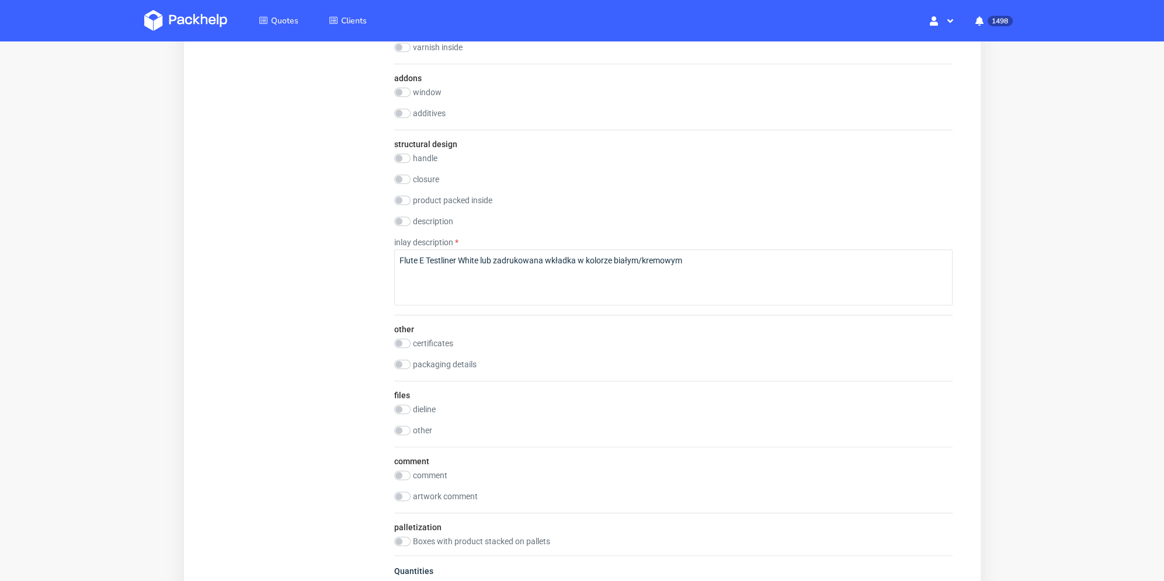
scroll to position [1168, 0]
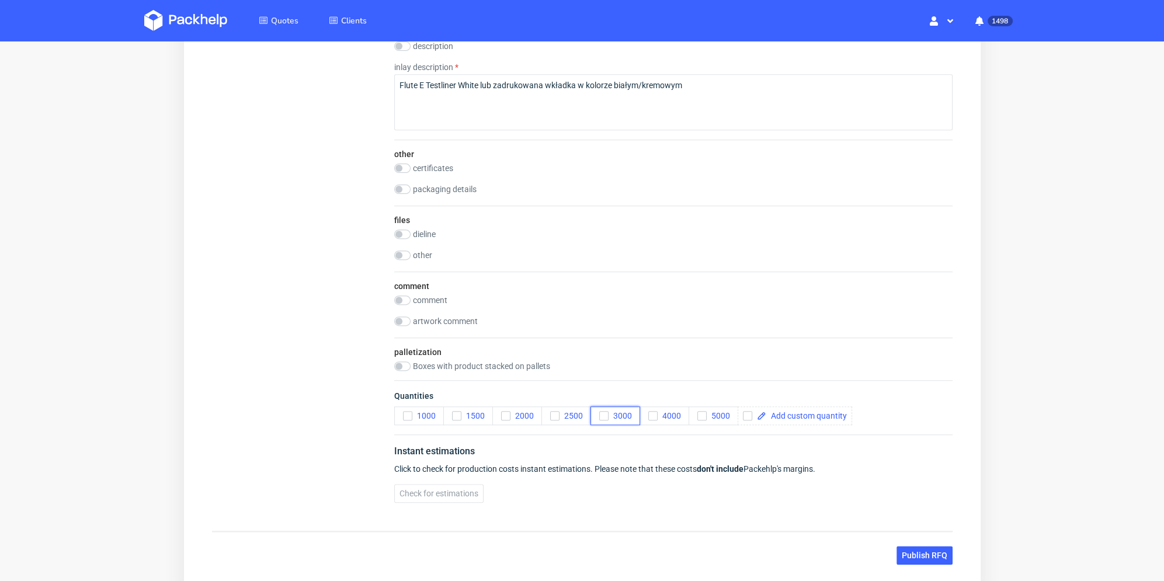
click at [600, 414] on icon "button" at bounding box center [603, 416] width 8 height 8
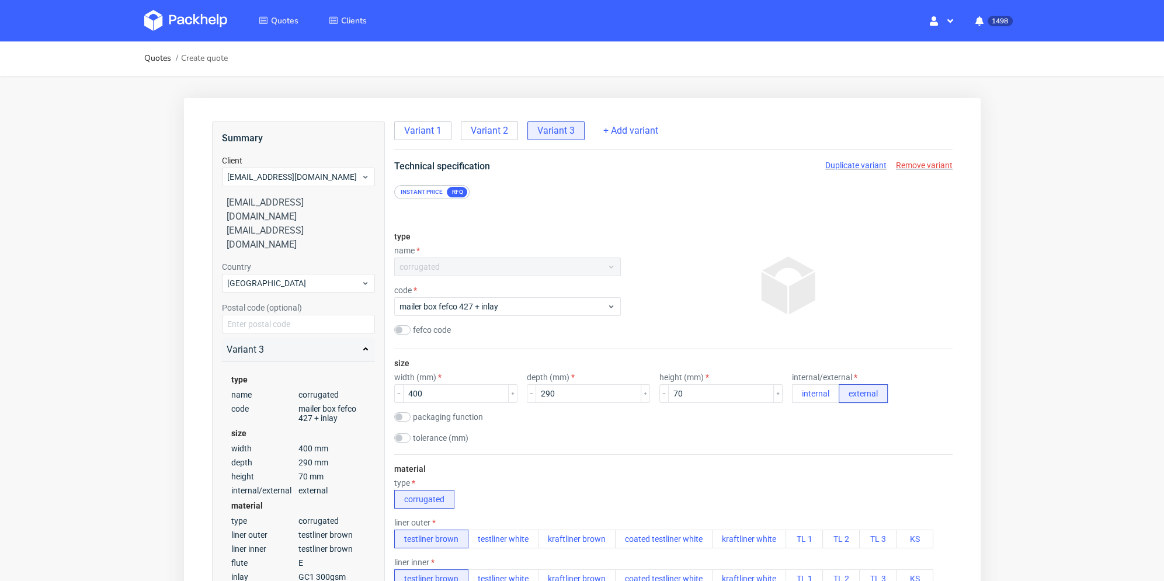
scroll to position [467, 0]
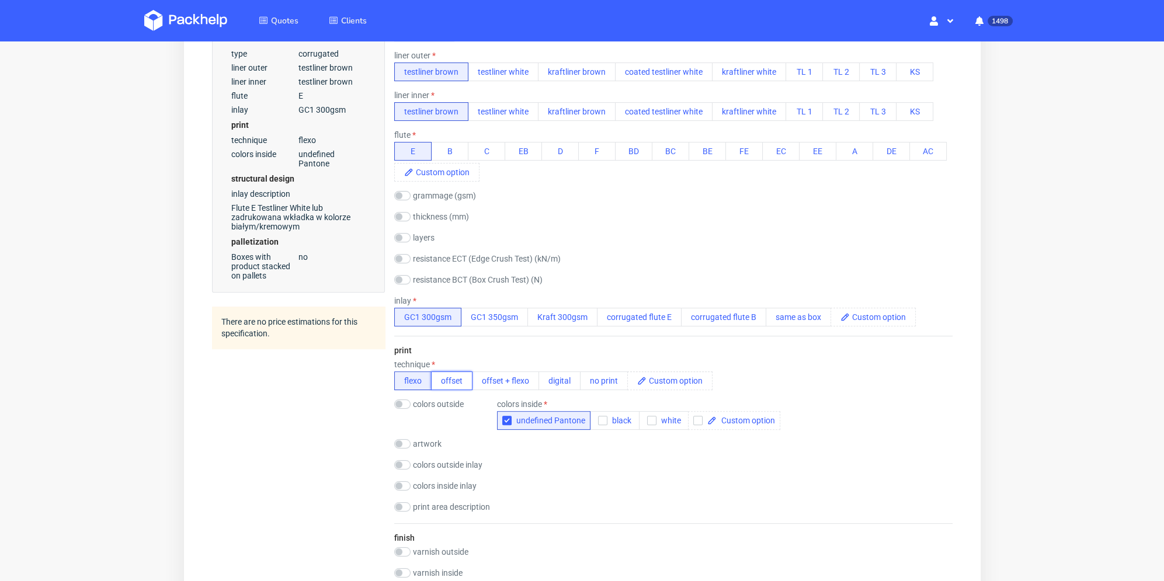
click at [451, 380] on button "offset" at bounding box center [450, 380] width 41 height 19
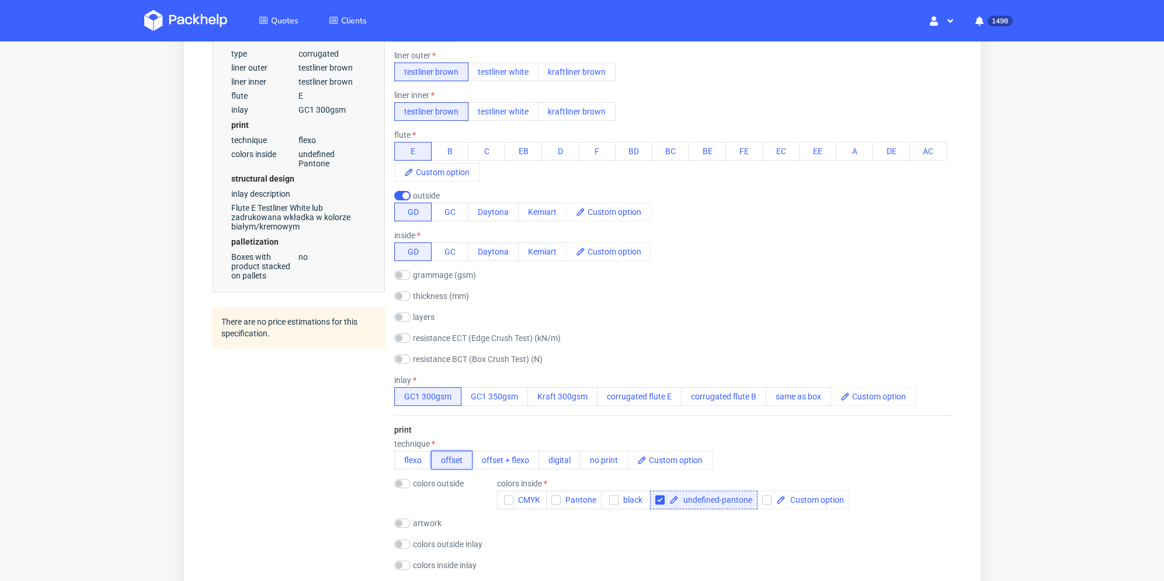
scroll to position [526, 0]
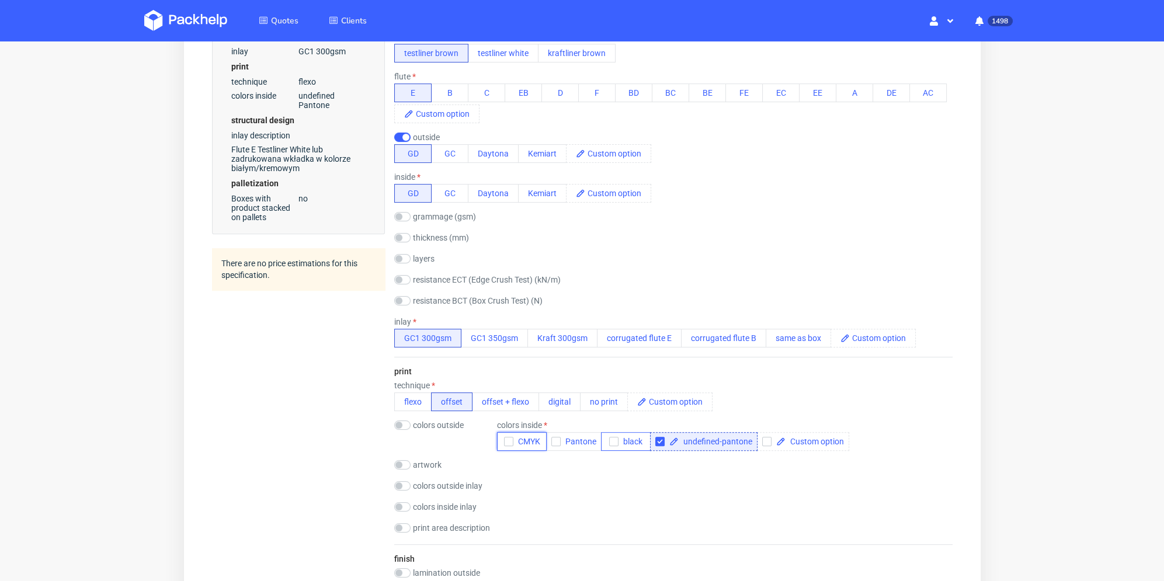
drag, startPoint x: 510, startPoint y: 442, endPoint x: 612, endPoint y: 442, distance: 101.6
click at [510, 442] on icon "button" at bounding box center [508, 442] width 8 height 8
click at [657, 442] on input "checkbox" at bounding box center [659, 441] width 9 height 9
checkbox input "false"
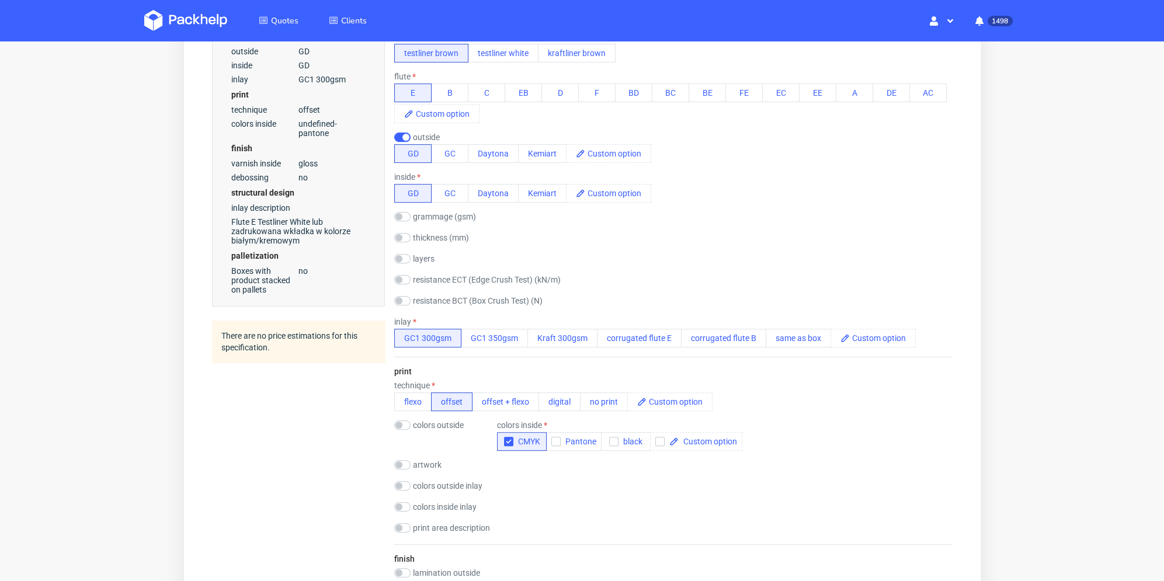
click at [311, 454] on div "Summary Client [EMAIL_ADDRESS][DOMAIN_NAME] [EMAIL_ADDRESS][DOMAIN_NAME] [EMAIL…" at bounding box center [297, 528] width 173 height 1865
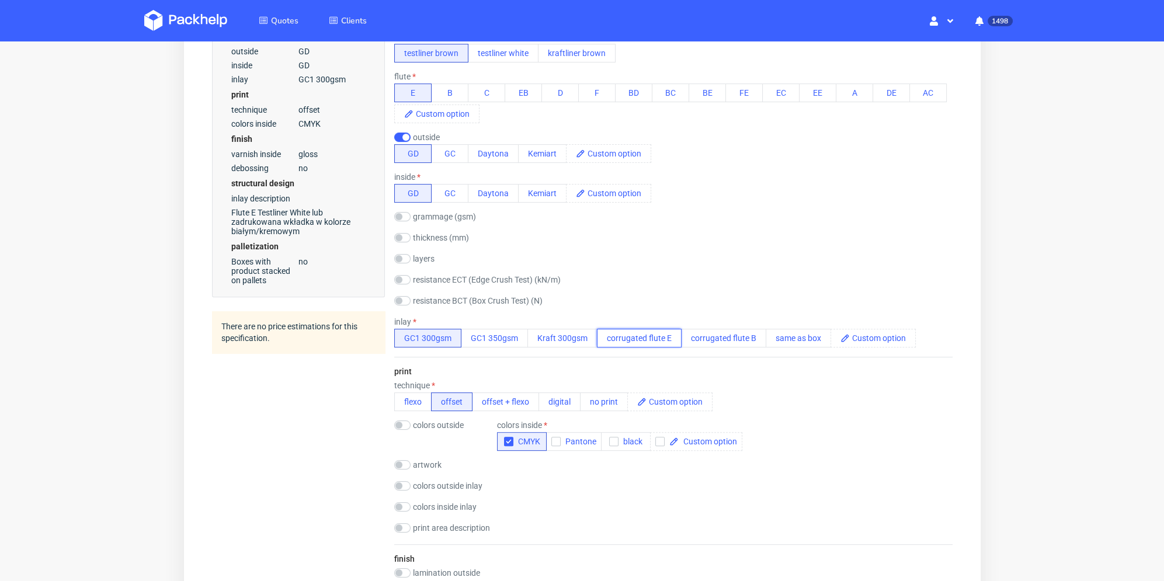
click at [643, 339] on button "corrugated flute E" at bounding box center [638, 338] width 85 height 19
click at [402, 134] on input "checkbox" at bounding box center [402, 137] width 16 height 9
checkbox input "false"
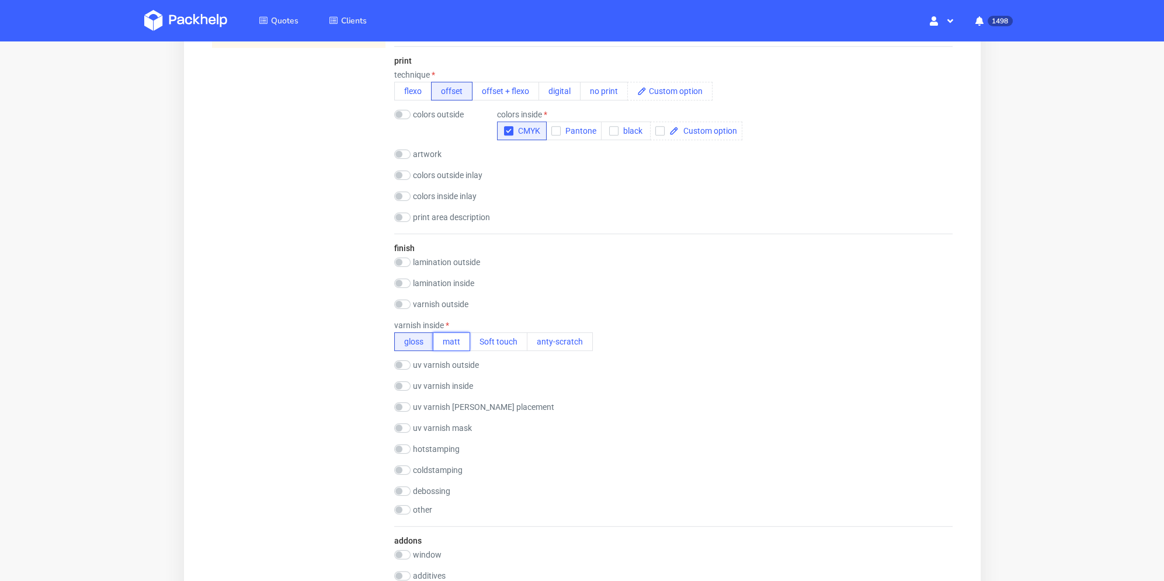
click at [460, 338] on button "matt" at bounding box center [450, 341] width 37 height 19
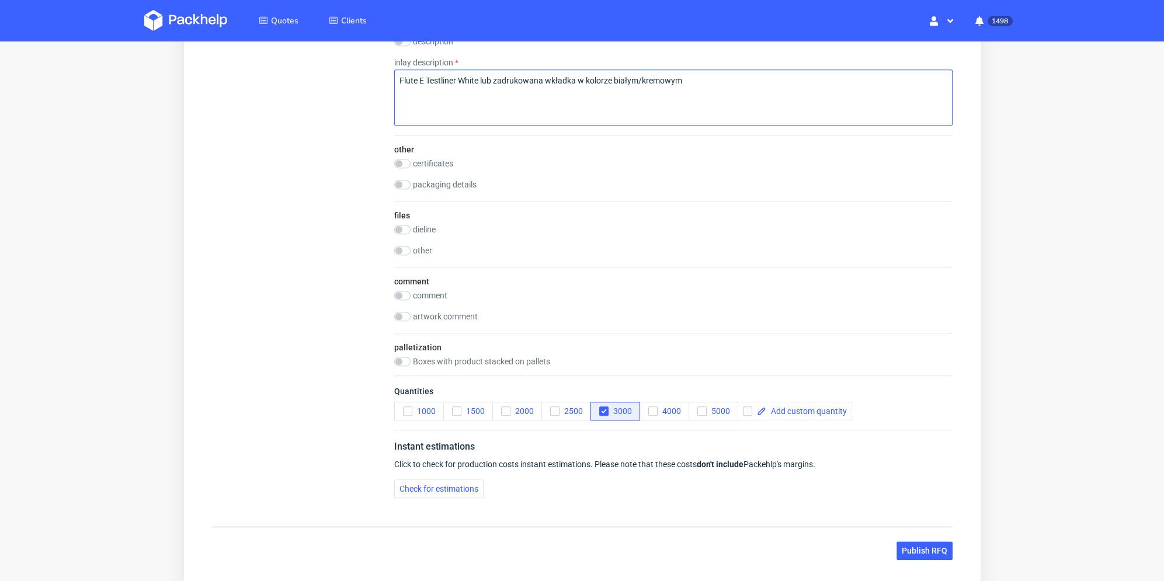
scroll to position [1519, 0]
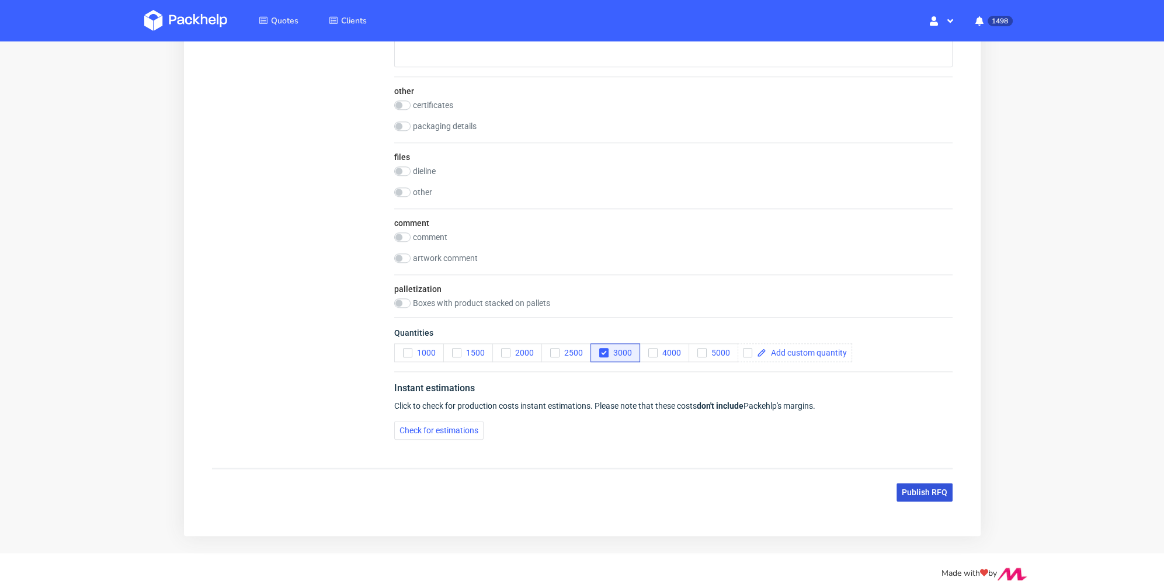
click at [935, 493] on span "Publish RFQ" at bounding box center [924, 492] width 46 height 8
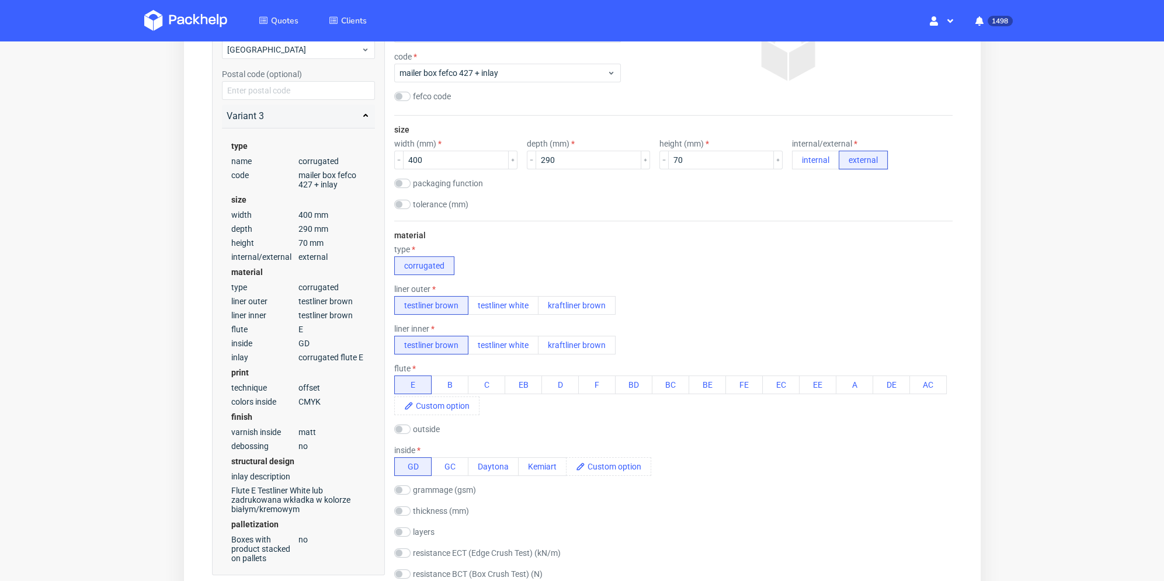
scroll to position [0, 0]
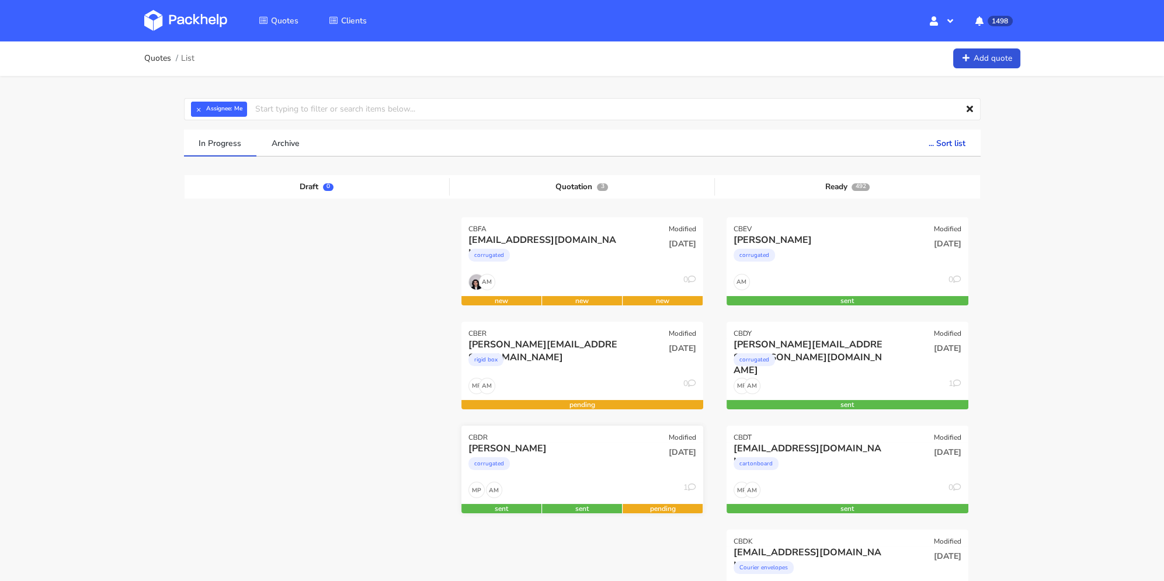
click at [642, 467] on div "[DATE]" at bounding box center [663, 462] width 81 height 40
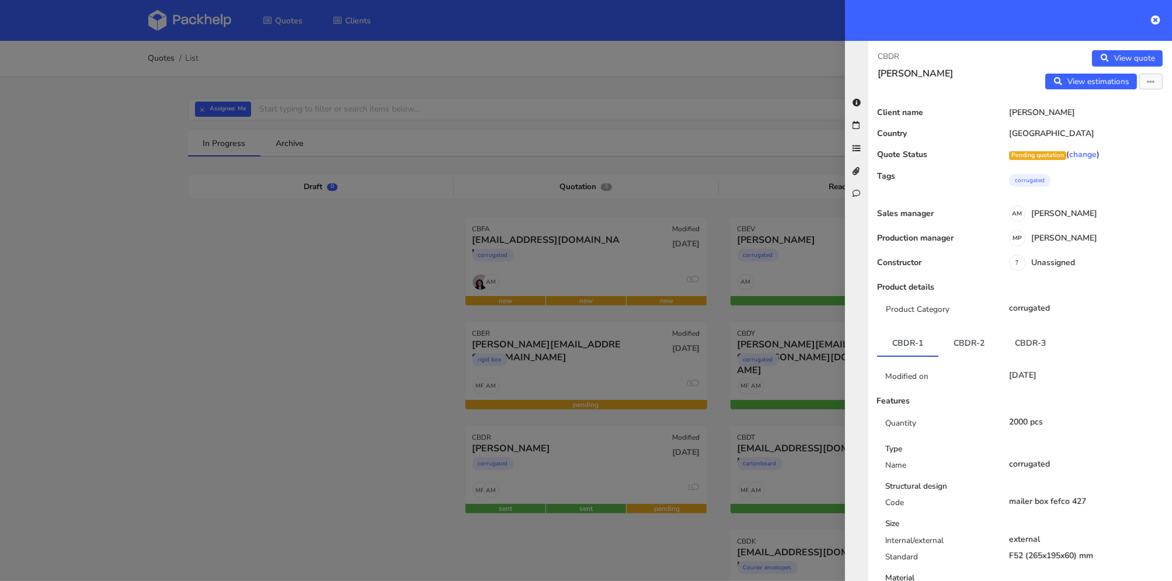
click at [602, 356] on div at bounding box center [586, 290] width 1172 height 581
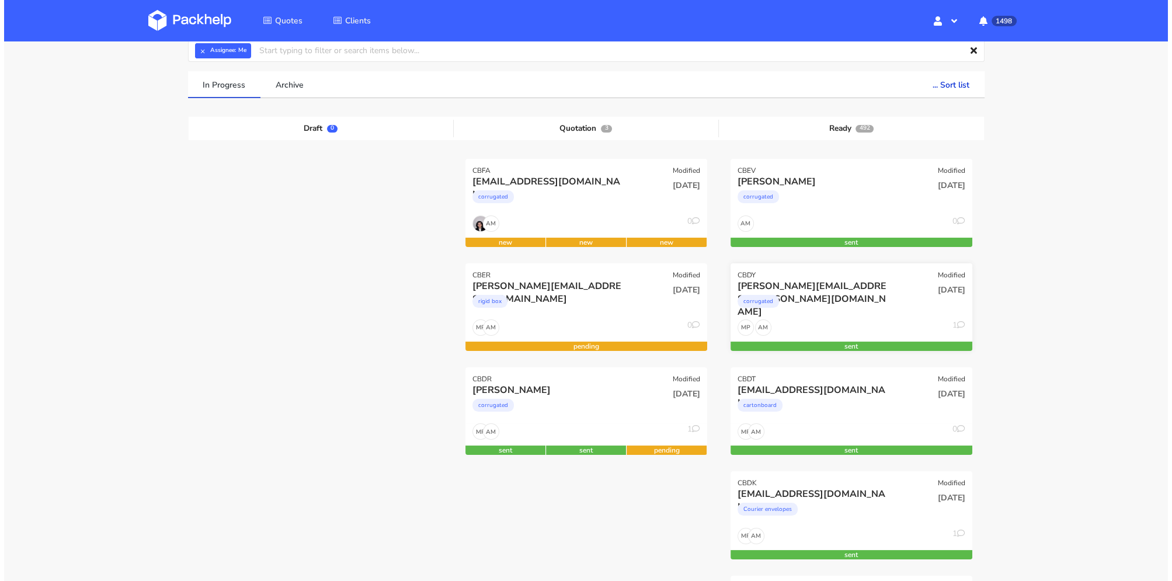
scroll to position [117, 0]
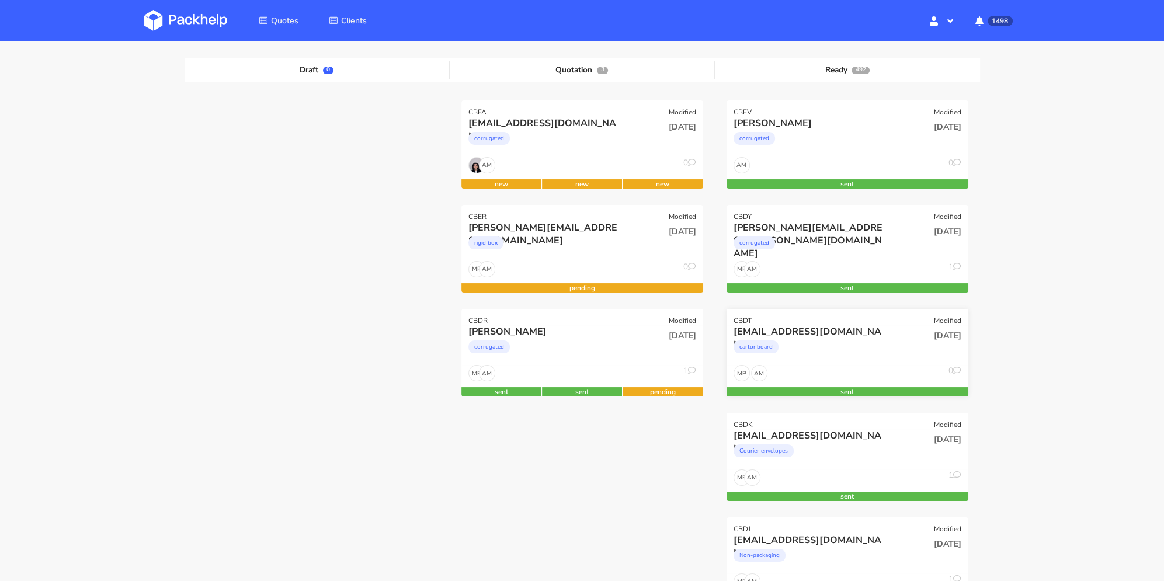
click at [855, 357] on div "cartonboard" at bounding box center [811, 349] width 155 height 23
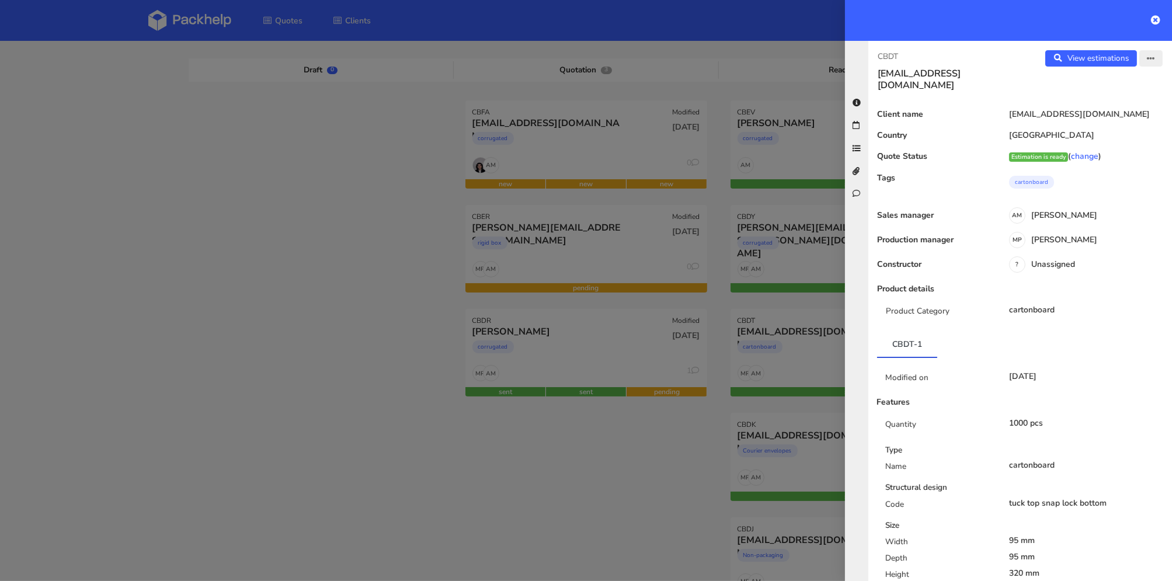
click at [1147, 58] on icon "button" at bounding box center [1151, 59] width 8 height 8
click at [1112, 96] on link "Edit quote" at bounding box center [1113, 103] width 103 height 19
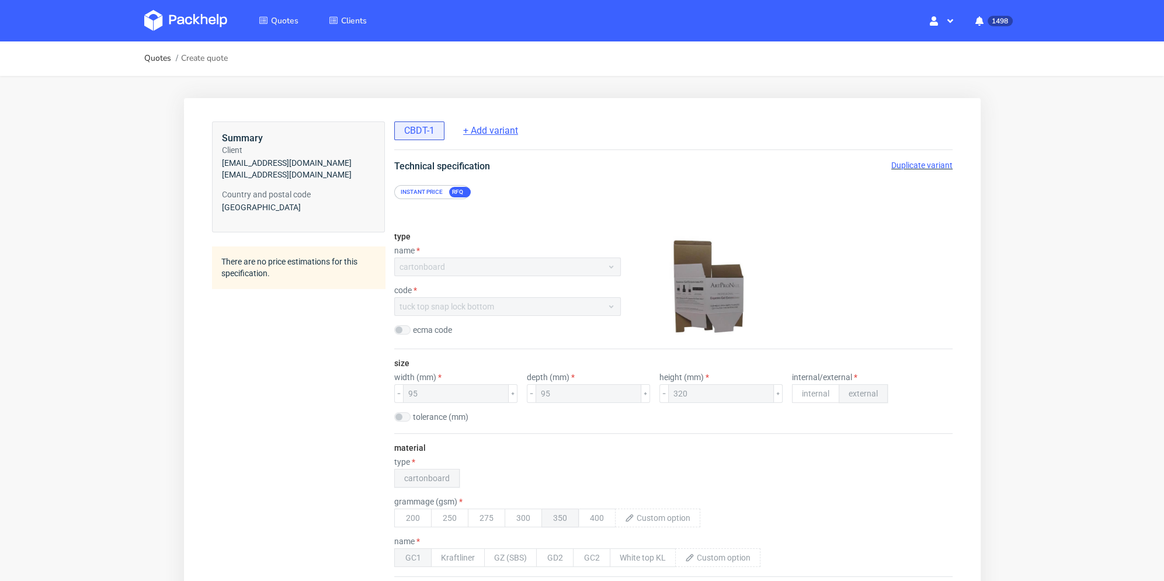
click at [480, 134] on span "+ Add variant" at bounding box center [490, 130] width 55 height 13
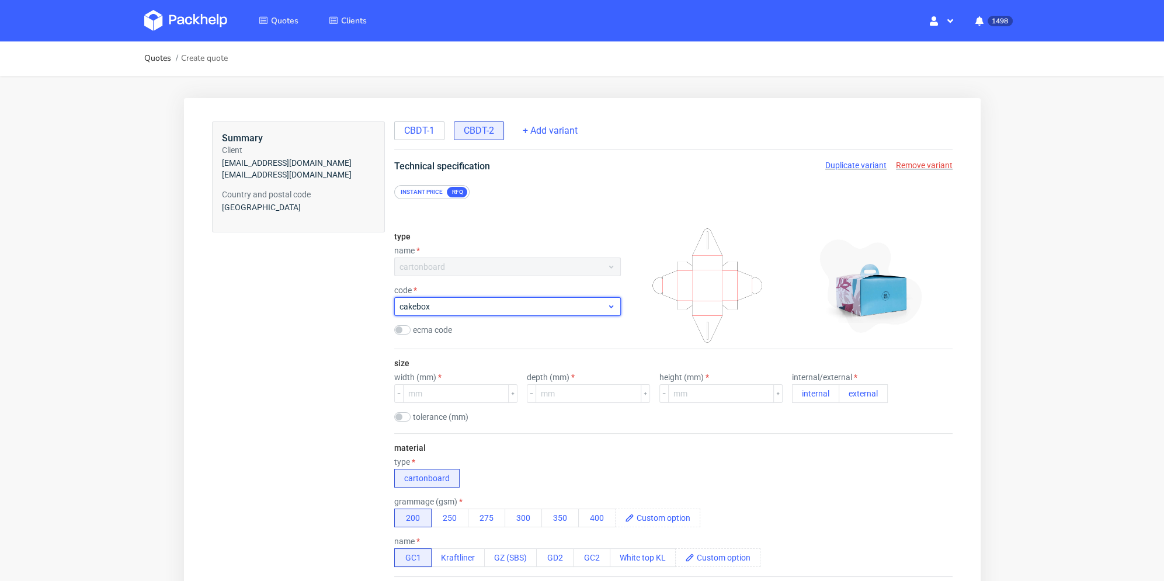
click at [476, 305] on span "cakebox" at bounding box center [502, 307] width 207 height 12
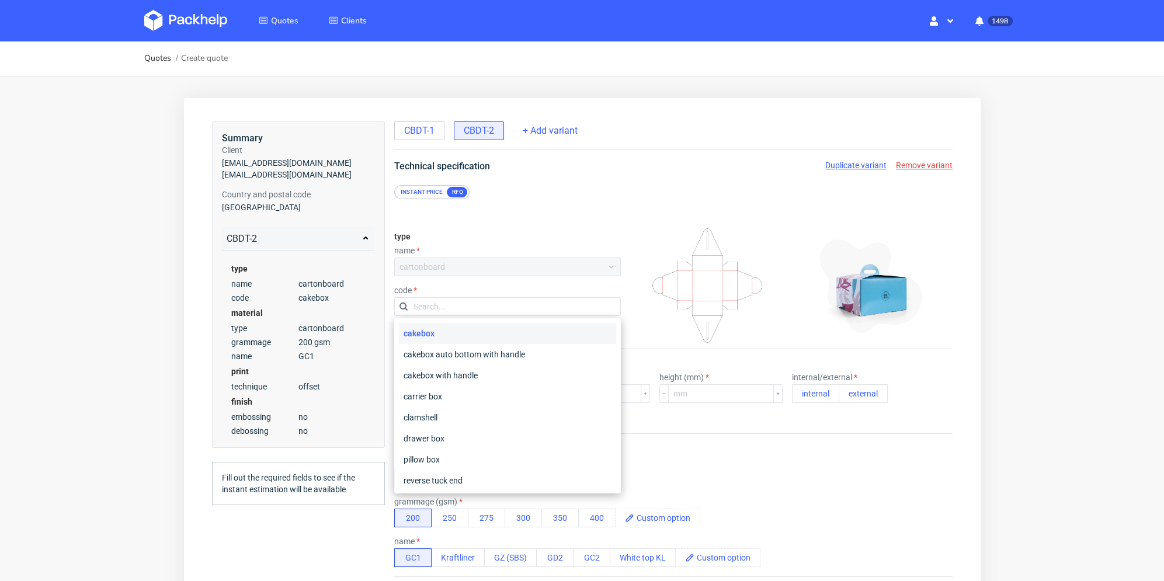
click at [527, 224] on div "type name cartonboard code ecma code" at bounding box center [507, 286] width 227 height 126
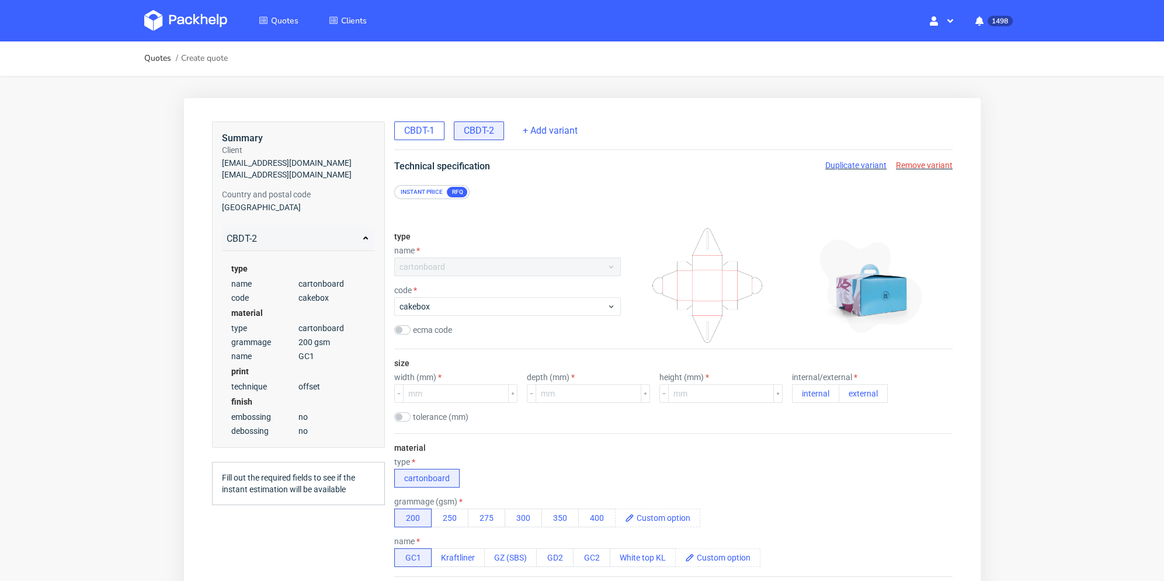
click at [433, 130] on span "CBDT-1" at bounding box center [419, 130] width 30 height 13
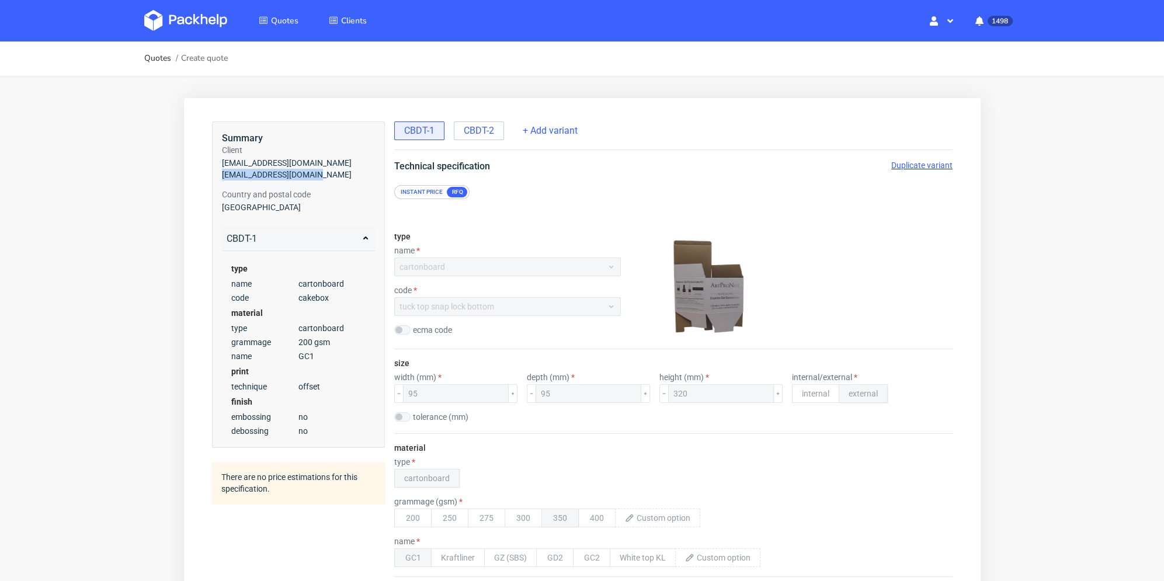
drag, startPoint x: 249, startPoint y: 176, endPoint x: 214, endPoint y: 175, distance: 34.5
click at [214, 175] on div "Summary Client [EMAIL_ADDRESS][DOMAIN_NAME] [EMAIL_ADDRESS][DOMAIN_NAME] Countr…" at bounding box center [297, 284] width 173 height 327
copy span "[EMAIL_ADDRESS][DOMAIN_NAME]"
click at [161, 55] on link "Quotes" at bounding box center [157, 58] width 27 height 9
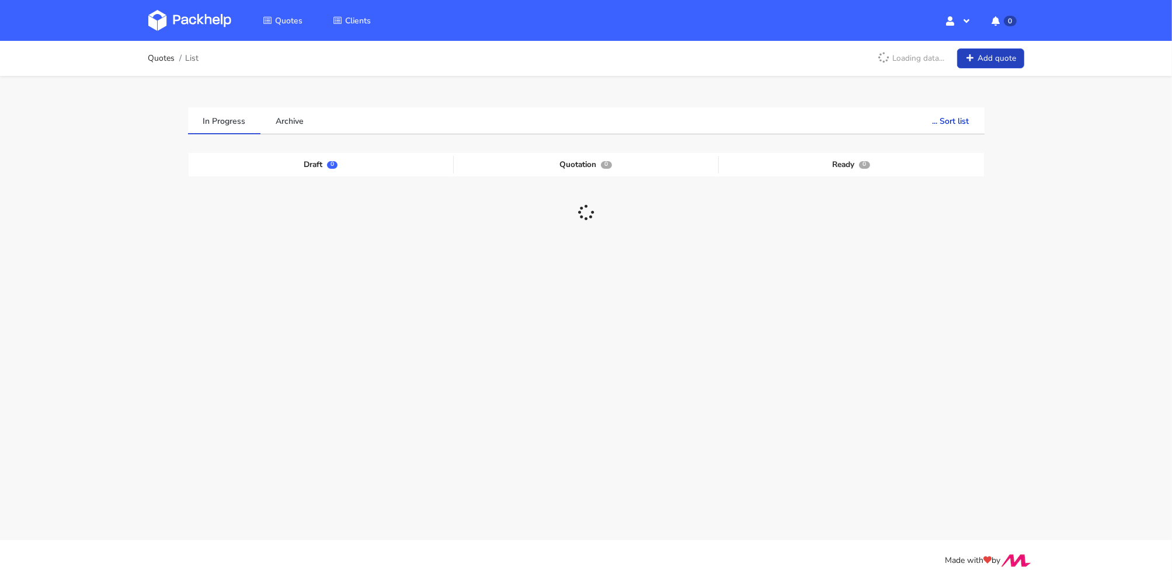
click at [1005, 51] on link "Add quote" at bounding box center [990, 58] width 67 height 20
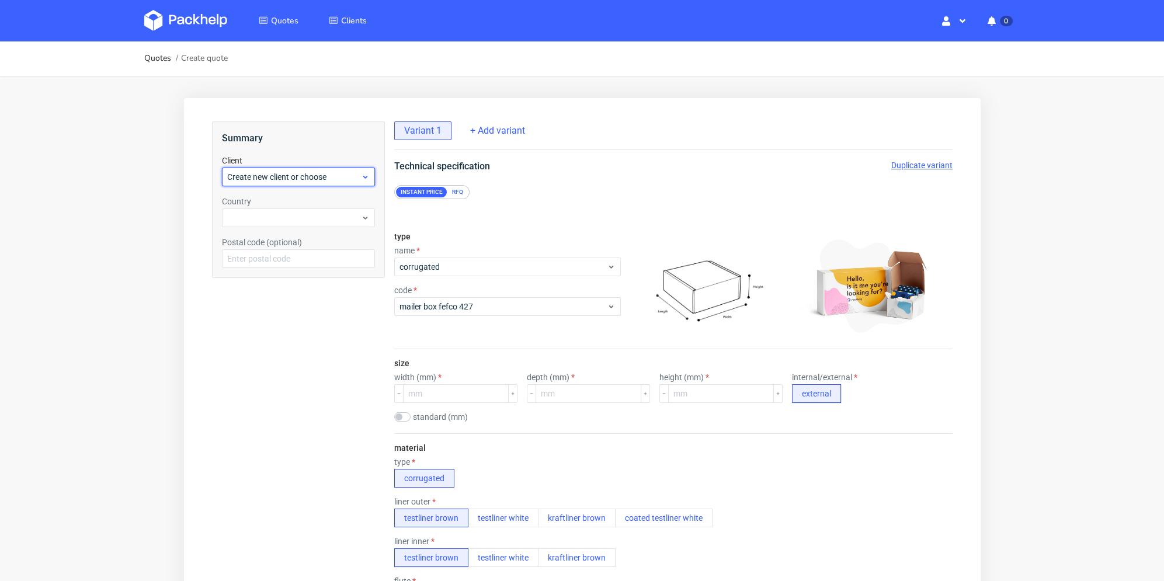
click at [324, 178] on span "Create new client or choose" at bounding box center [294, 177] width 134 height 12
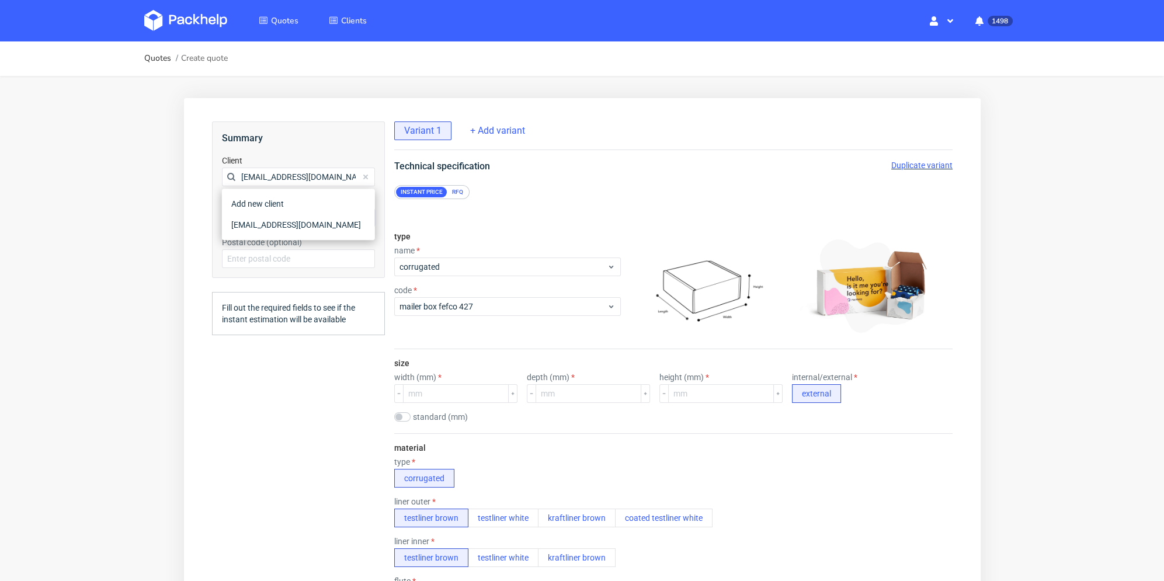
type input "[EMAIL_ADDRESS][DOMAIN_NAME]"
click at [263, 226] on div "[EMAIL_ADDRESS][DOMAIN_NAME]" at bounding box center [298, 224] width 144 height 21
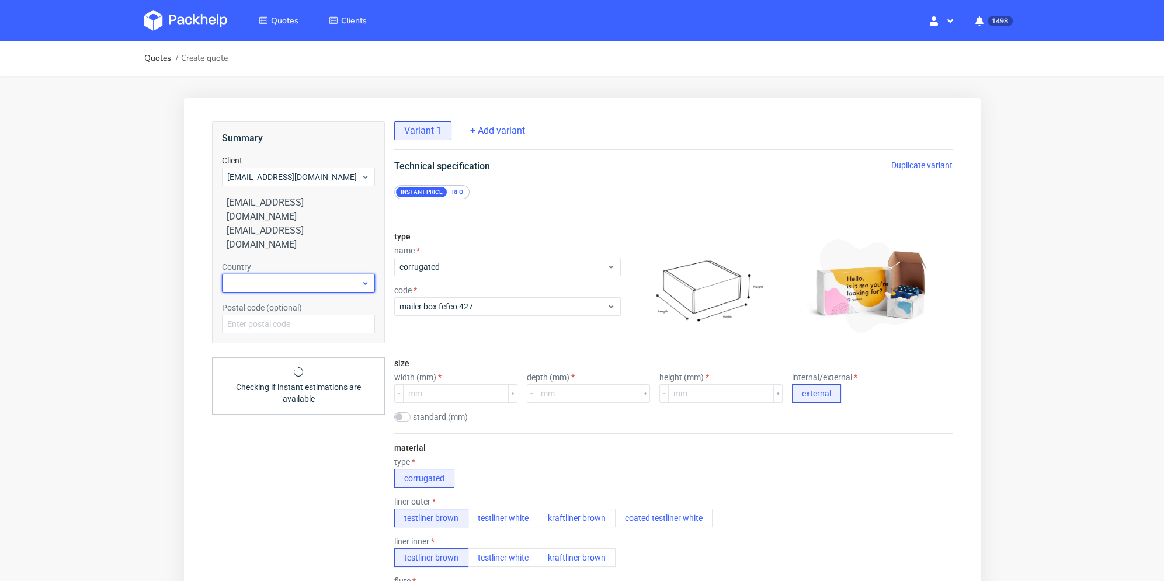
click at [261, 274] on div at bounding box center [297, 283] width 153 height 19
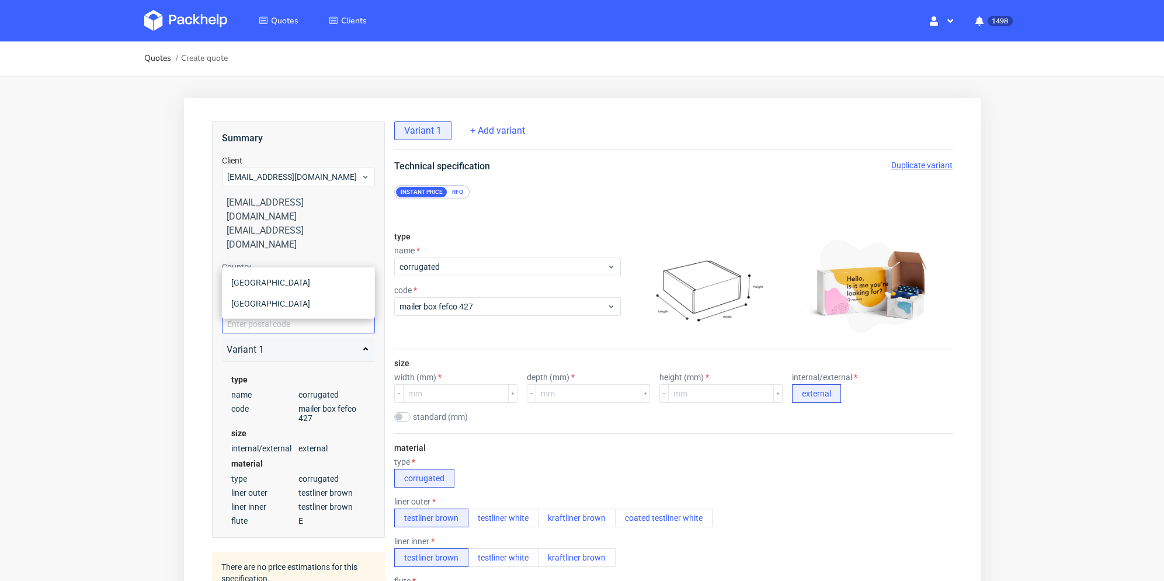
type input "pol"
click at [263, 302] on div "[GEOGRAPHIC_DATA]" at bounding box center [298, 303] width 144 height 21
click at [494, 314] on div "mailer box fefco 427" at bounding box center [507, 306] width 227 height 19
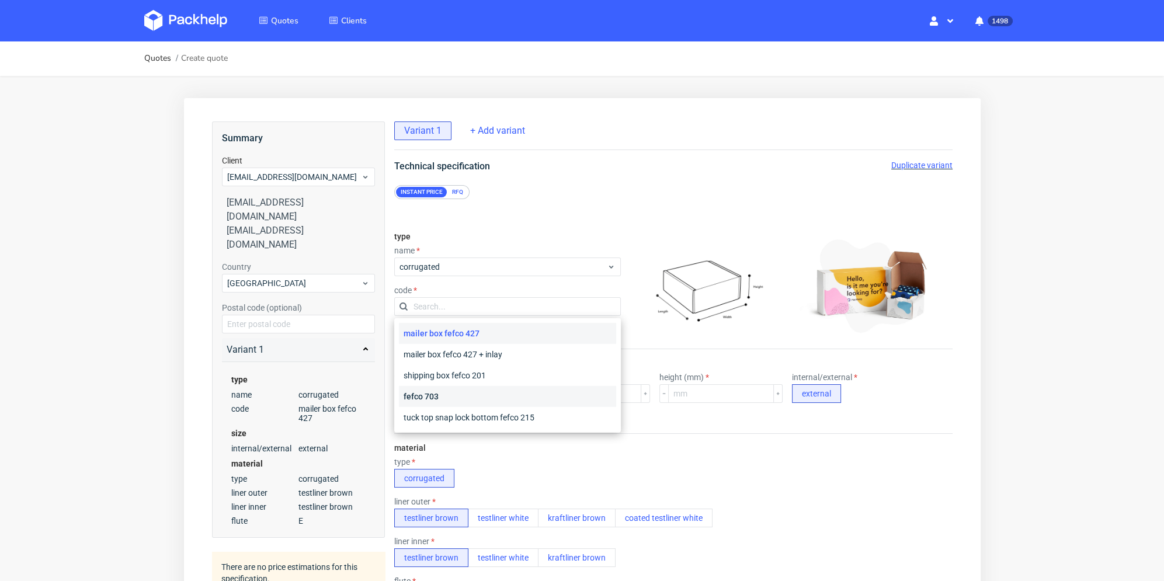
click at [480, 392] on div "fefco 703" at bounding box center [506, 396] width 217 height 21
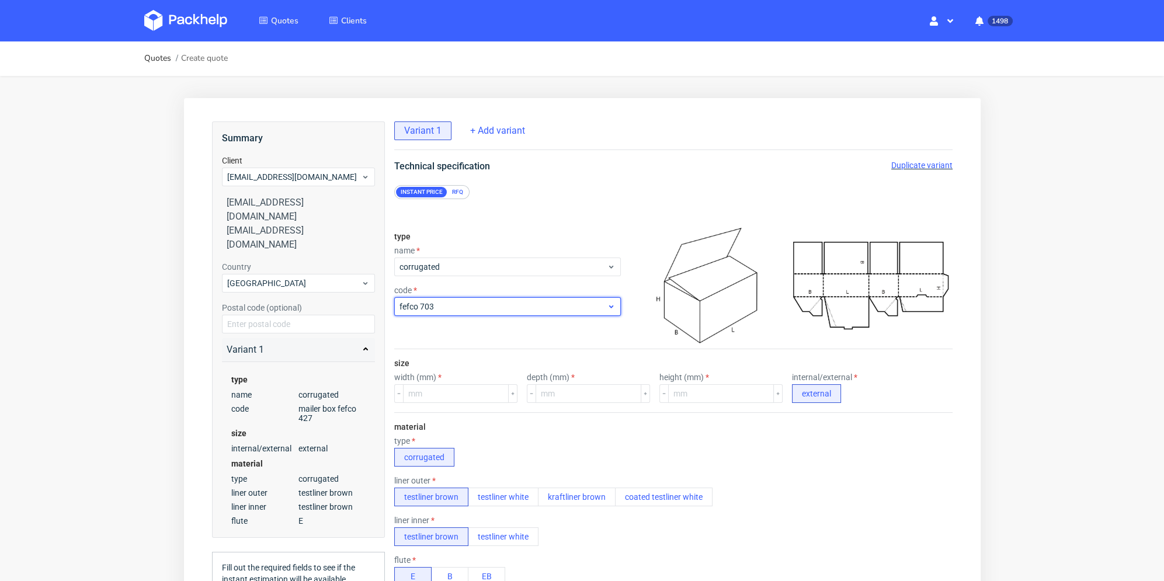
click at [450, 301] on span "fefco 703" at bounding box center [502, 307] width 207 height 12
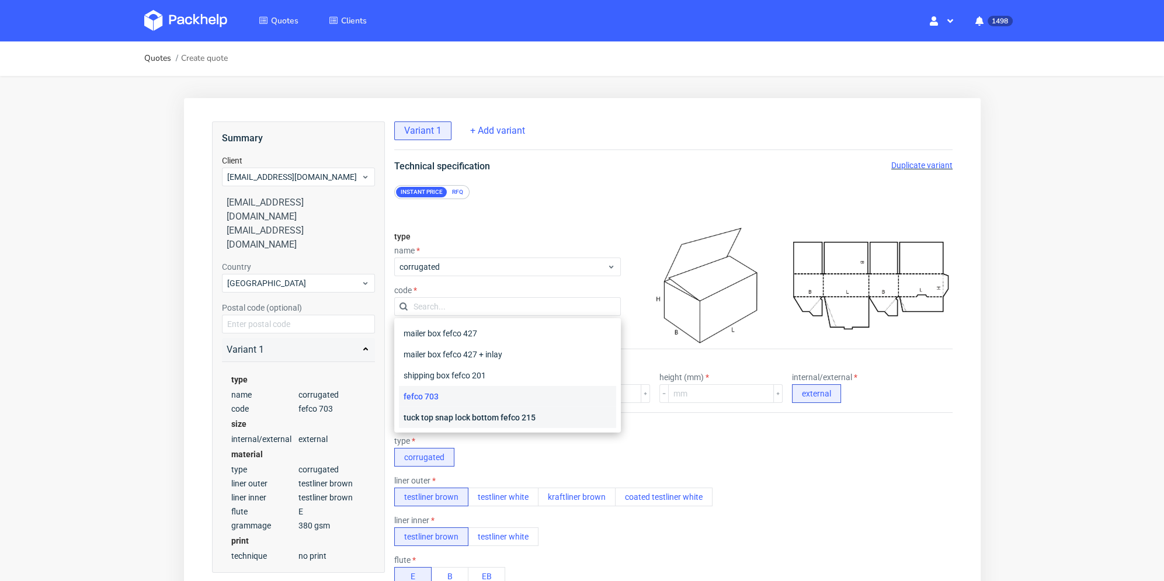
click at [478, 416] on div "tuck top snap lock bottom fefco 215" at bounding box center [506, 417] width 217 height 21
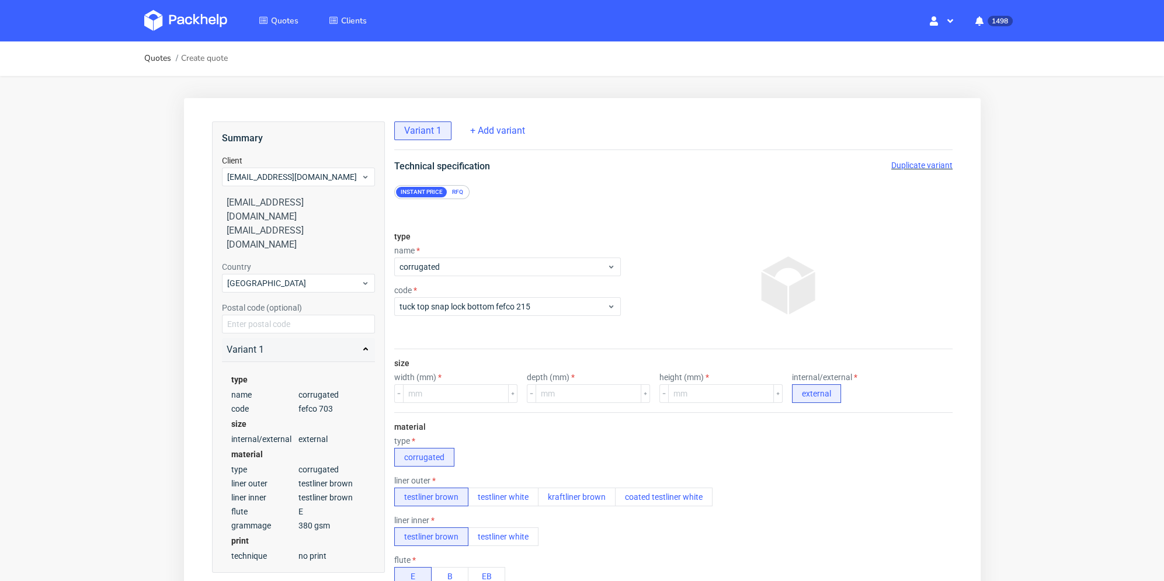
scroll to position [58, 0]
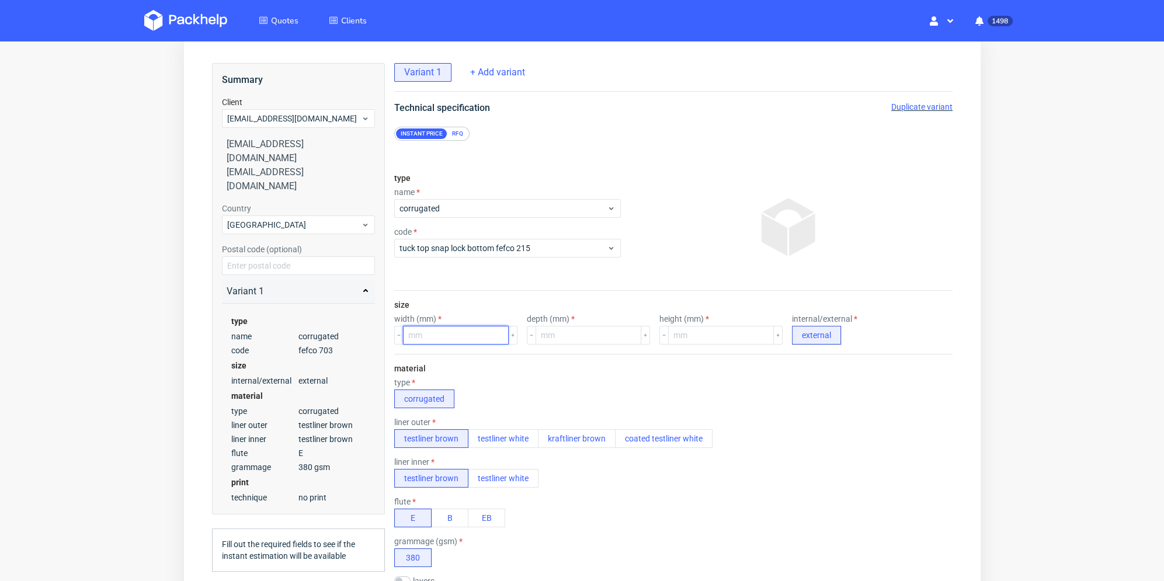
click at [477, 332] on input "number" at bounding box center [455, 335] width 106 height 19
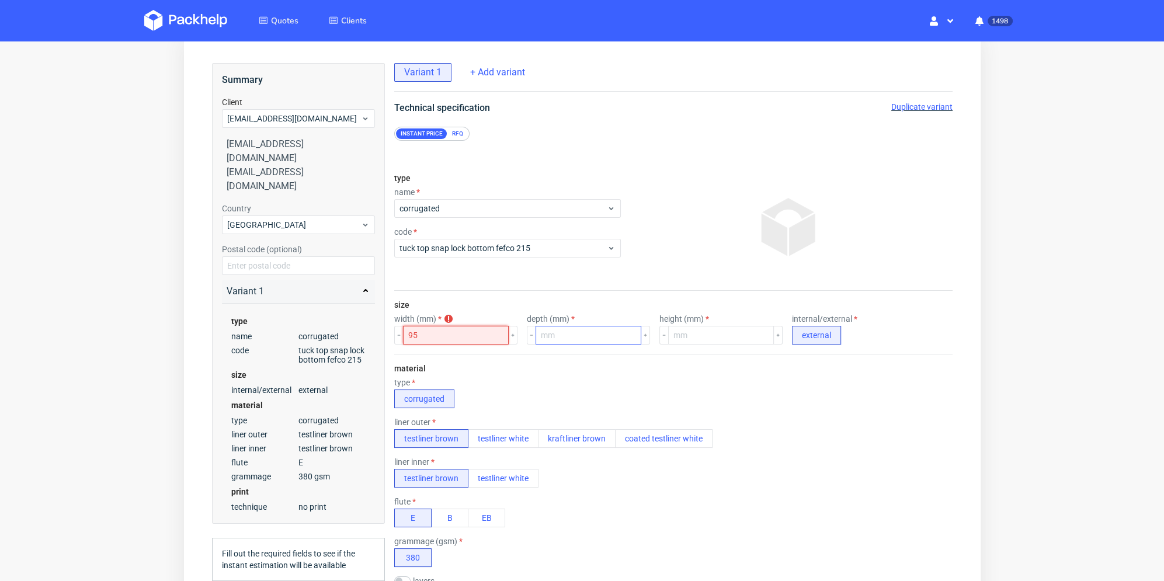
type input "95"
click at [571, 336] on input "number" at bounding box center [588, 335] width 106 height 19
type input "95"
click at [703, 336] on input "number" at bounding box center [721, 335] width 106 height 19
type input "320"
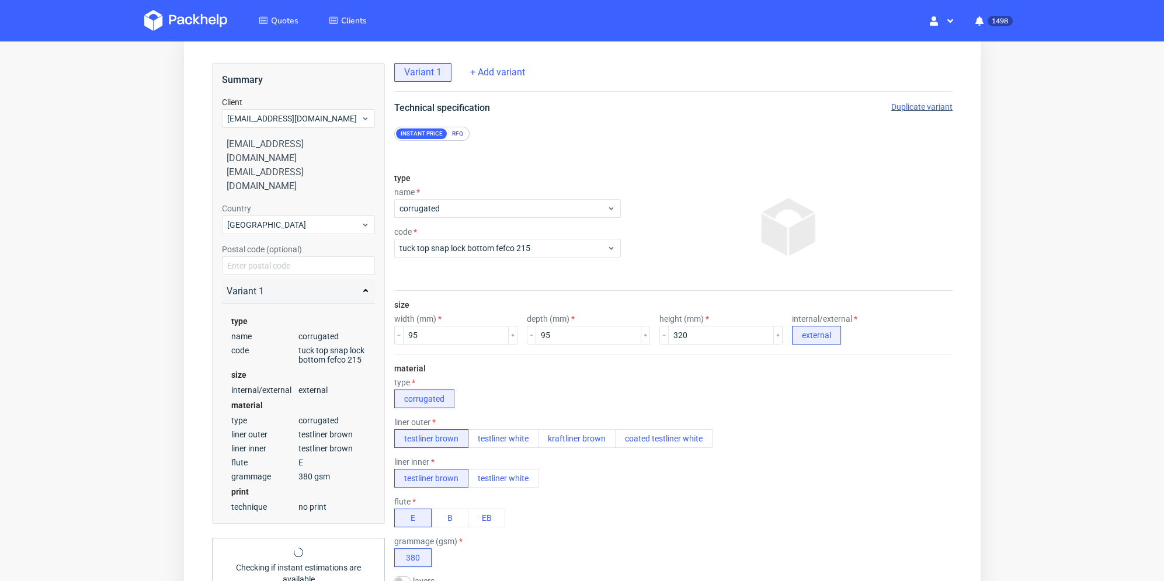
click at [694, 371] on div "material type corrugated liner outer testliner brown testliner white kraftliner…" at bounding box center [673, 476] width 558 height 244
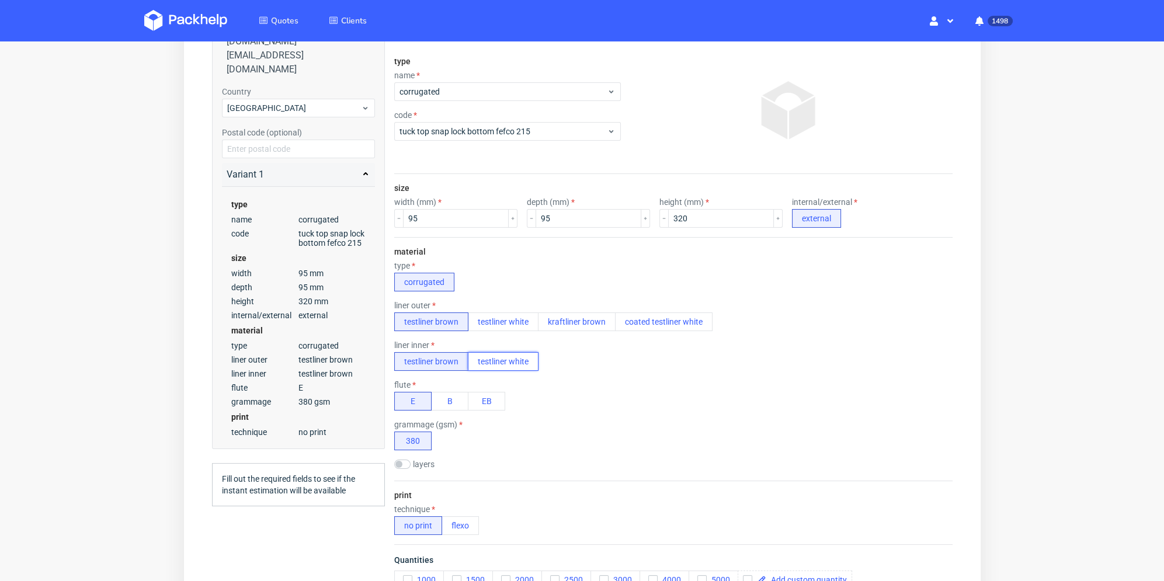
click at [511, 366] on button "testliner white" at bounding box center [502, 361] width 71 height 19
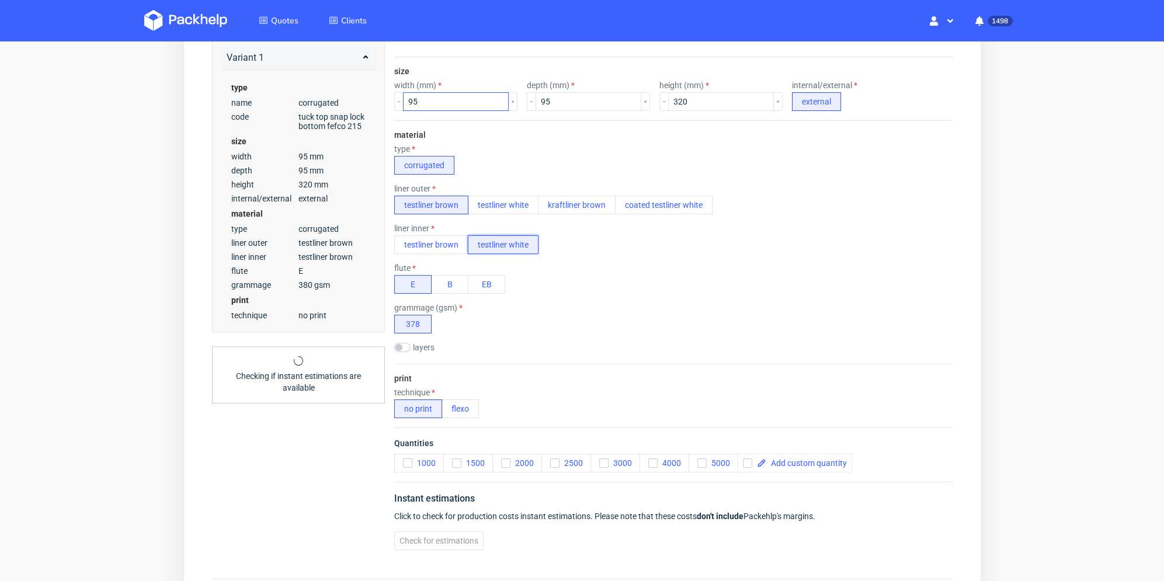
scroll to position [0, 0]
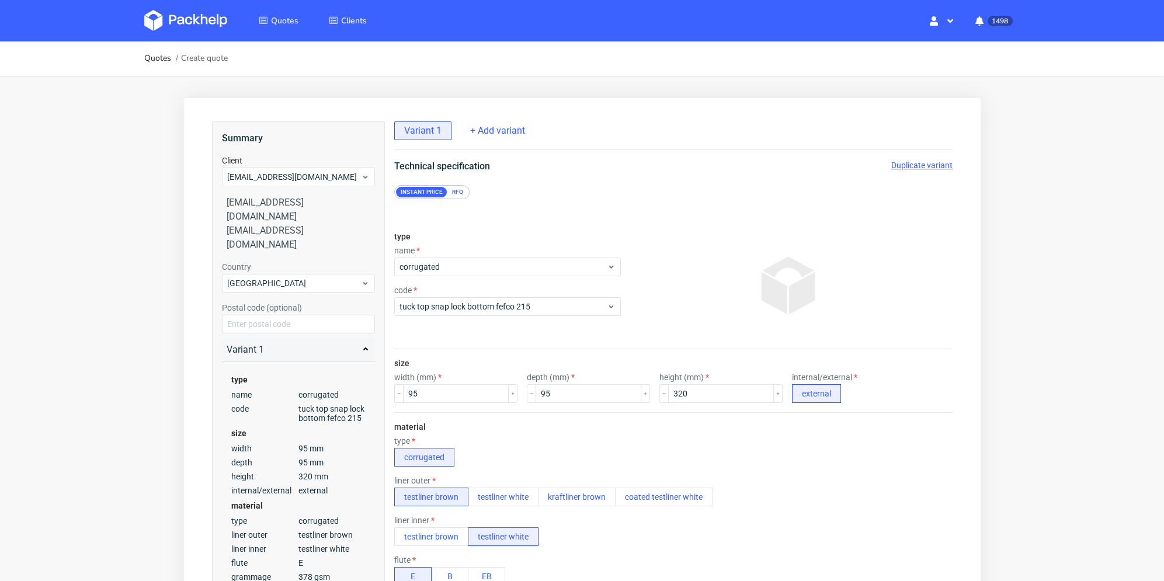
click at [462, 196] on div "RFQ" at bounding box center [457, 192] width 20 height 11
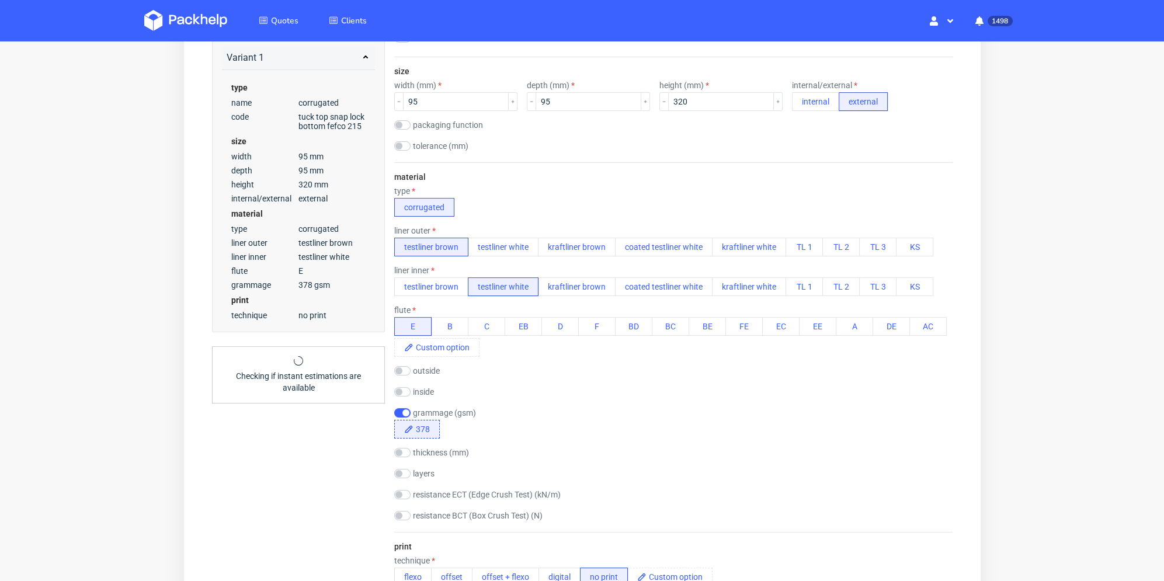
scroll to position [350, 0]
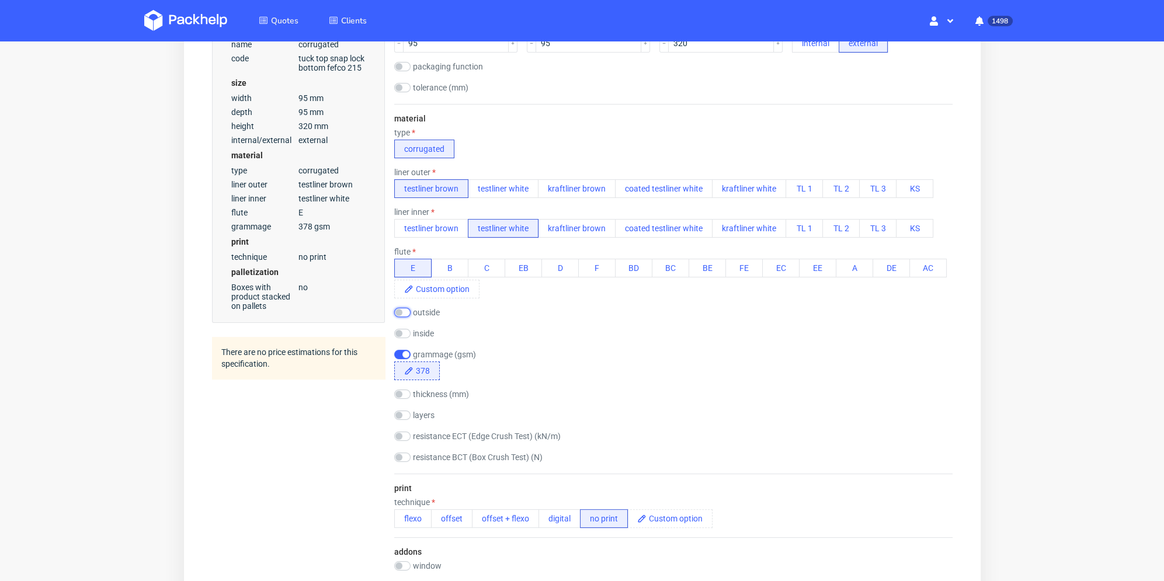
click at [405, 315] on input "checkbox" at bounding box center [402, 312] width 16 height 9
checkbox input "true"
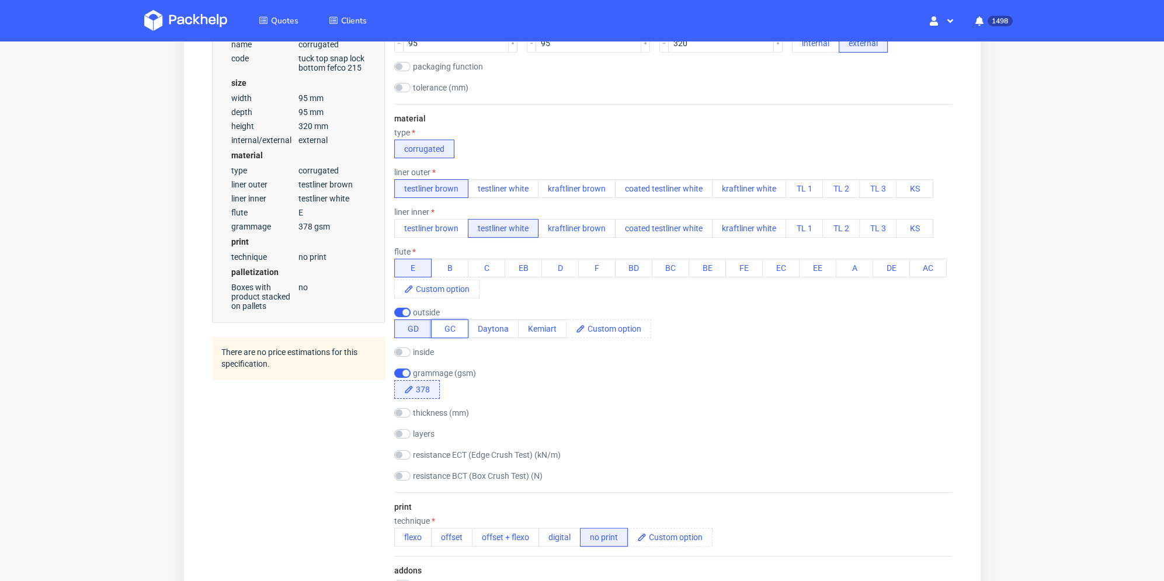
click at [446, 329] on button "GC" at bounding box center [448, 329] width 37 height 19
click at [407, 371] on input "checkbox" at bounding box center [402, 373] width 16 height 9
checkbox input "false"
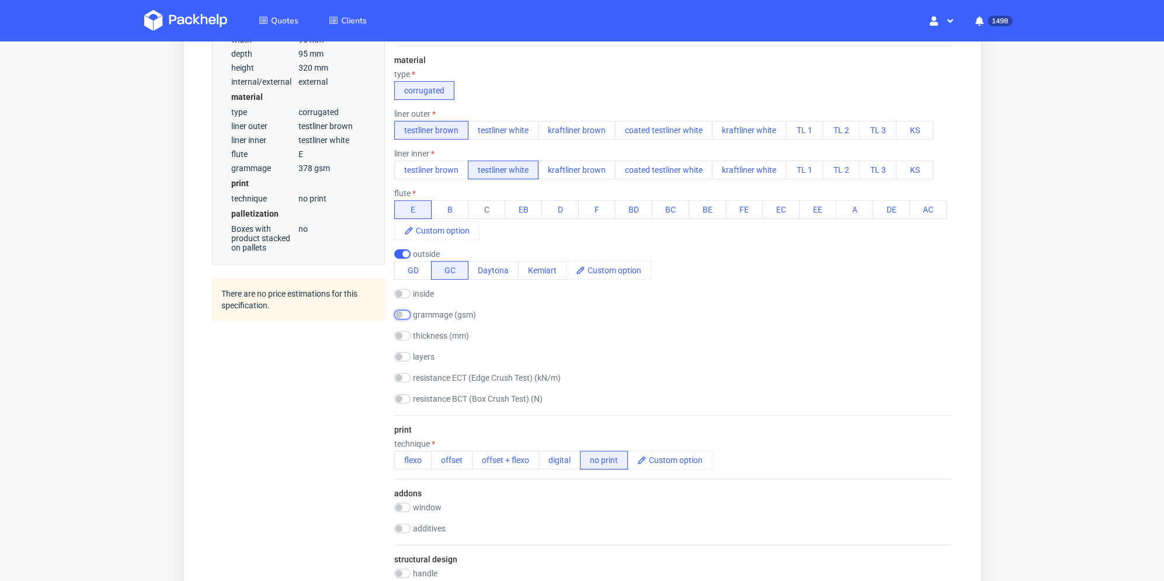
scroll to position [467, 0]
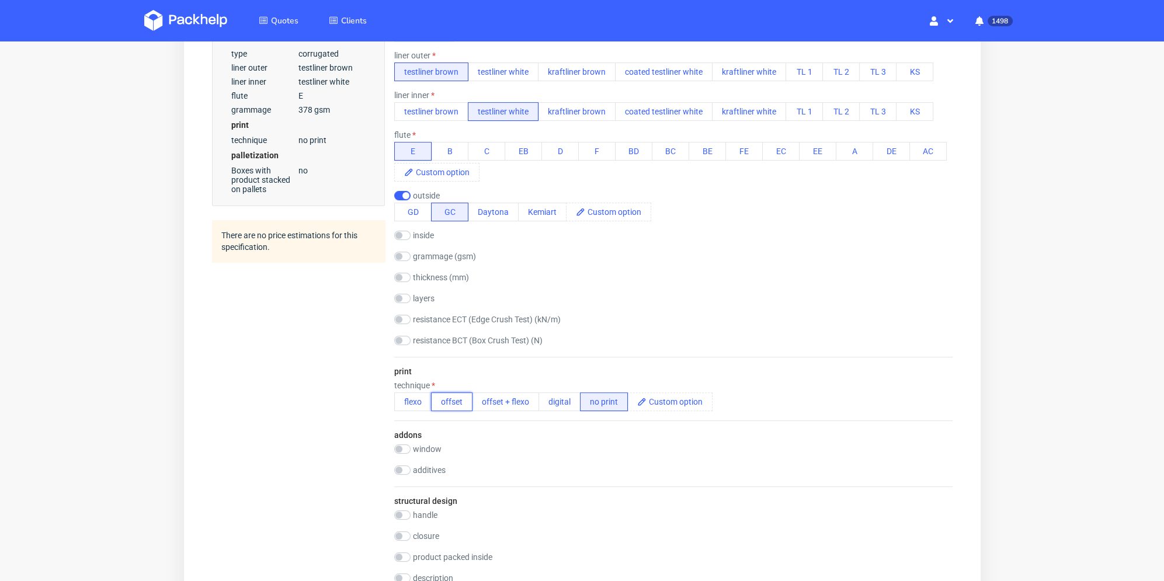
click at [453, 404] on button "offset" at bounding box center [450, 402] width 41 height 19
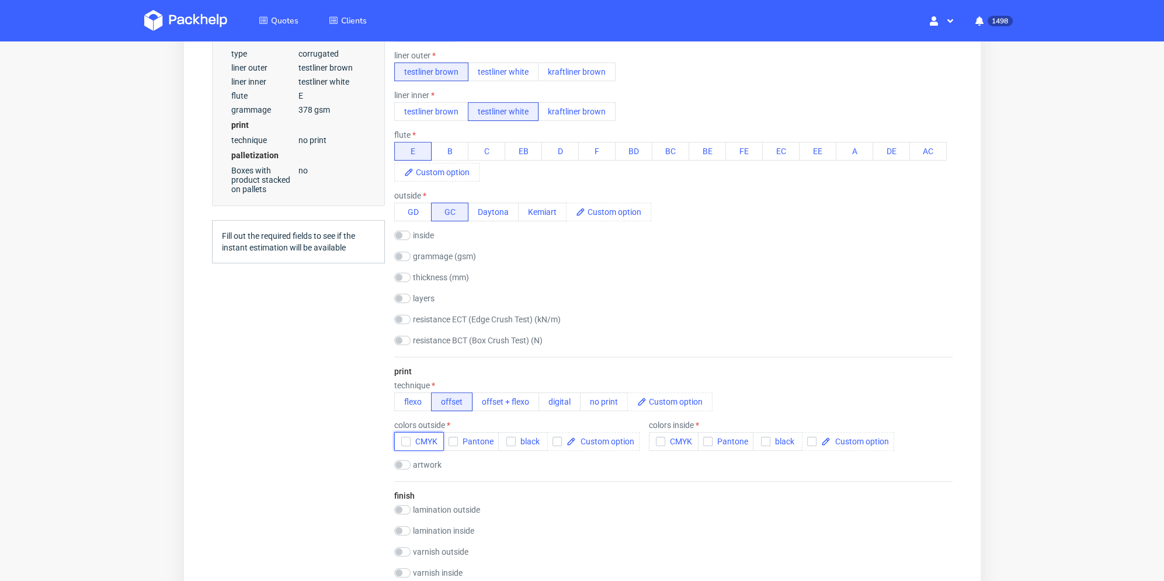
drag, startPoint x: 399, startPoint y: 442, endPoint x: 390, endPoint y: 442, distance: 9.3
click at [399, 442] on button "CMYK" at bounding box center [419, 441] width 50 height 19
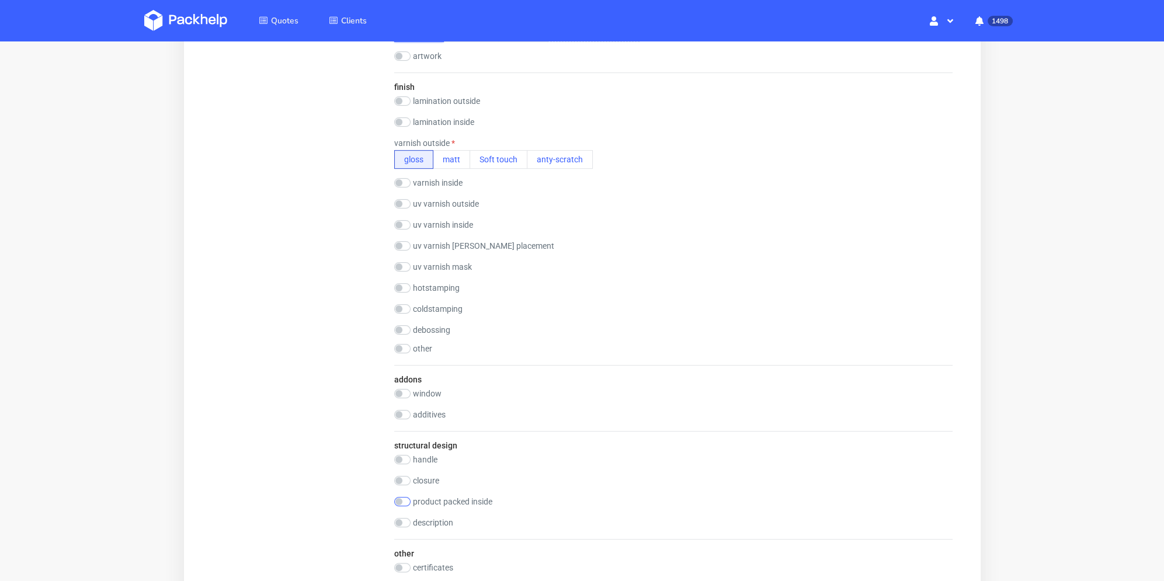
scroll to position [1227, 0]
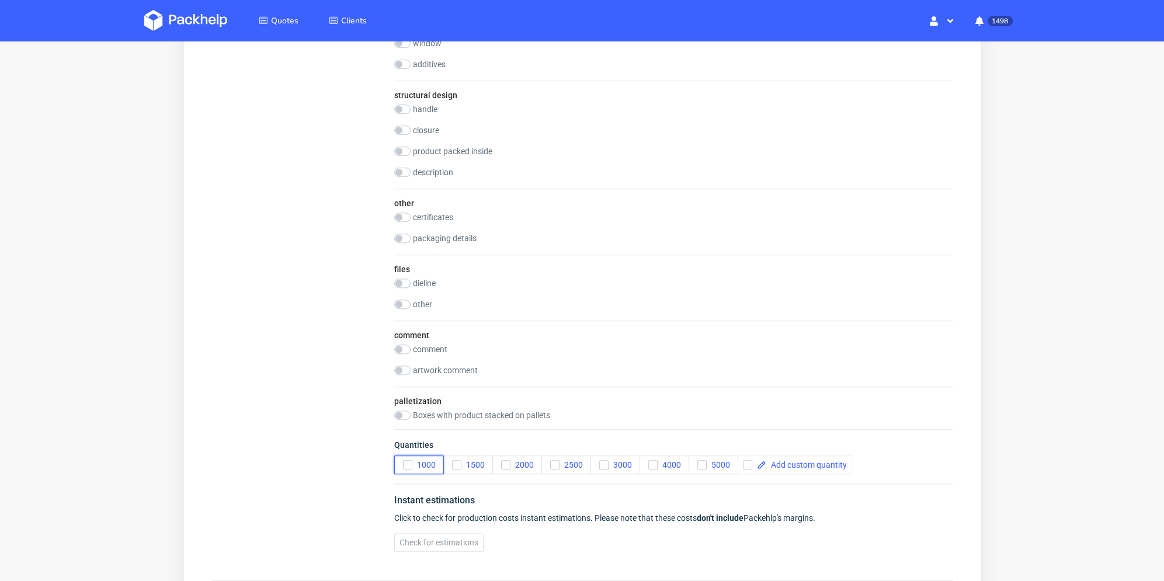
click at [410, 464] on icon "button" at bounding box center [407, 465] width 8 height 8
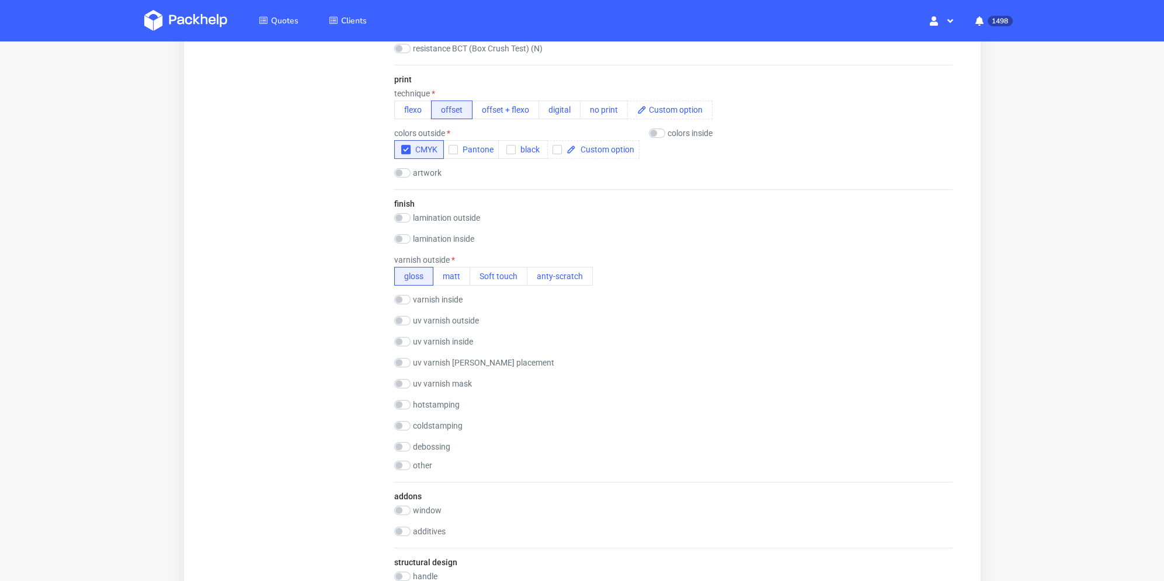
scroll to position [643, 0]
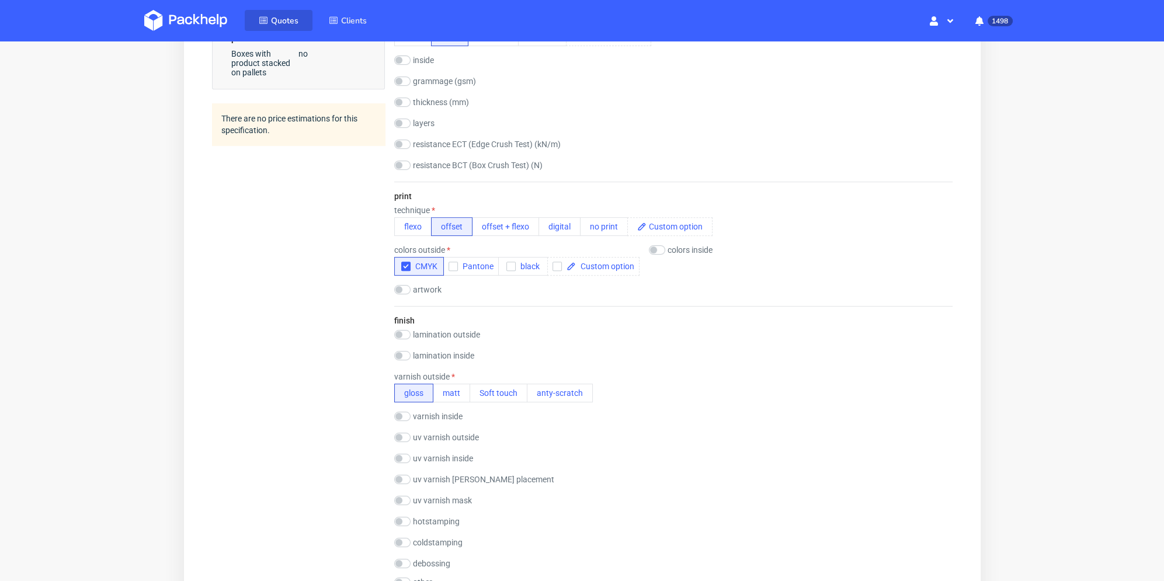
click at [277, 20] on span "Quotes" at bounding box center [284, 20] width 27 height 11
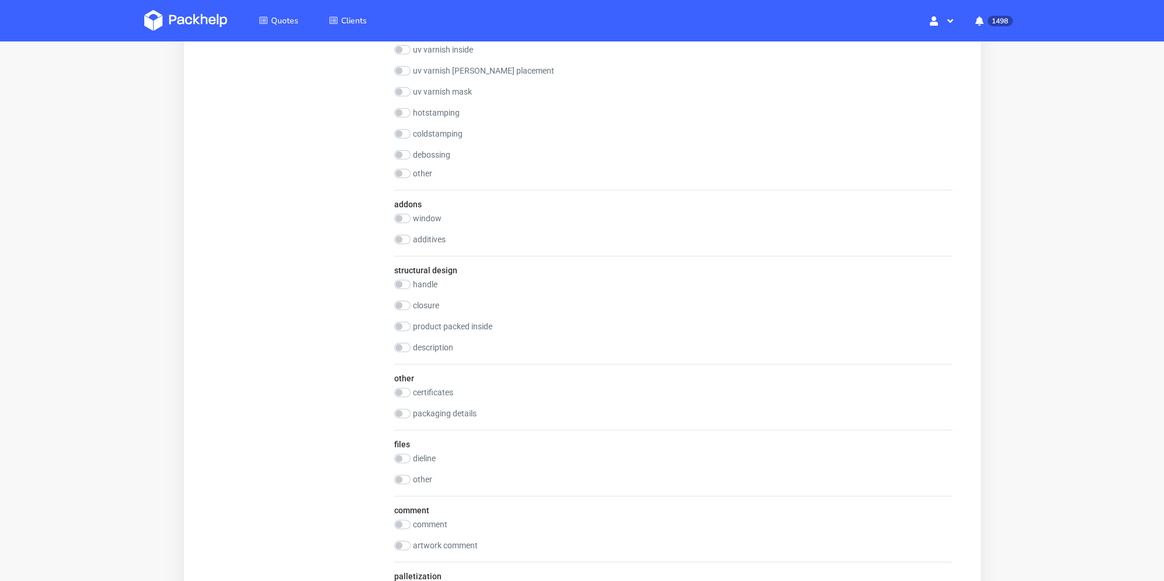
scroll to position [1351, 0]
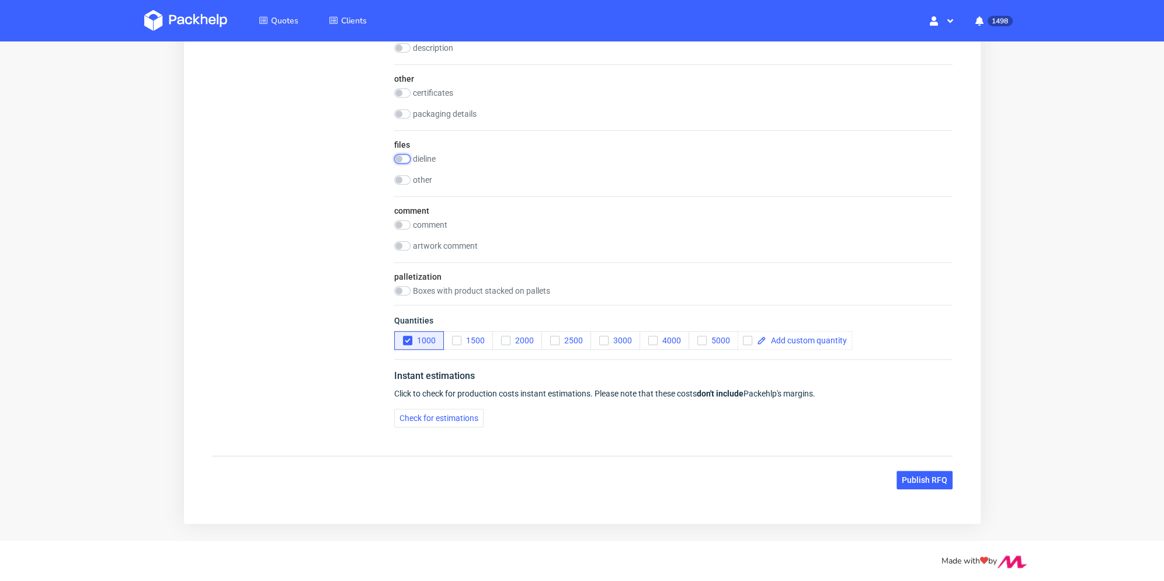
click at [402, 154] on input "checkbox" at bounding box center [402, 158] width 16 height 9
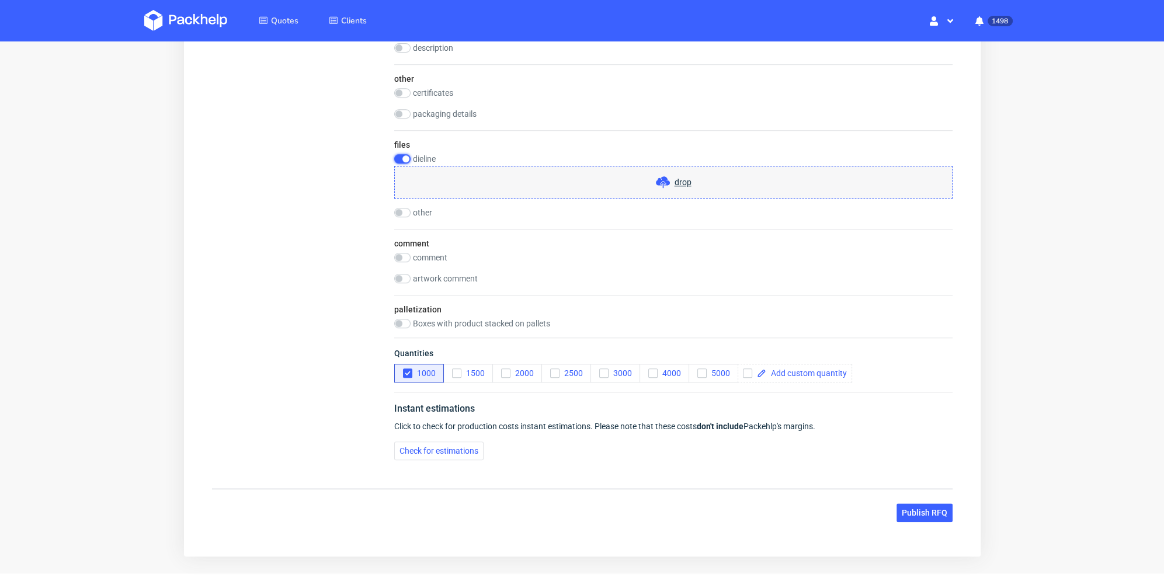
click at [402, 154] on input "checkbox" at bounding box center [402, 158] width 16 height 9
checkbox input "false"
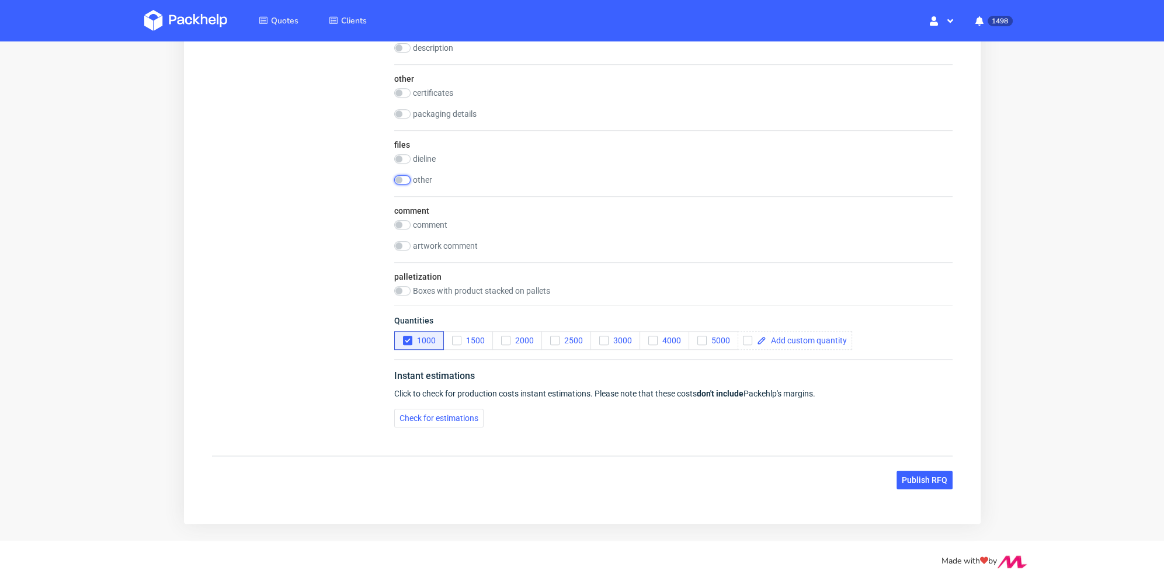
click at [404, 181] on input "checkbox" at bounding box center [402, 179] width 16 height 9
checkbox input "true"
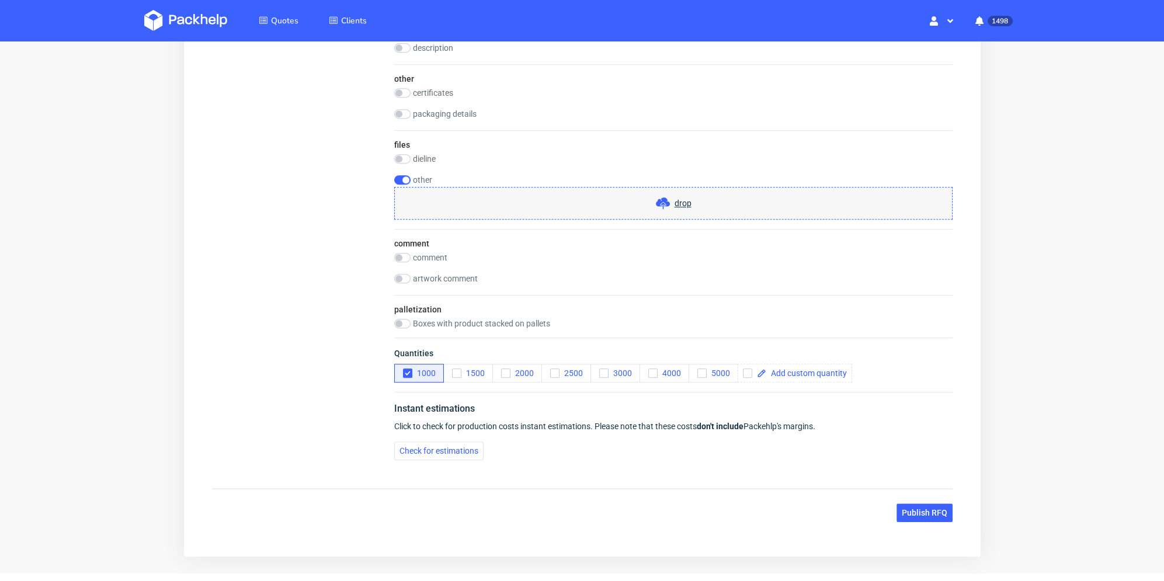
click at [478, 198] on div "drop" at bounding box center [673, 203] width 558 height 33
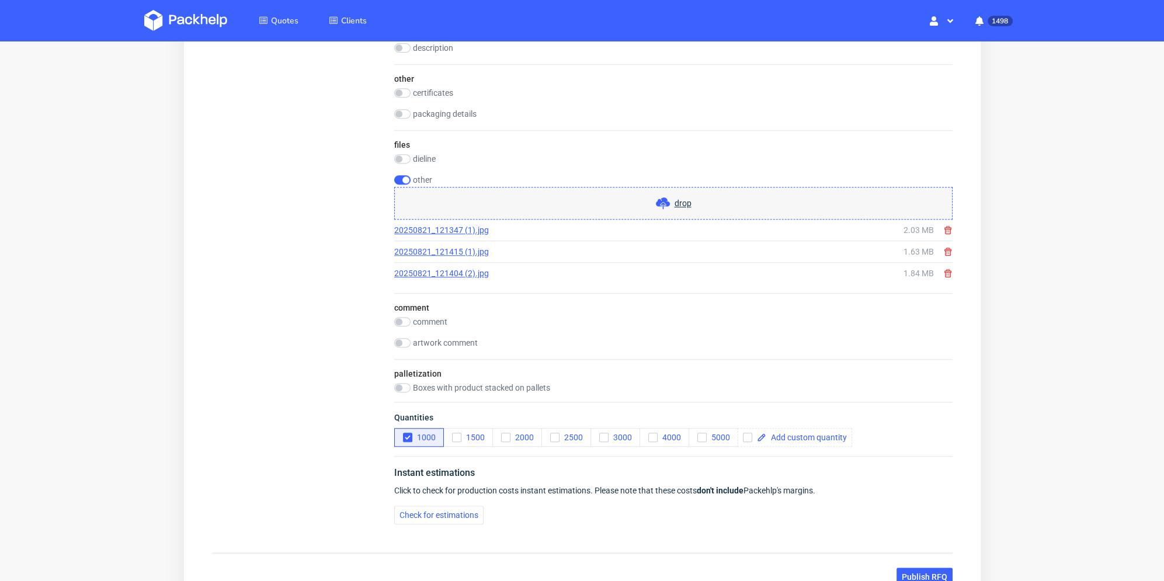
click at [938, 573] on span "Publish RFQ" at bounding box center [924, 577] width 46 height 8
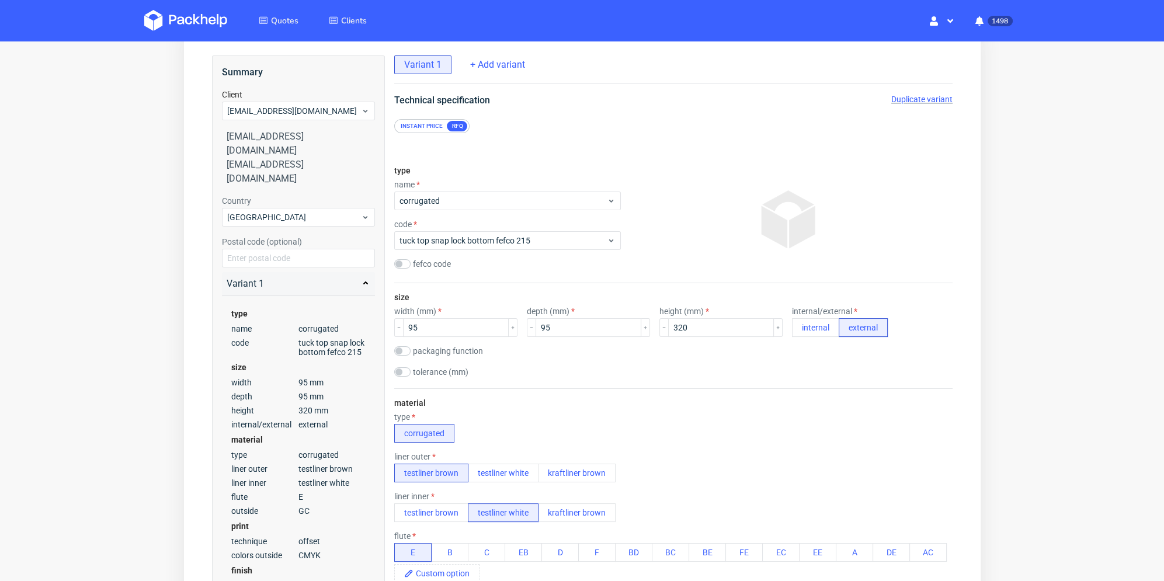
scroll to position [300, 0]
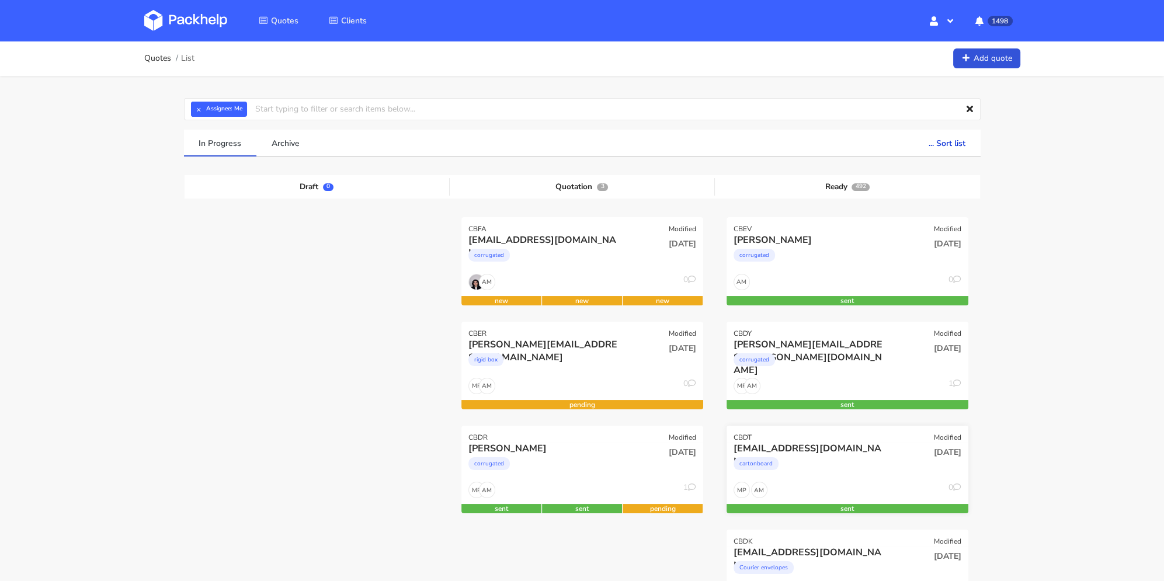
click at [848, 467] on div "cartonboard" at bounding box center [811, 466] width 155 height 23
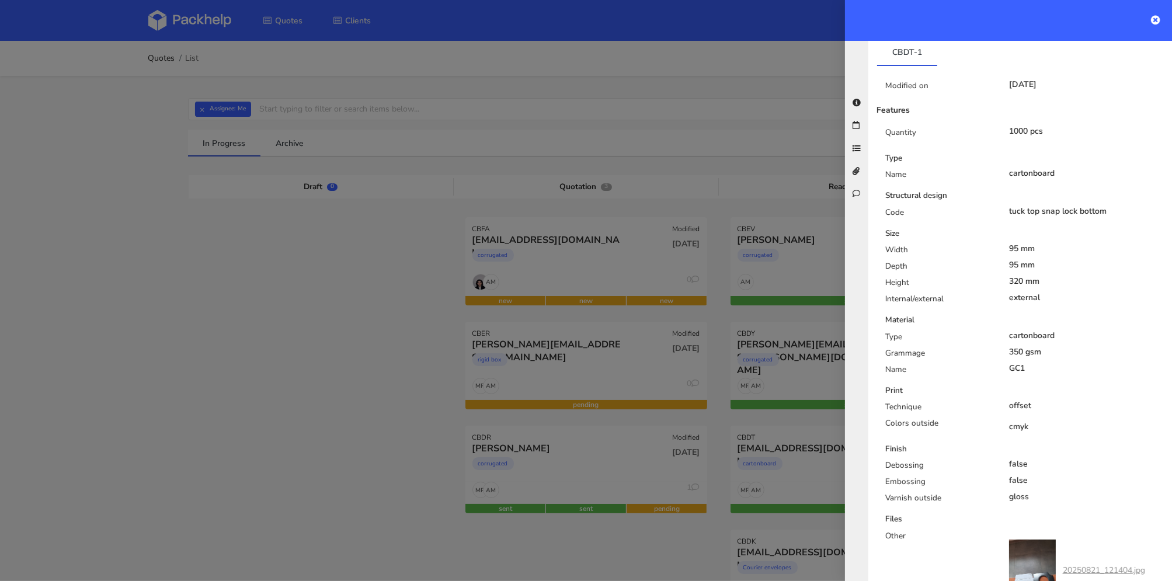
scroll to position [584, 0]
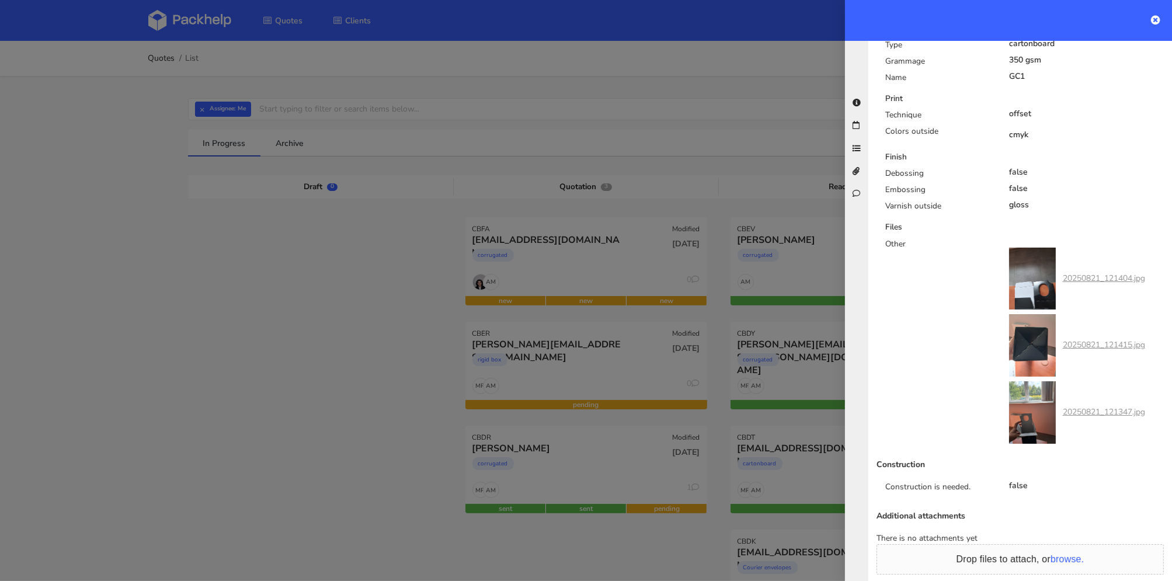
click at [1088, 273] on link "20250821_121404.jpg" at bounding box center [1104, 278] width 82 height 11
drag, startPoint x: 1098, startPoint y: 331, endPoint x: 1099, endPoint y: 339, distance: 8.4
click at [1098, 339] on link "20250821_121415.jpg" at bounding box center [1104, 344] width 82 height 11
click at [1109, 407] on link "20250821_121347.jpg" at bounding box center [1104, 412] width 82 height 11
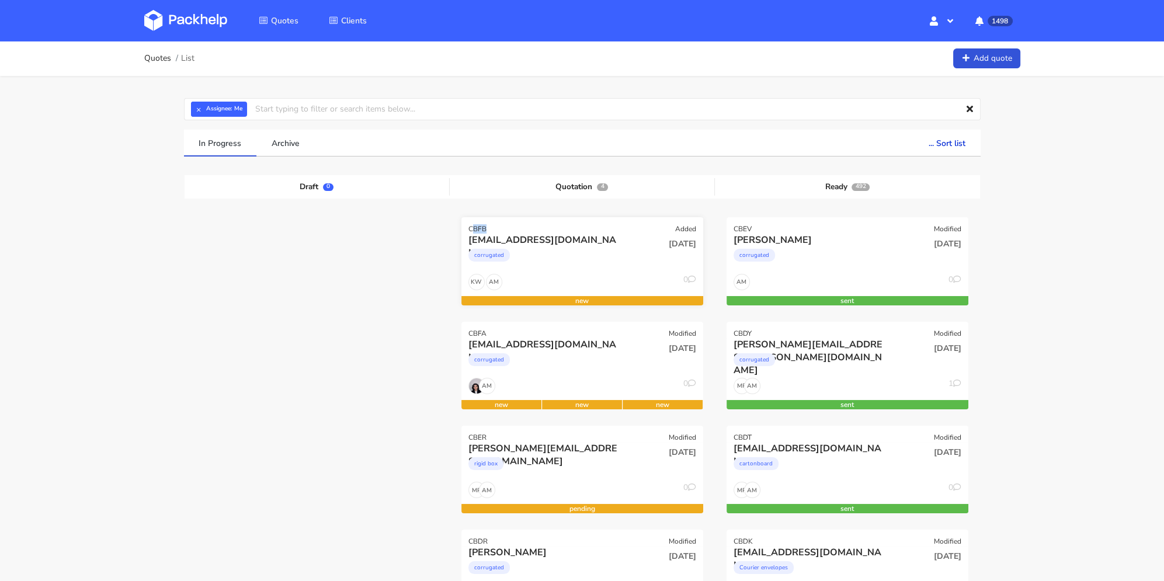
drag, startPoint x: 482, startPoint y: 227, endPoint x: 471, endPoint y: 228, distance: 11.7
drag, startPoint x: 491, startPoint y: 227, endPoint x: 465, endPoint y: 230, distance: 25.8
copy div "CBFB"
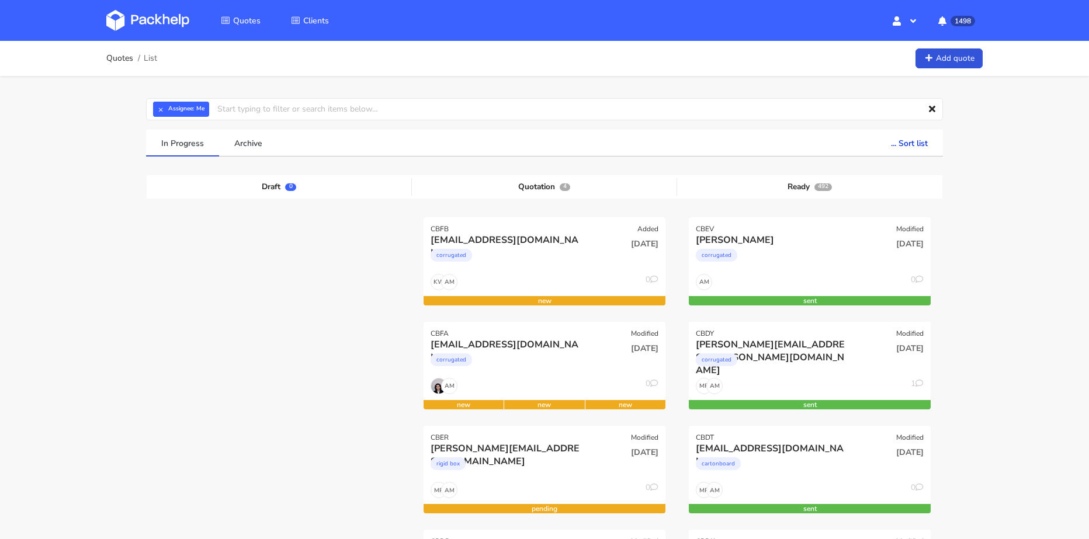
click at [543, 357] on div "corrugated" at bounding box center [507, 362] width 155 height 23
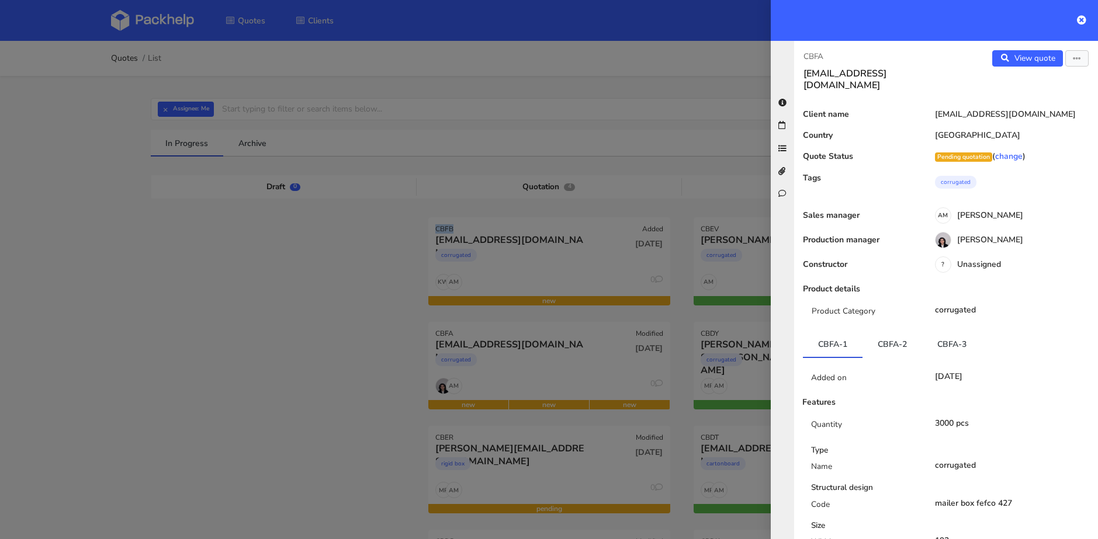
click at [1072, 60] on button "button" at bounding box center [1076, 58] width 23 height 16
click at [1035, 84] on link "Edit quote" at bounding box center [1038, 81] width 103 height 19
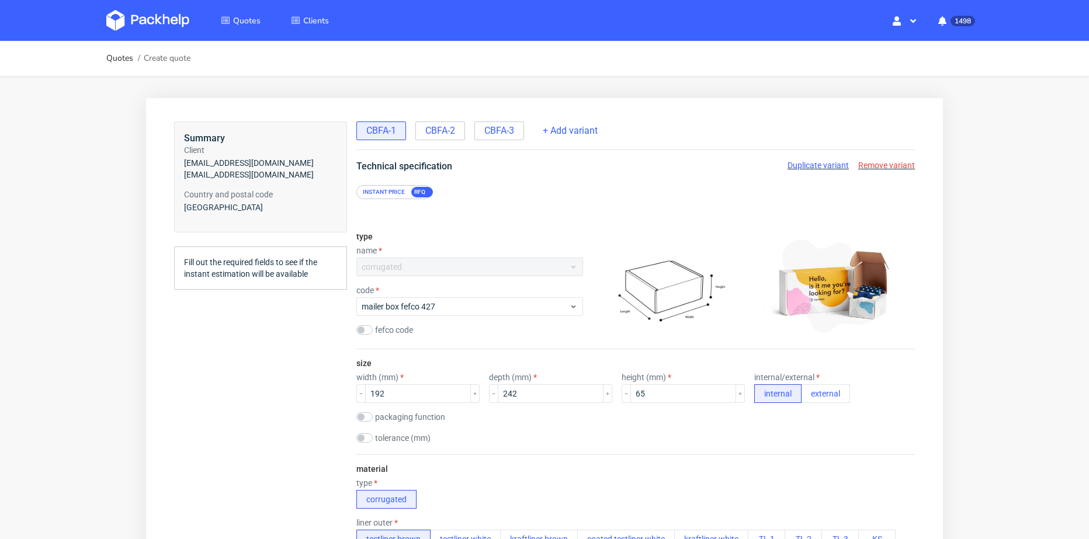
click at [509, 129] on span "CBFA-3" at bounding box center [499, 130] width 30 height 13
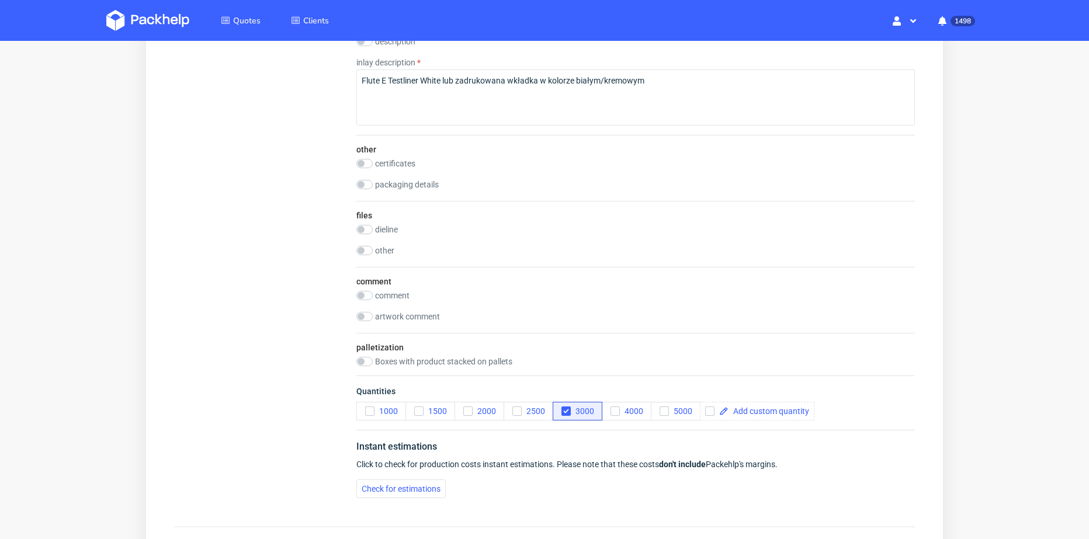
scroll to position [1519, 0]
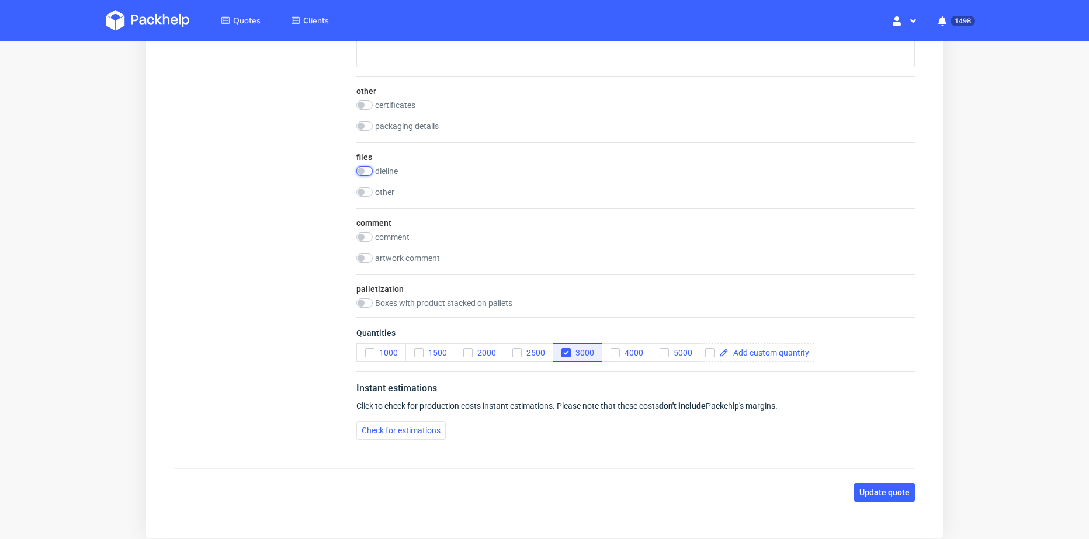
click at [365, 171] on input "checkbox" at bounding box center [364, 170] width 16 height 9
checkbox input "true"
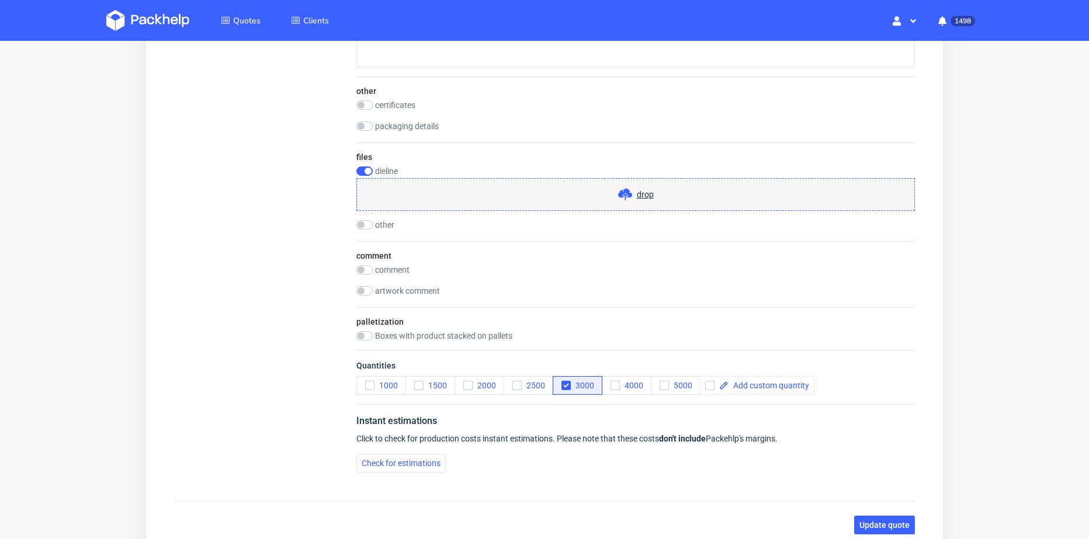
click at [466, 215] on div "files dieline drop other drop" at bounding box center [635, 192] width 558 height 99
click at [467, 200] on div "drop" at bounding box center [635, 194] width 558 height 33
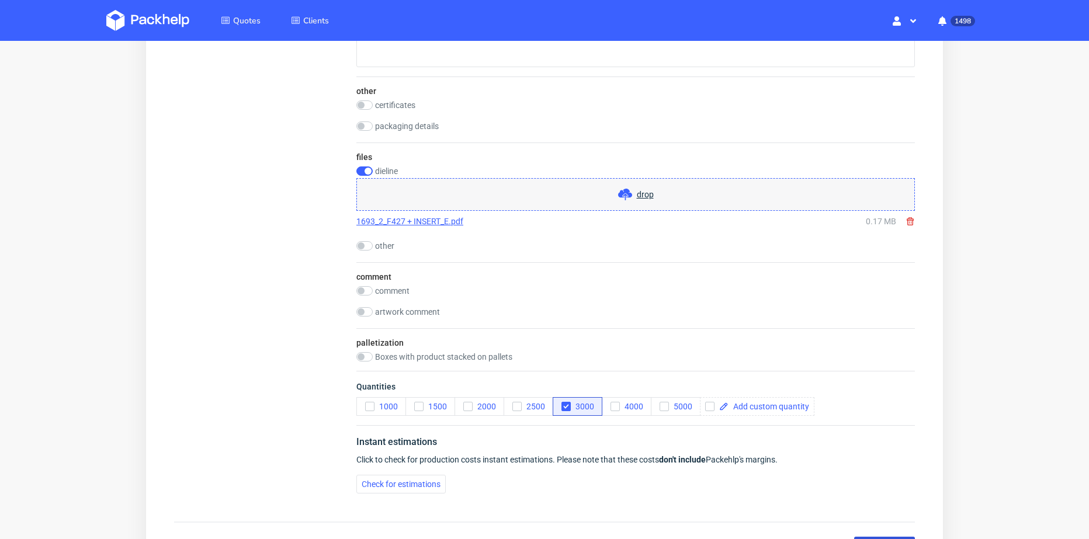
scroll to position [1577, 0]
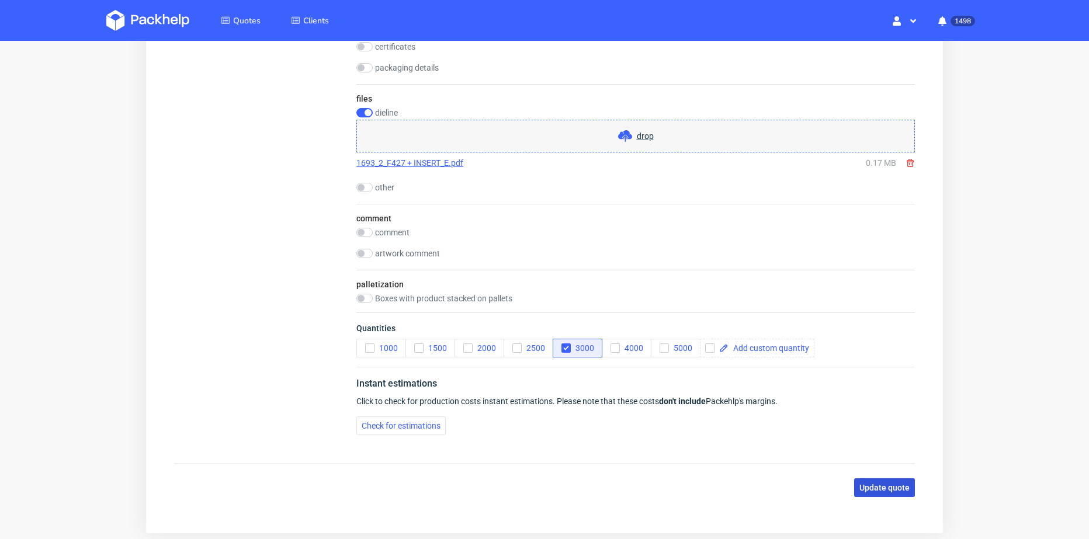
click at [889, 484] on span "Update quote" at bounding box center [884, 488] width 50 height 8
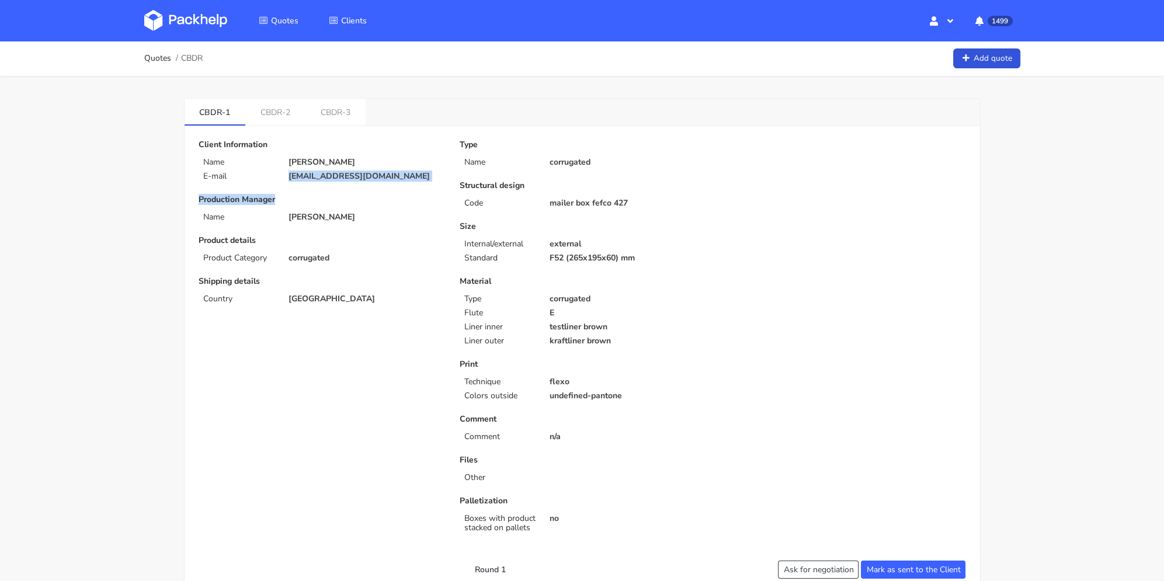
drag, startPoint x: 287, startPoint y: 180, endPoint x: 373, endPoint y: 105, distance: 115.1
click at [284, 179] on div "Client Information Name [PERSON_NAME] E-mail [EMAIL_ADDRESS][DOMAIN_NAME] Produ…" at bounding box center [320, 343] width 261 height 407
click at [416, 176] on p "[EMAIL_ADDRESS][DOMAIN_NAME]" at bounding box center [366, 176] width 155 height 9
drag, startPoint x: 301, startPoint y: 184, endPoint x: 290, endPoint y: 175, distance: 14.5
click at [290, 175] on p "[EMAIL_ADDRESS][DOMAIN_NAME]" at bounding box center [366, 176] width 155 height 9
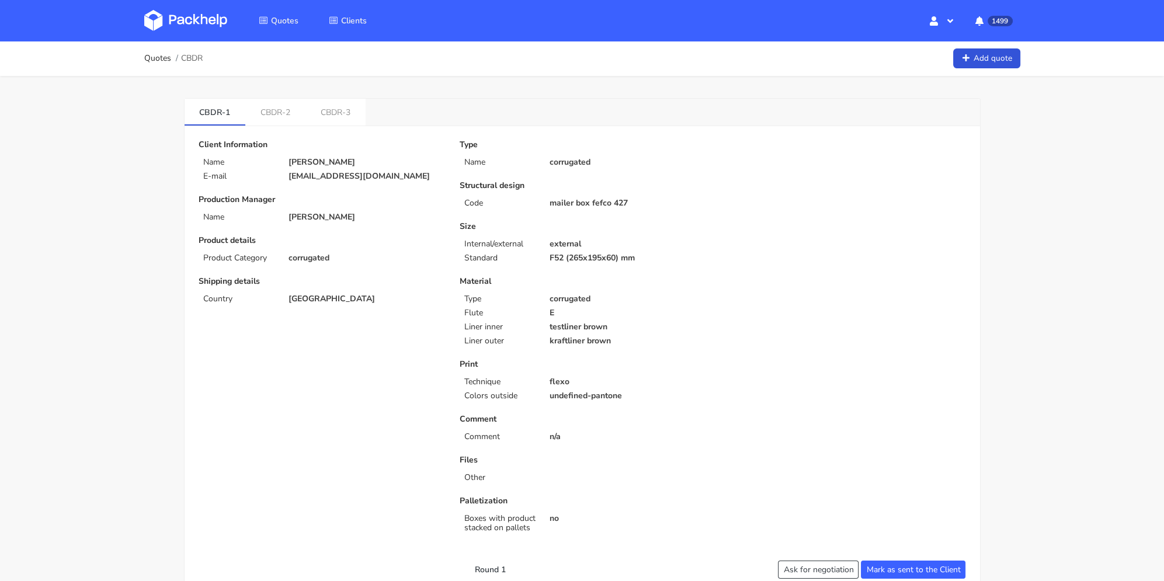
copy p "[EMAIL_ADDRESS][DOMAIN_NAME]"
click at [349, 118] on link "CBDR-3" at bounding box center [335, 112] width 60 height 26
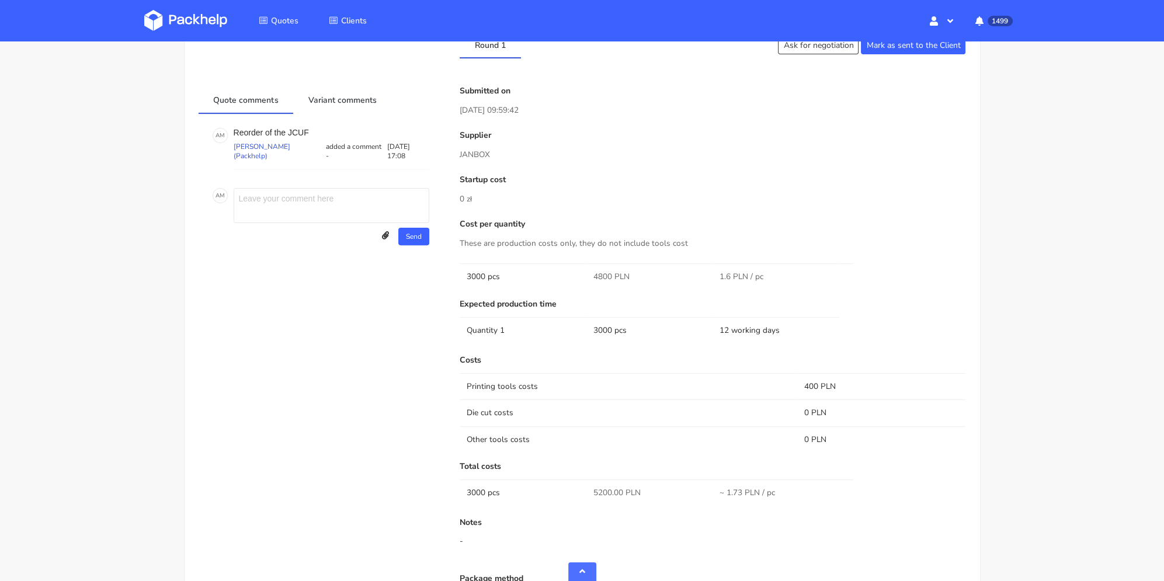
scroll to position [717, 0]
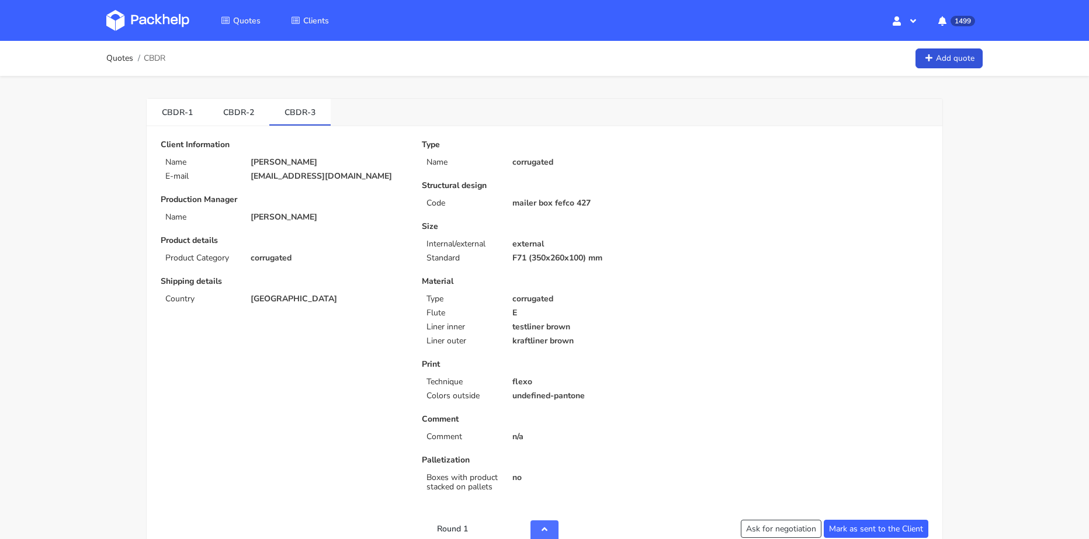
scroll to position [718, 0]
